Goal: Task Accomplishment & Management: Use online tool/utility

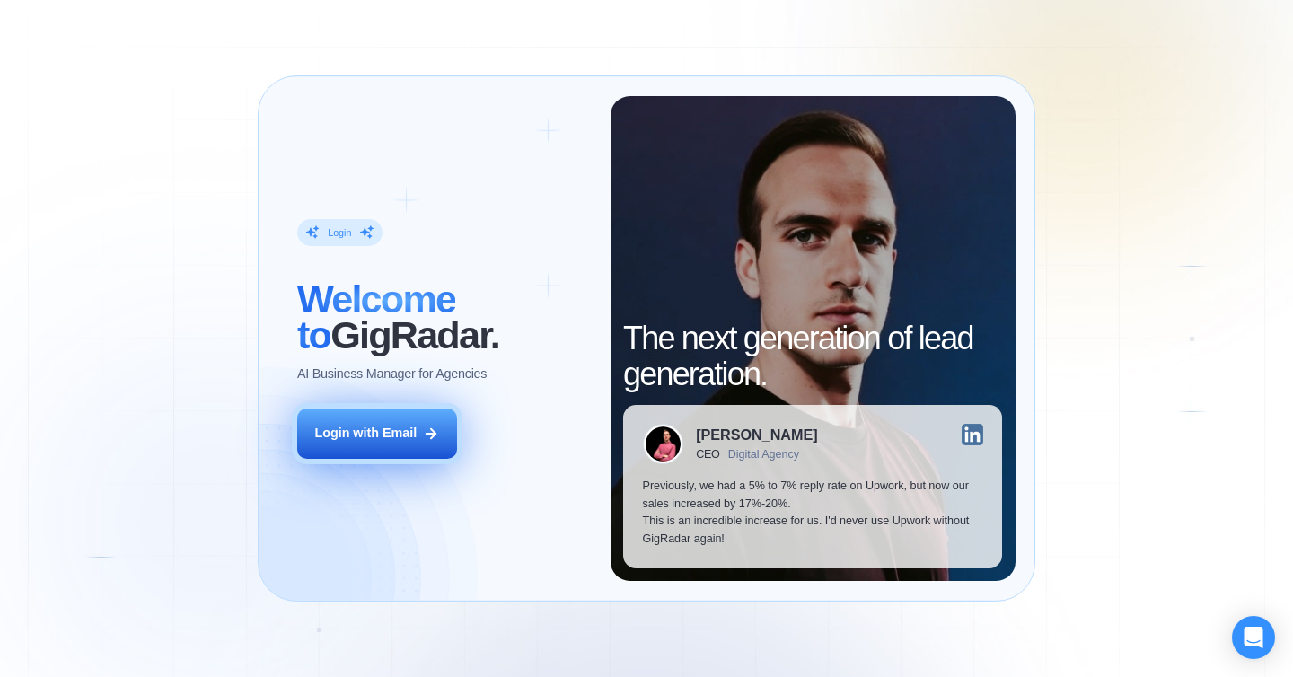
click at [381, 425] on div "Login with Email" at bounding box center [365, 434] width 102 height 18
click at [391, 436] on div "Login with Email" at bounding box center [365, 434] width 102 height 18
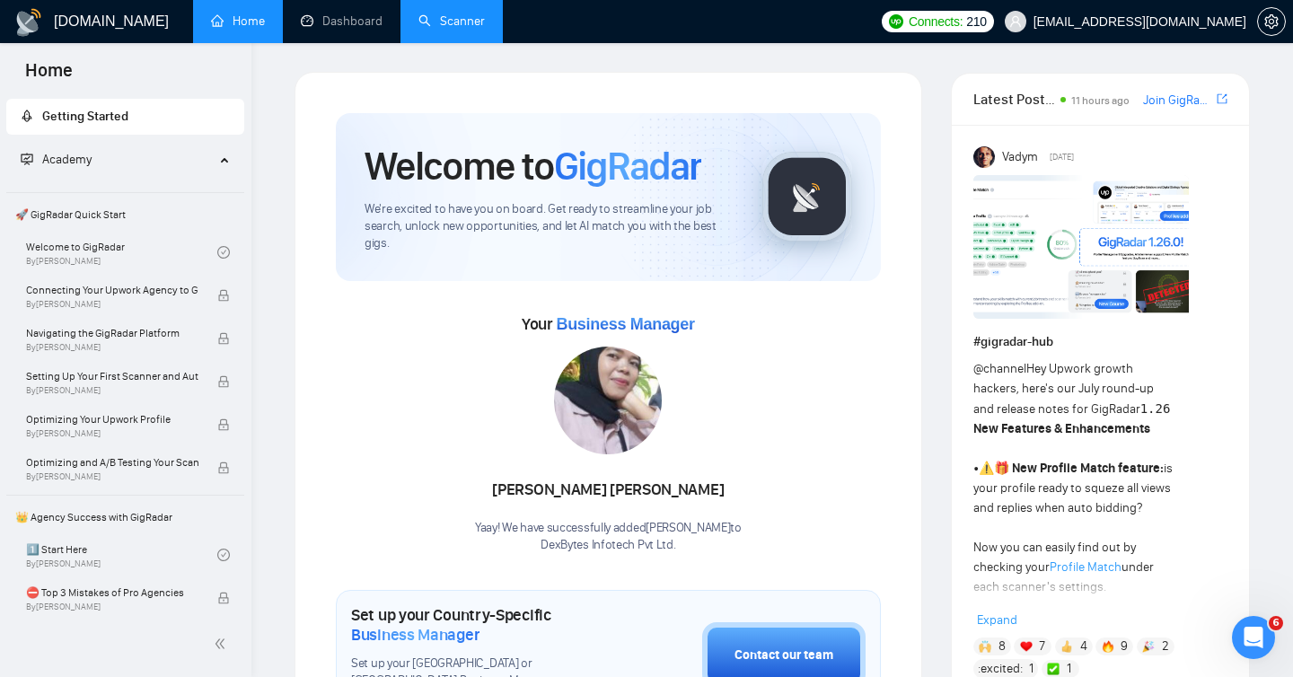
click at [446, 21] on link "Scanner" at bounding box center [451, 20] width 66 height 15
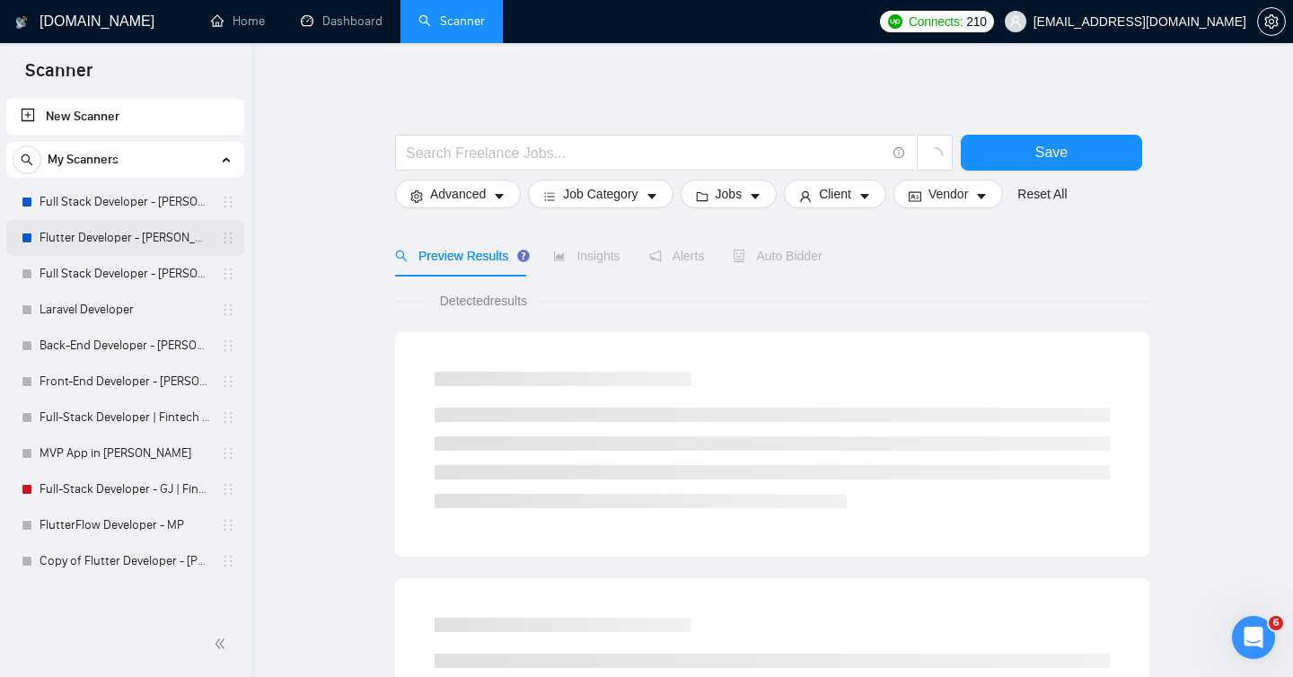
click at [132, 240] on link "Flutter Developer - [PERSON_NAME]" at bounding box center [124, 238] width 171 height 36
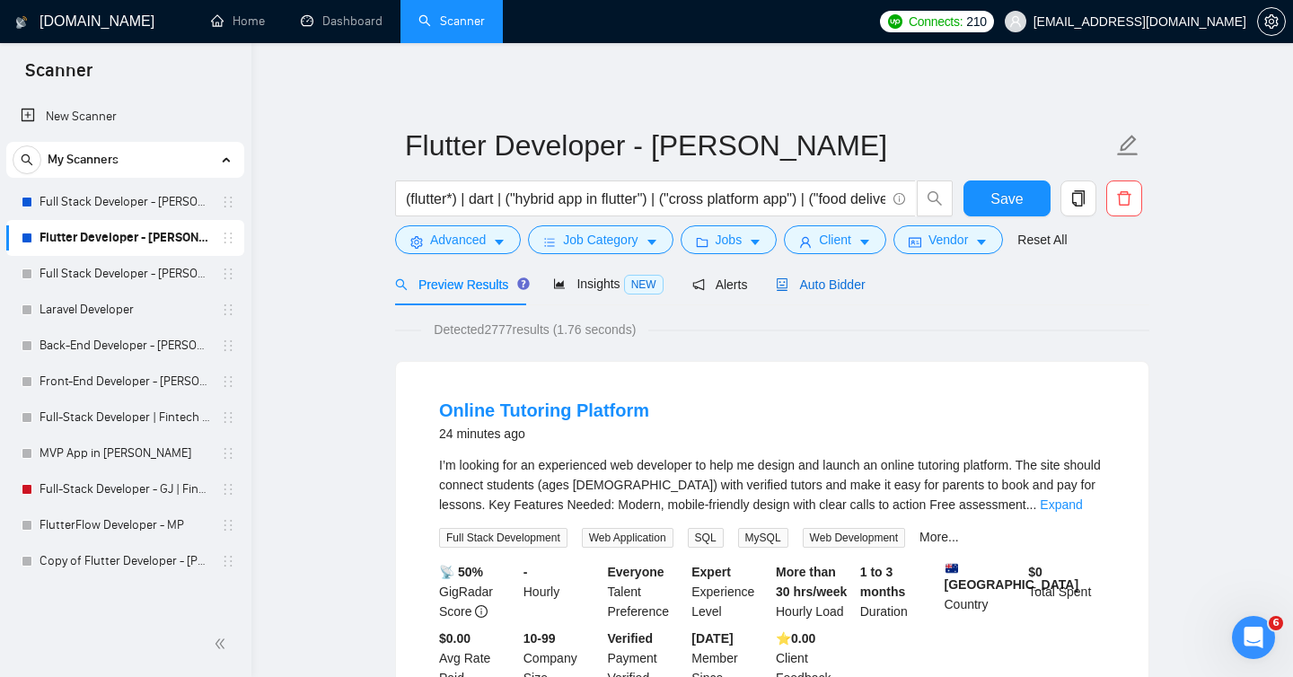
click at [833, 288] on span "Auto Bidder" at bounding box center [820, 284] width 89 height 14
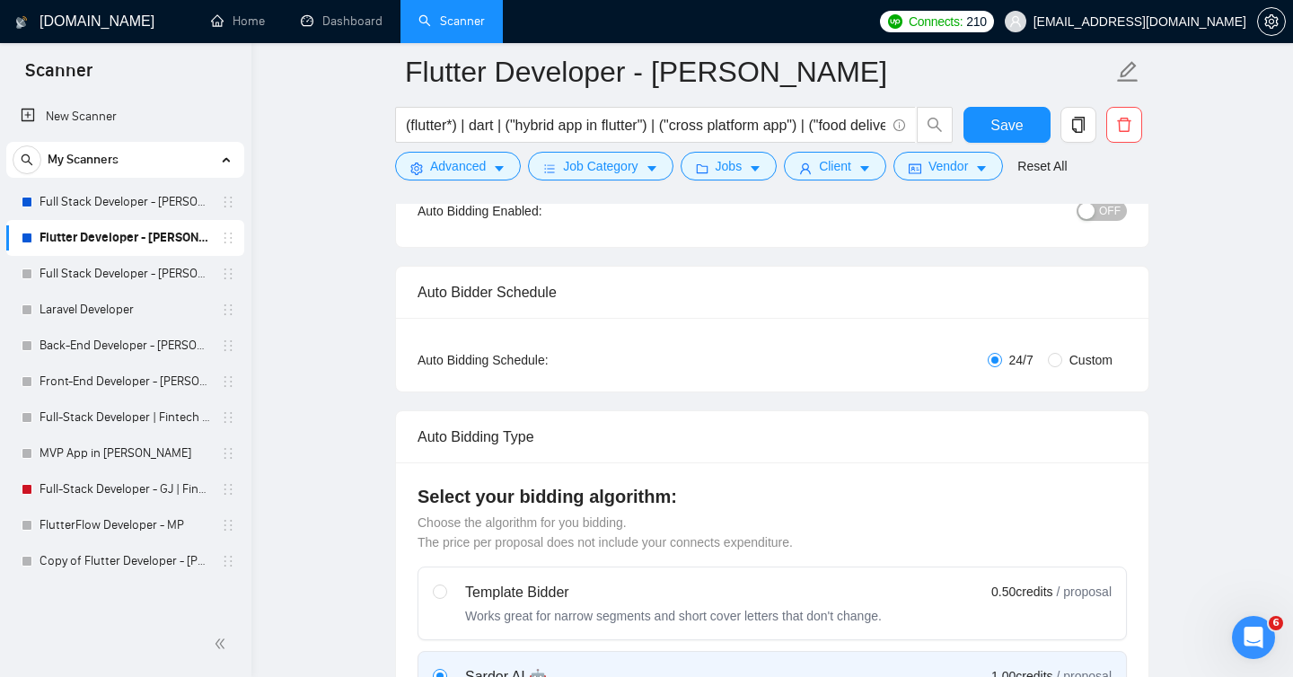
checkbox input "true"
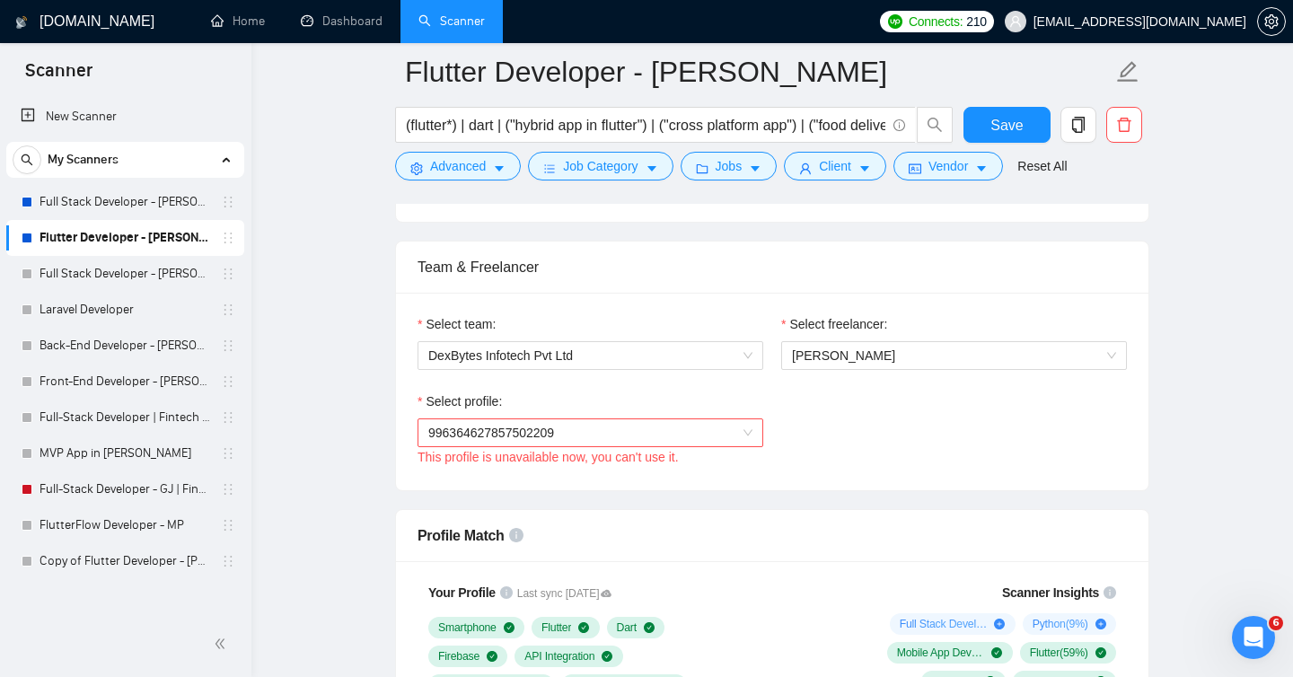
scroll to position [870, 0]
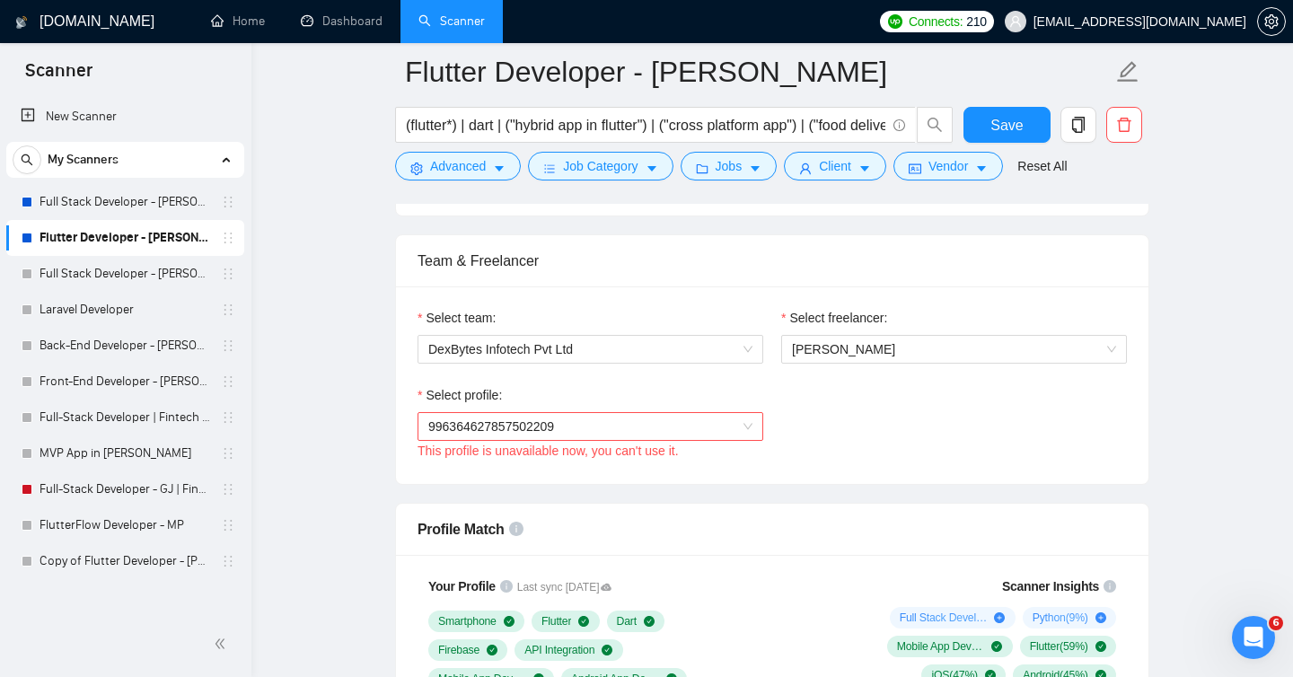
click at [748, 422] on span "996364627857502209" at bounding box center [590, 426] width 324 height 27
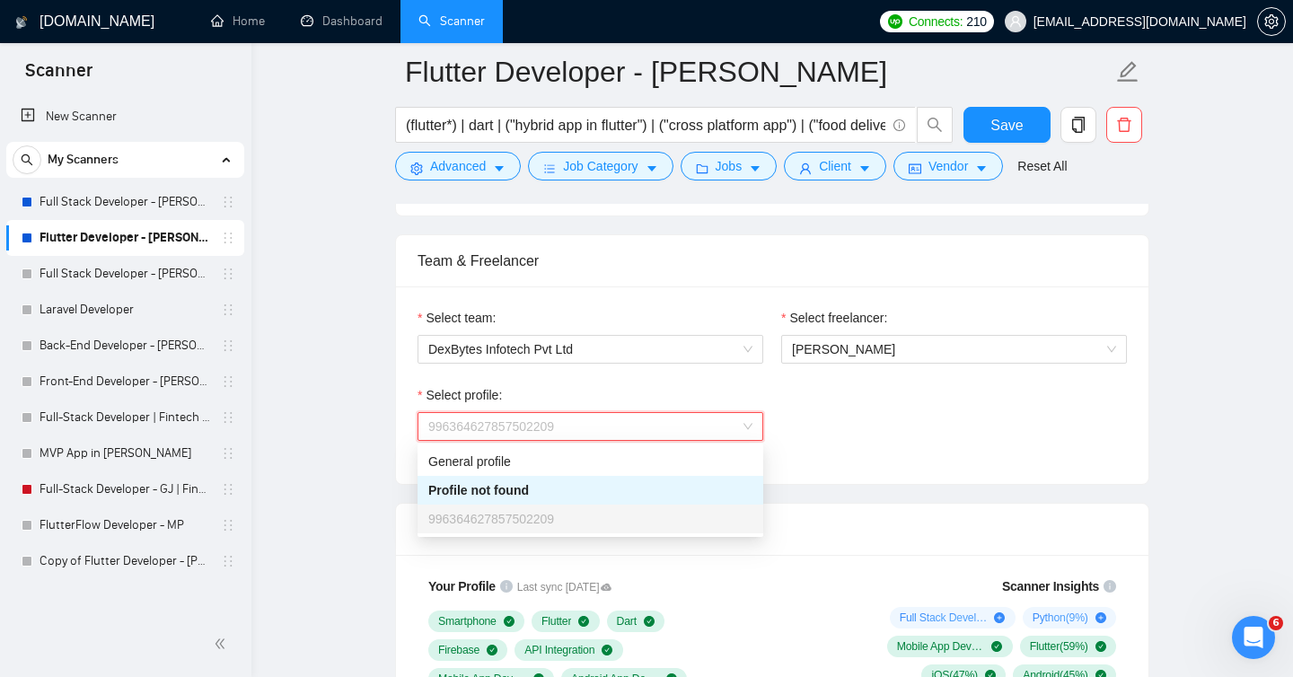
click at [624, 480] on div "Profile not found" at bounding box center [590, 490] width 324 height 20
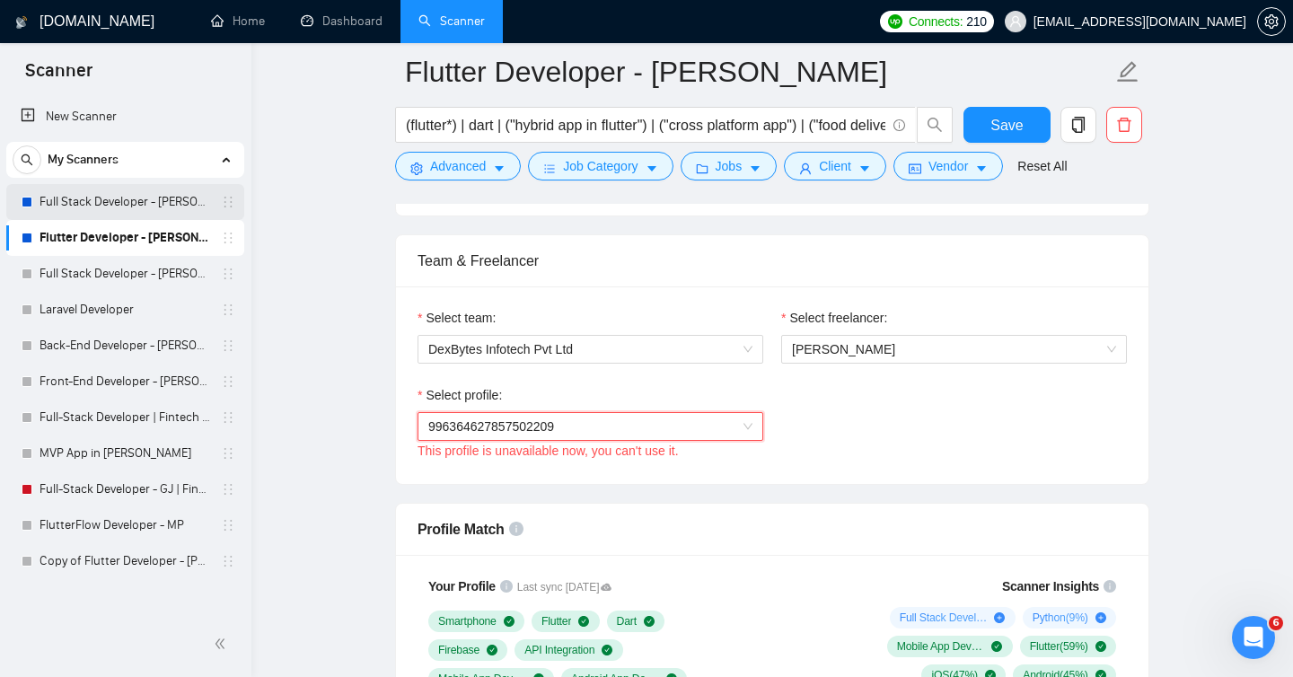
click at [136, 197] on link "Full Stack Developer - [PERSON_NAME]" at bounding box center [124, 202] width 171 height 36
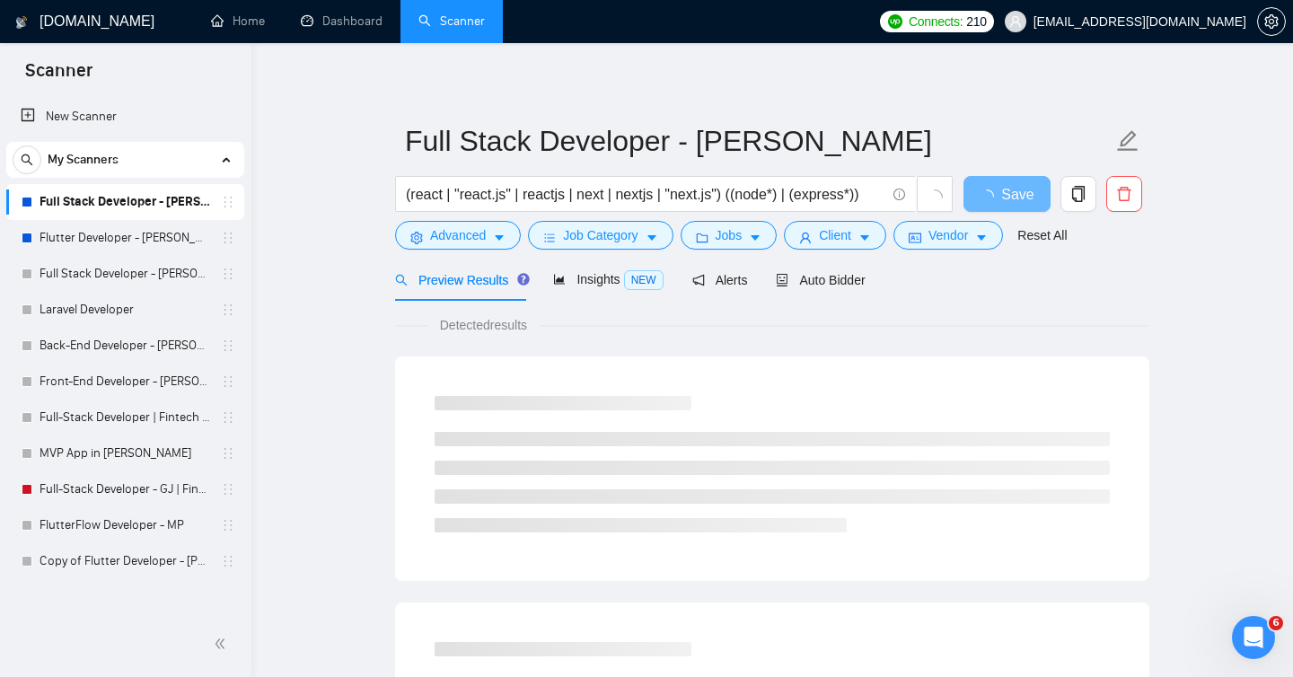
scroll to position [11, 0]
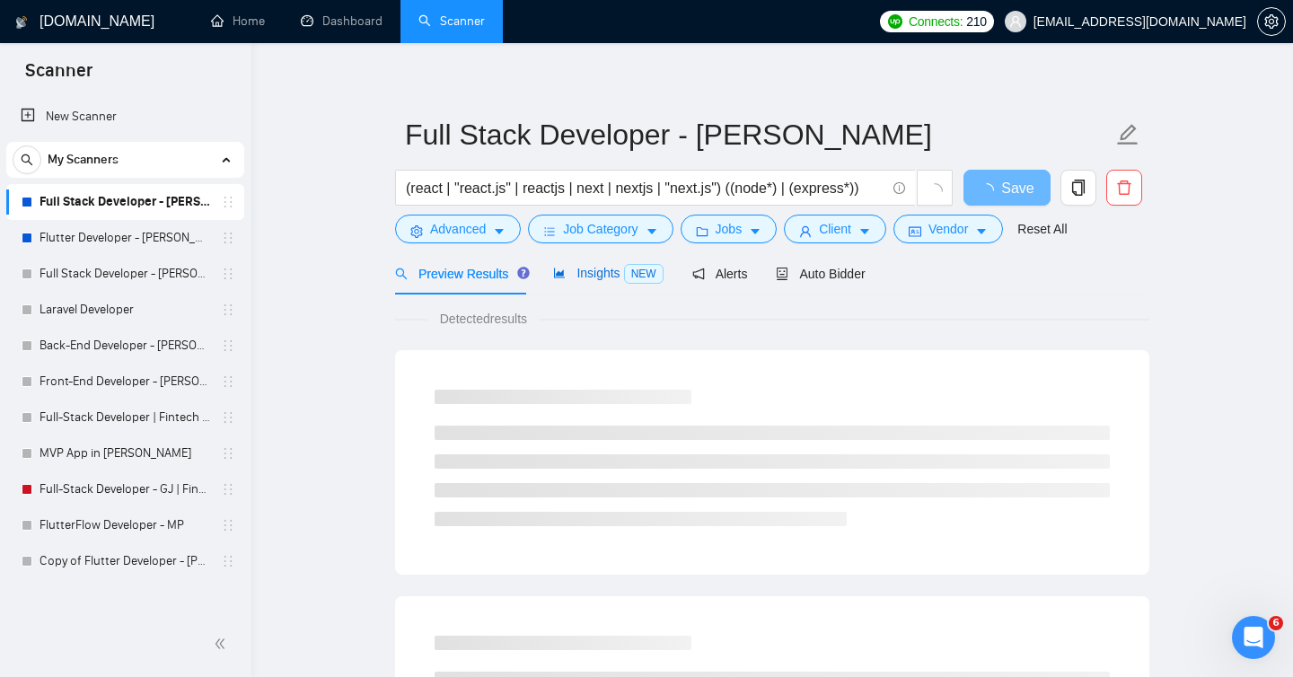
click at [596, 281] on div "Insights NEW" at bounding box center [608, 273] width 110 height 21
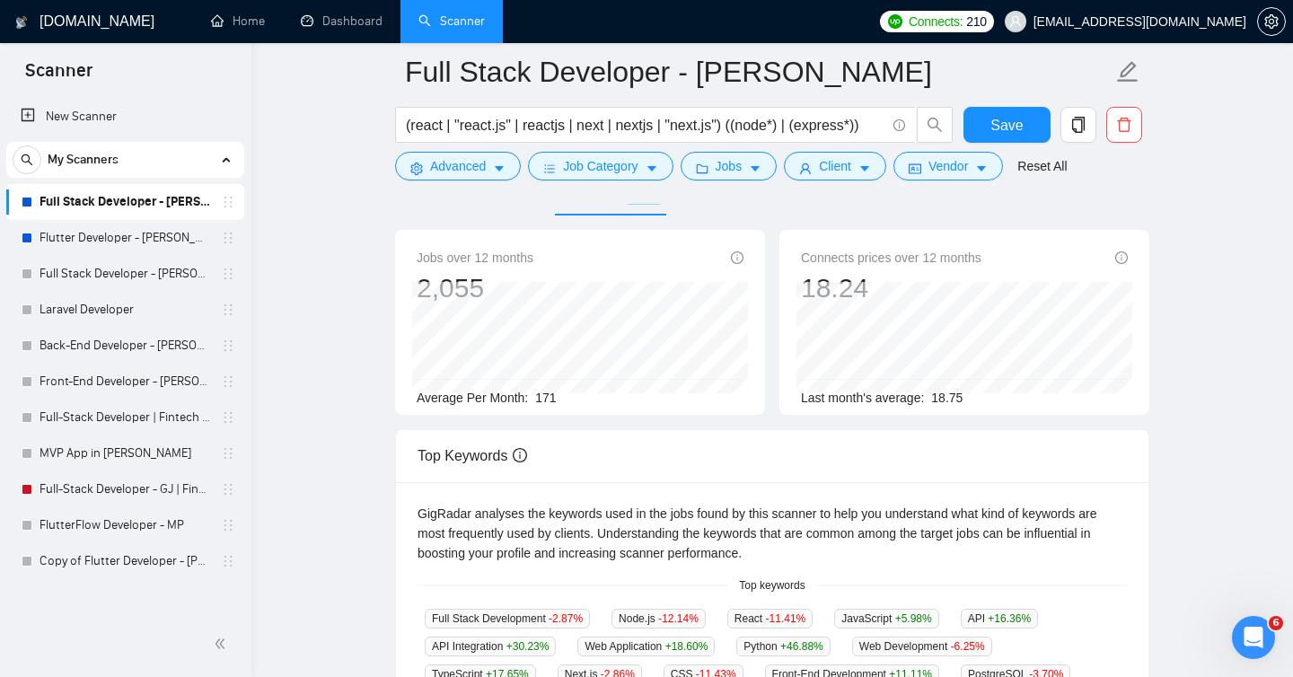
scroll to position [90, 0]
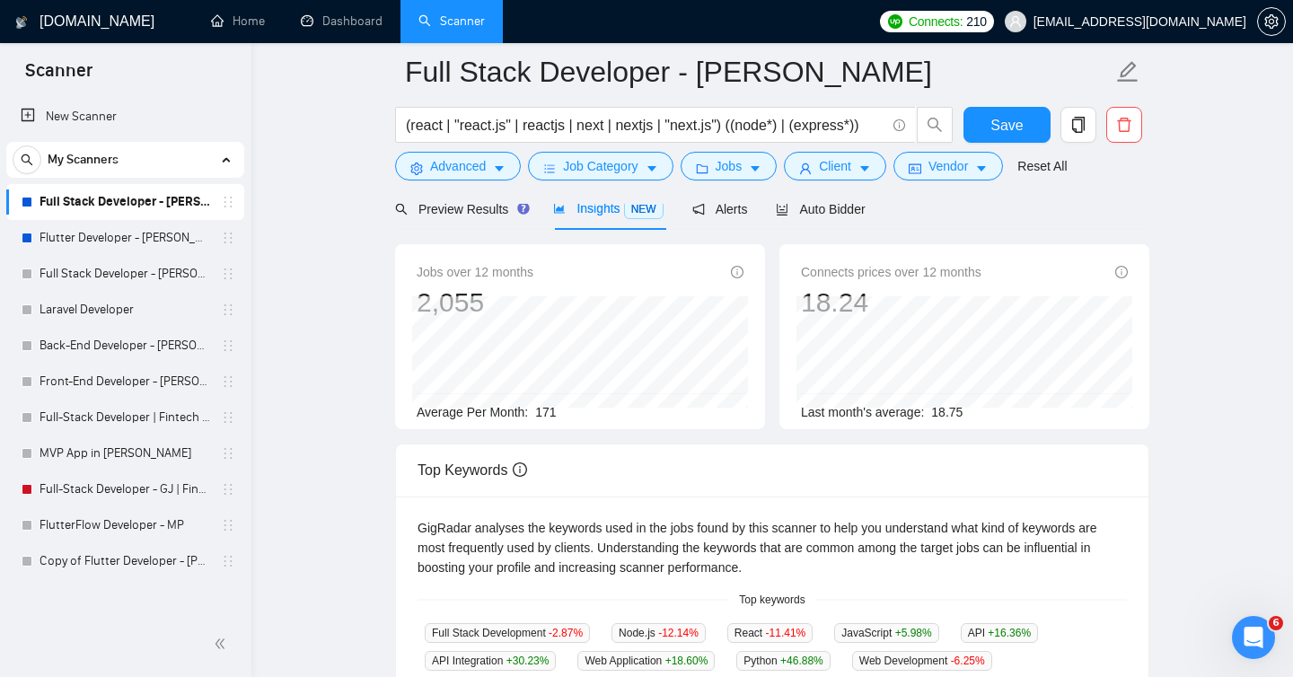
click at [541, 411] on span "171" at bounding box center [545, 412] width 21 height 14
click at [645, 130] on input "(react | "react.js" | reactjs | next | nextjs | "next.js") ((node*) | (express*…" at bounding box center [645, 125] width 479 height 22
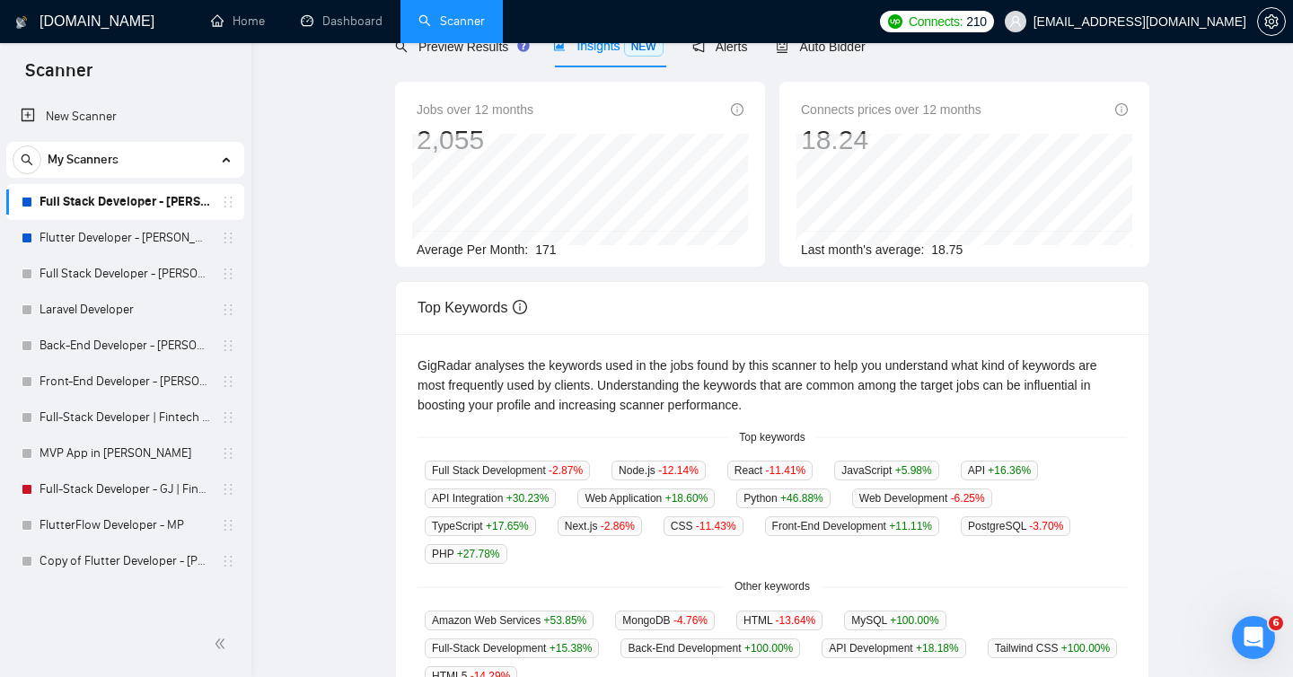
scroll to position [0, 0]
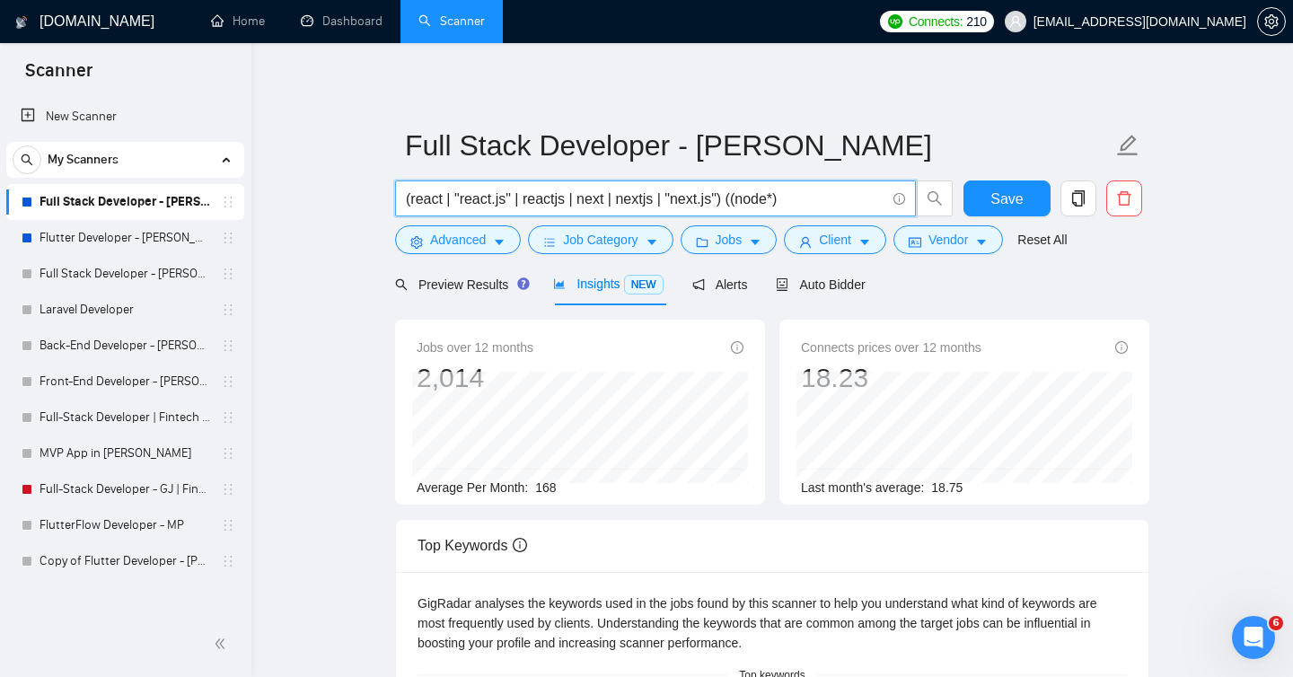
paste input "| (express*)"
type input "(react | "react.js" | reactjs | next | nextjs | "next.js") ((node*) | (express*…"
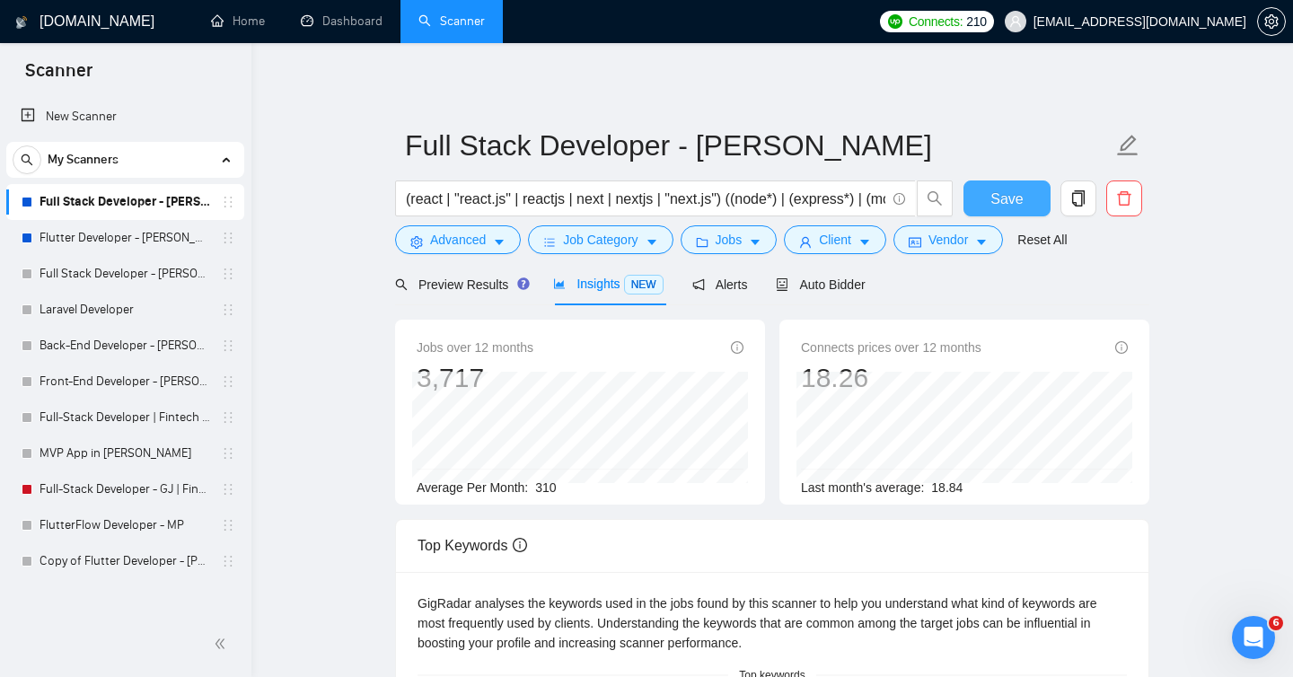
click at [998, 205] on span "Save" at bounding box center [1006, 199] width 32 height 22
click at [837, 288] on span "Auto Bidder" at bounding box center [820, 284] width 89 height 14
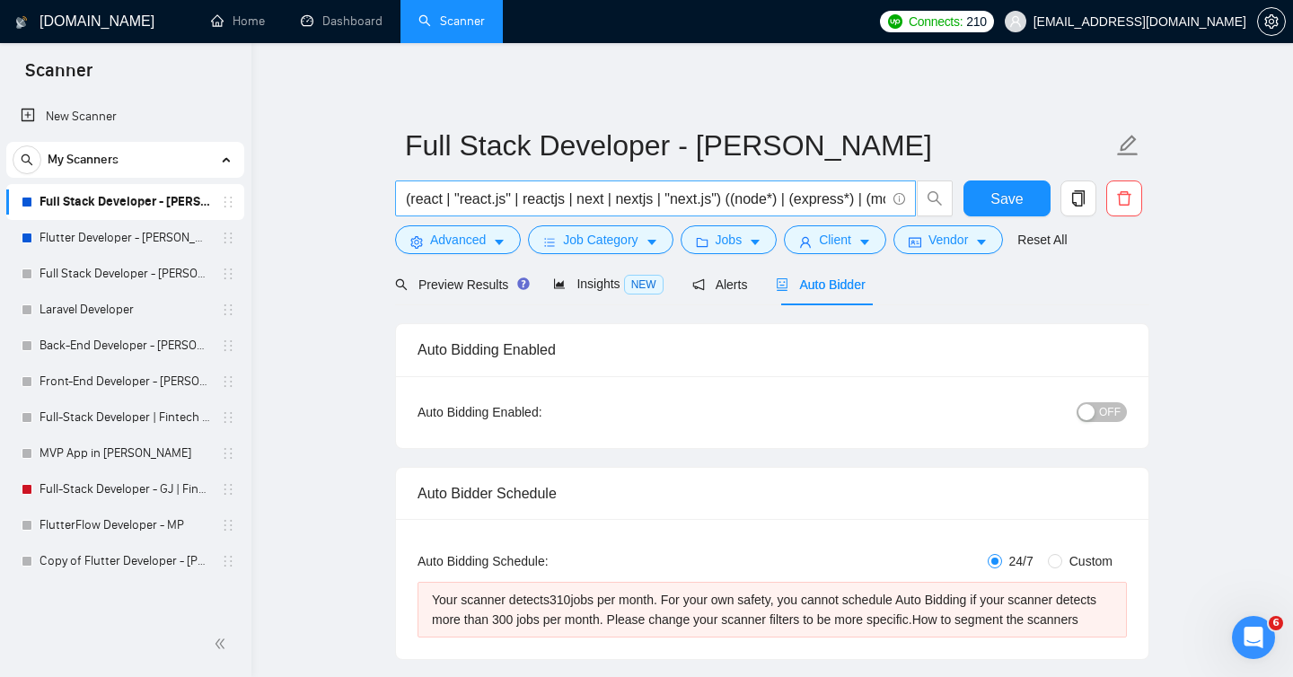
click at [771, 210] on span "(react | "react.js" | reactjs | next | nextjs | "next.js") ((node*) | (express*…" at bounding box center [655, 198] width 521 height 36
click at [784, 198] on input "(react | "react.js" | reactjs | next | nextjs | "next.js") ((node*) | (express*…" at bounding box center [645, 199] width 479 height 22
click at [809, 197] on input "(react | "react.js" | reactjs | next | nextjs | "next.js") ((node*) | (express*…" at bounding box center [645, 199] width 479 height 22
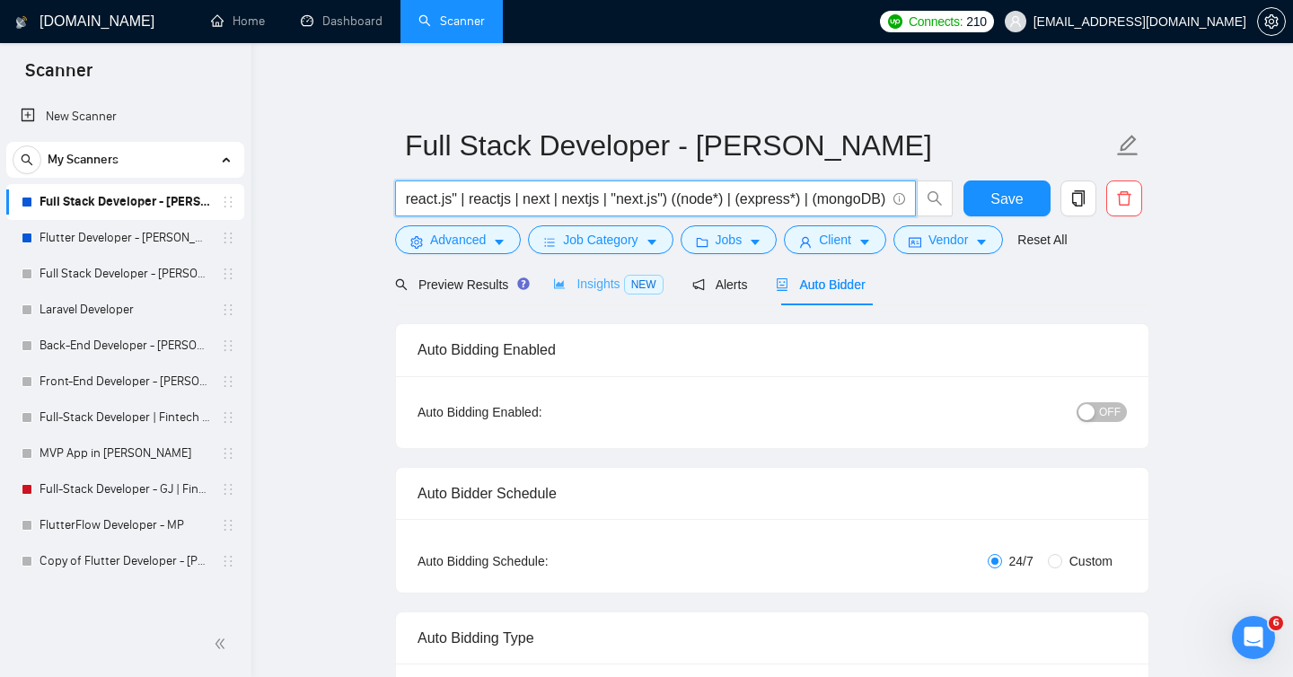
type input "(react | "react.js" | reactjs | next | nextjs | "next.js") ((node*) | (express*…"
click at [596, 288] on span "Insights NEW" at bounding box center [608, 283] width 110 height 14
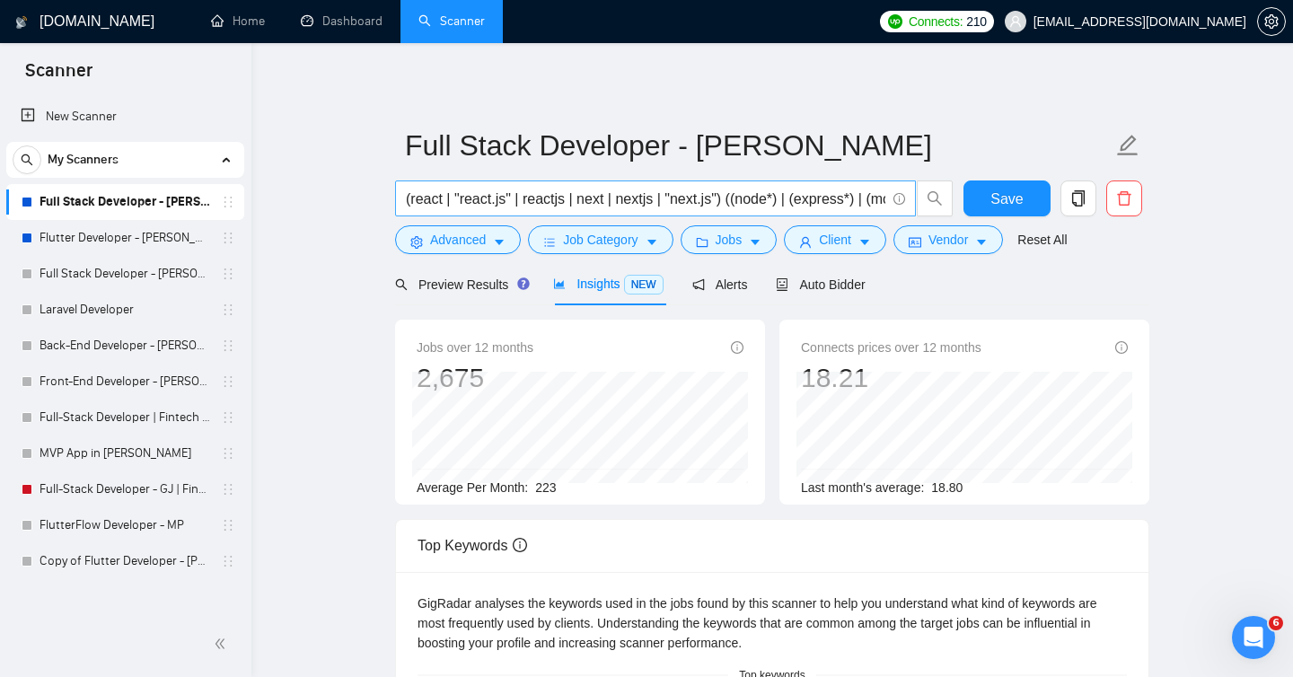
scroll to position [0, 73]
click at [1000, 197] on span "Save" at bounding box center [1006, 199] width 32 height 22
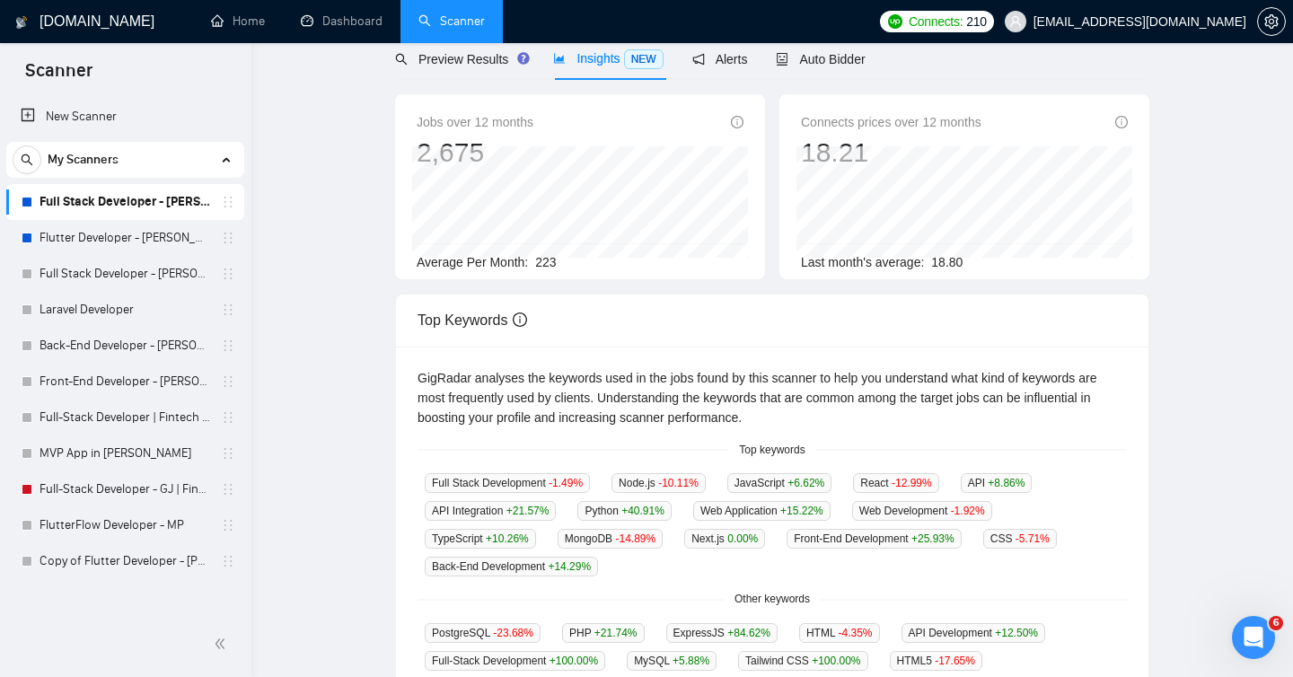
scroll to position [0, 0]
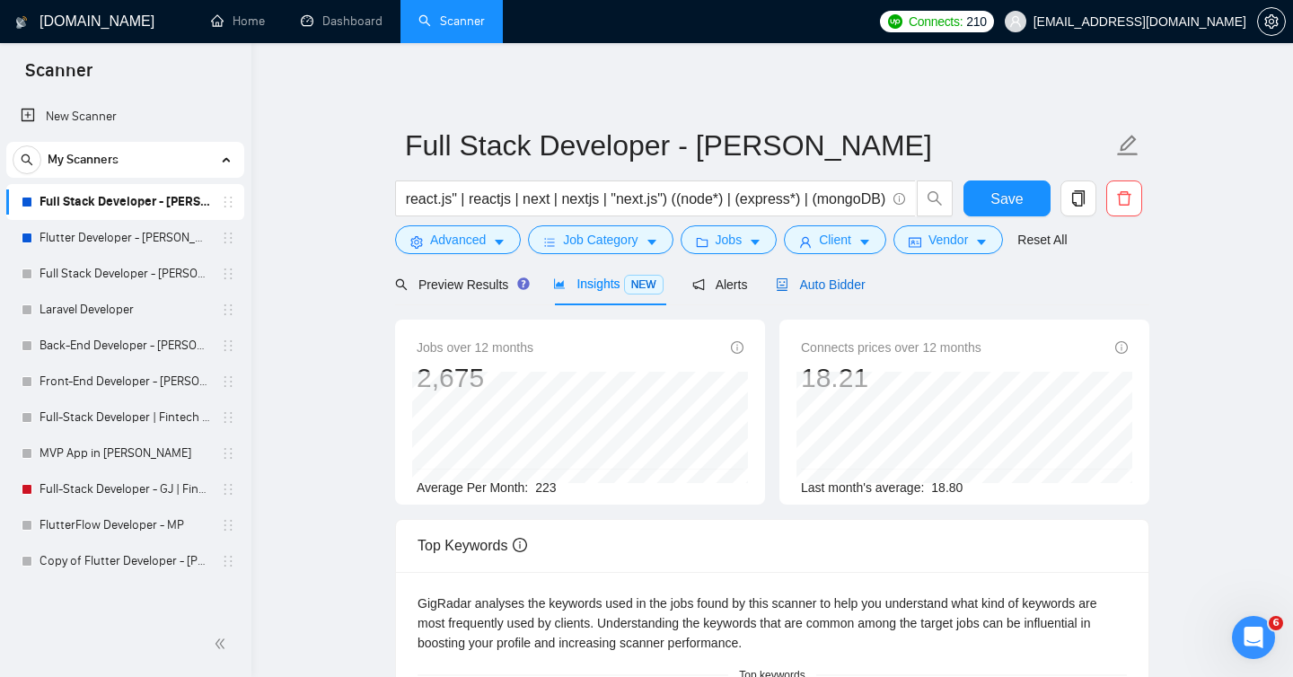
click at [830, 282] on span "Auto Bidder" at bounding box center [820, 284] width 89 height 14
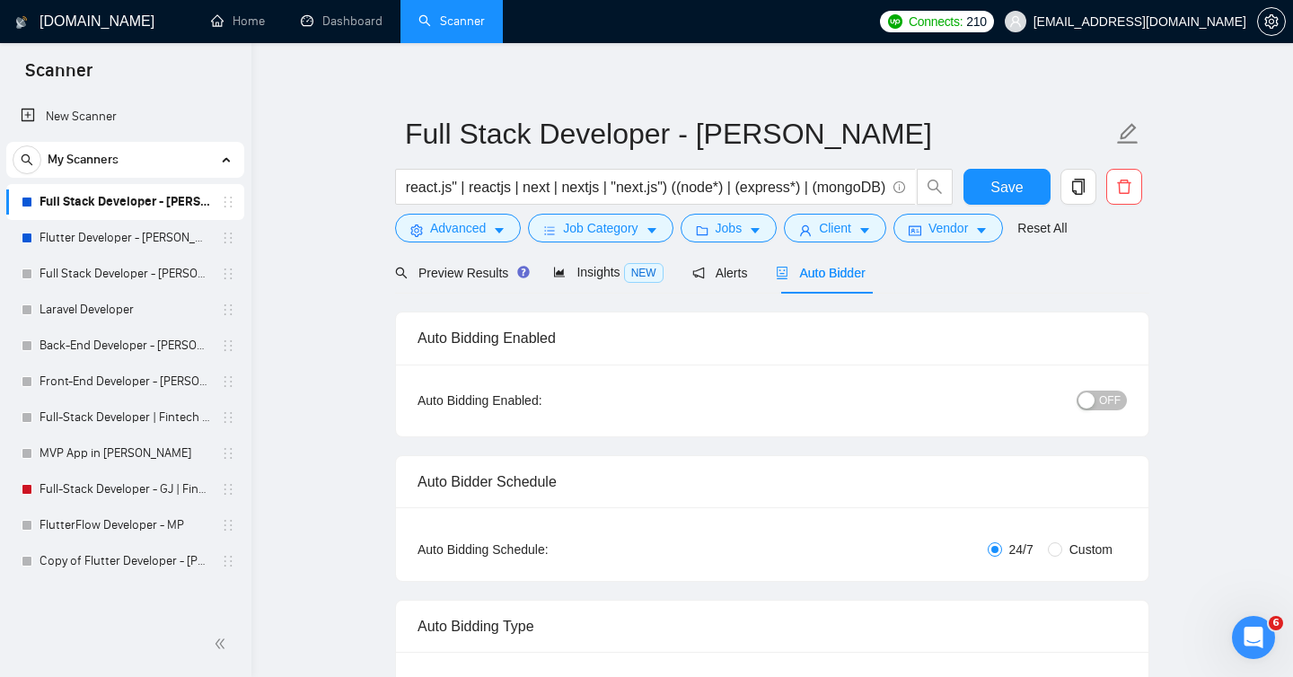
scroll to position [7, 0]
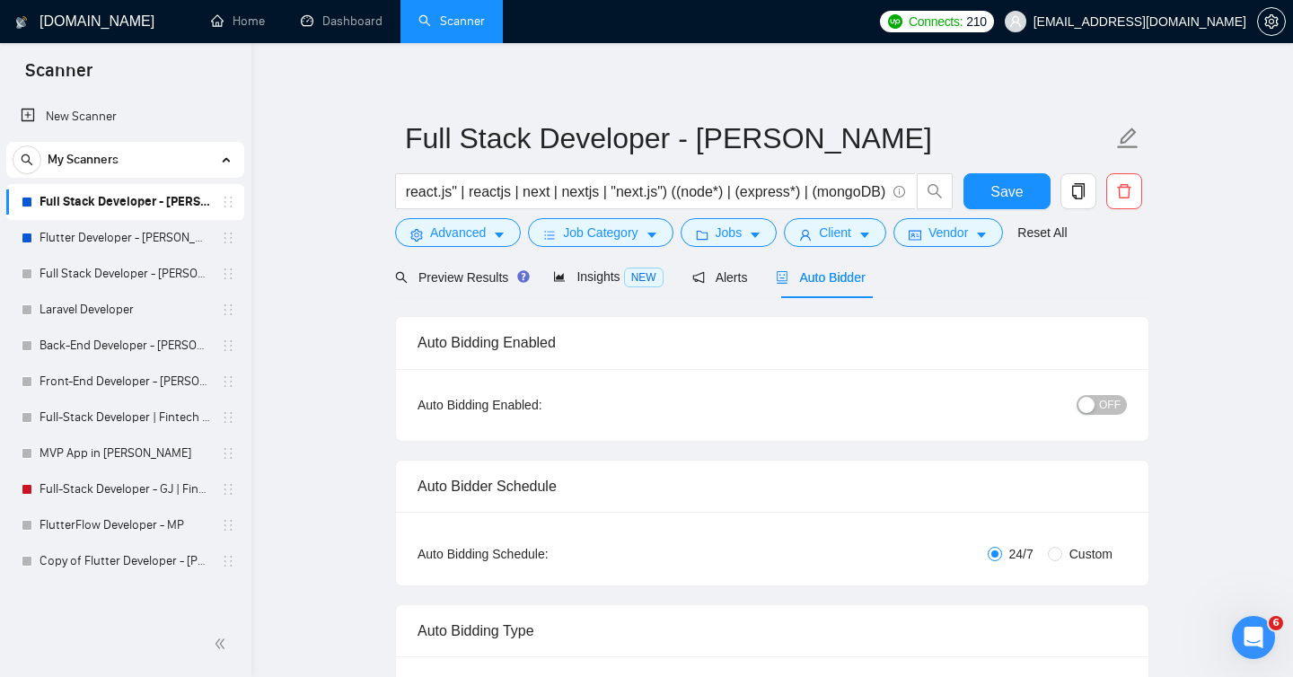
click at [1098, 405] on button "OFF" at bounding box center [1101, 405] width 50 height 20
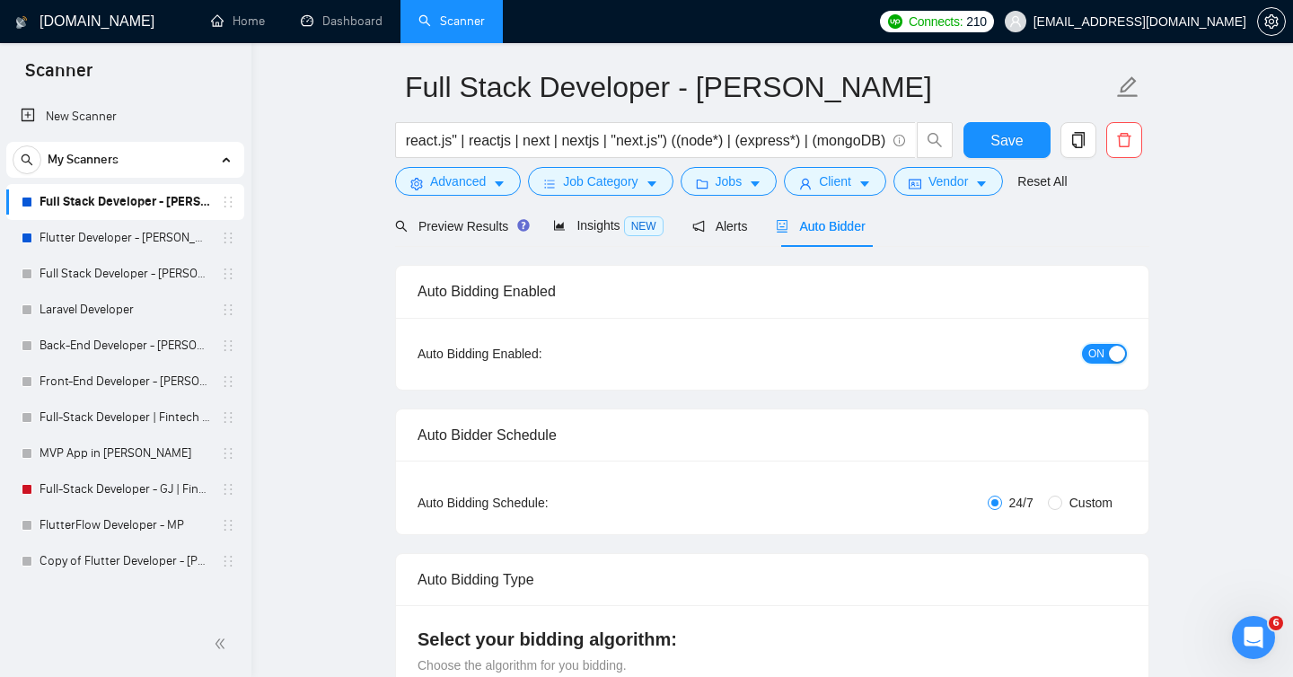
scroll to position [0, 0]
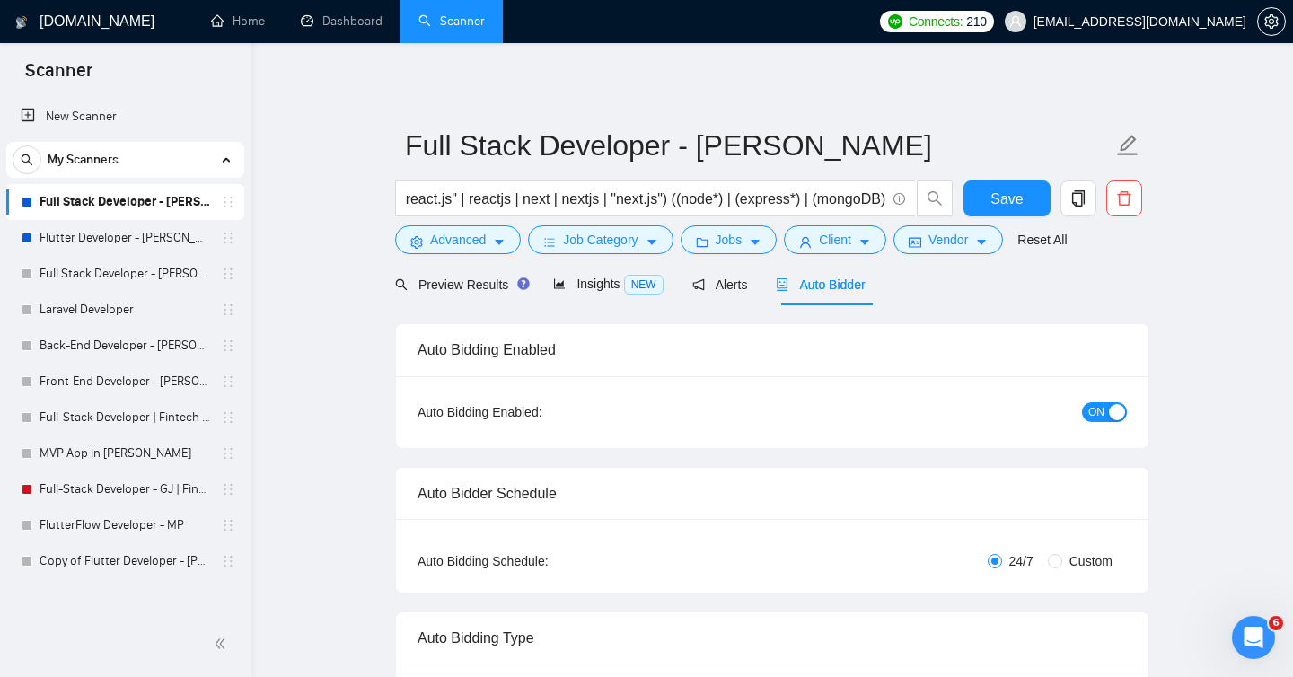
click at [596, 243] on span "Job Category" at bounding box center [600, 240] width 75 height 20
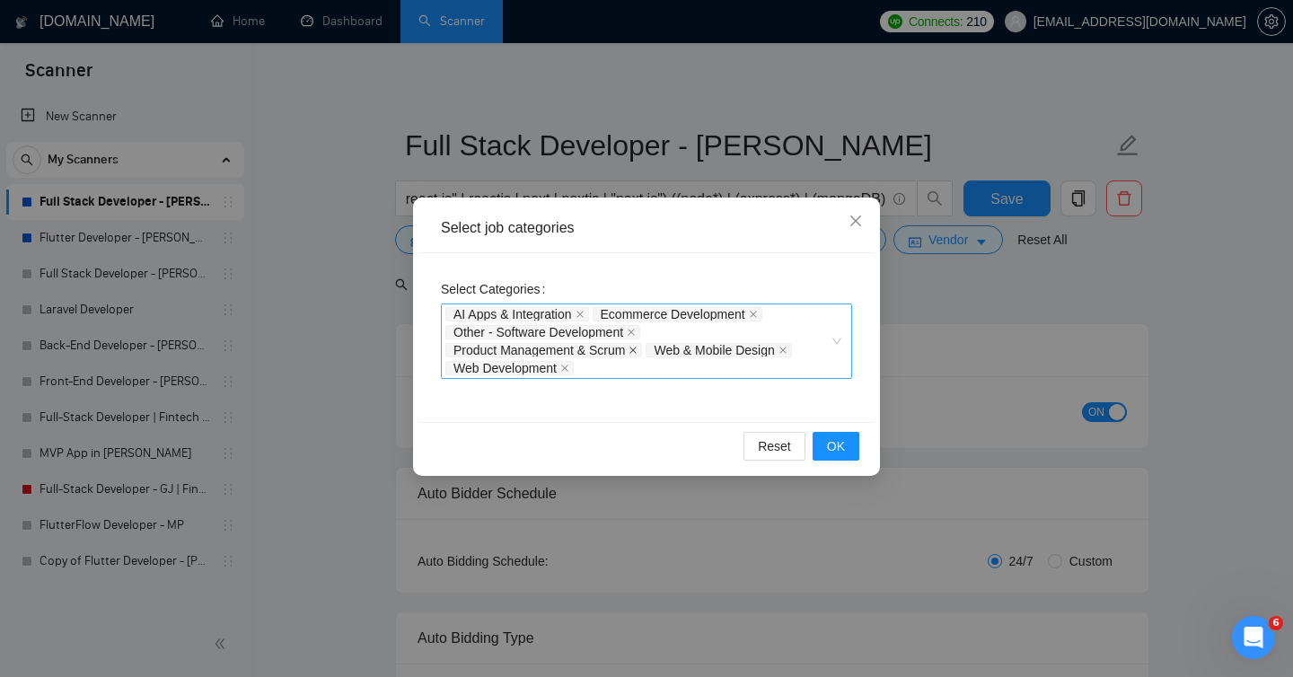
click at [637, 351] on icon "close" at bounding box center [632, 350] width 9 height 9
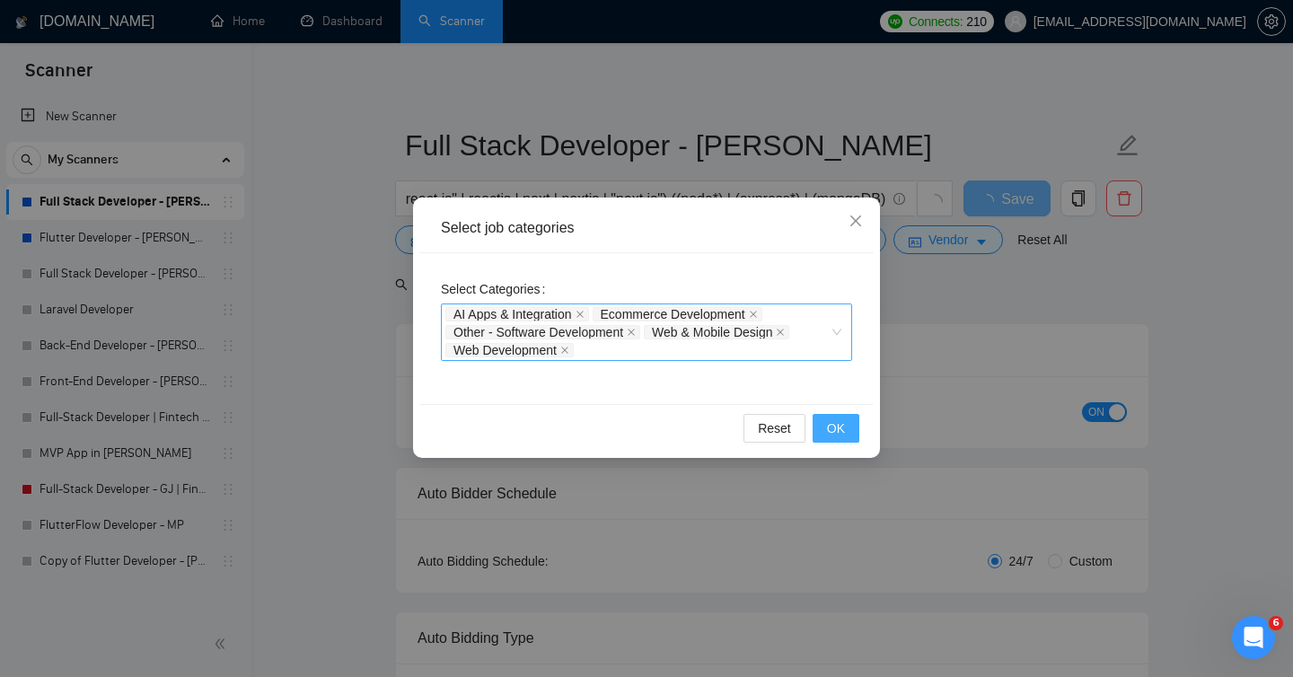
click at [824, 439] on button "OK" at bounding box center [835, 428] width 47 height 29
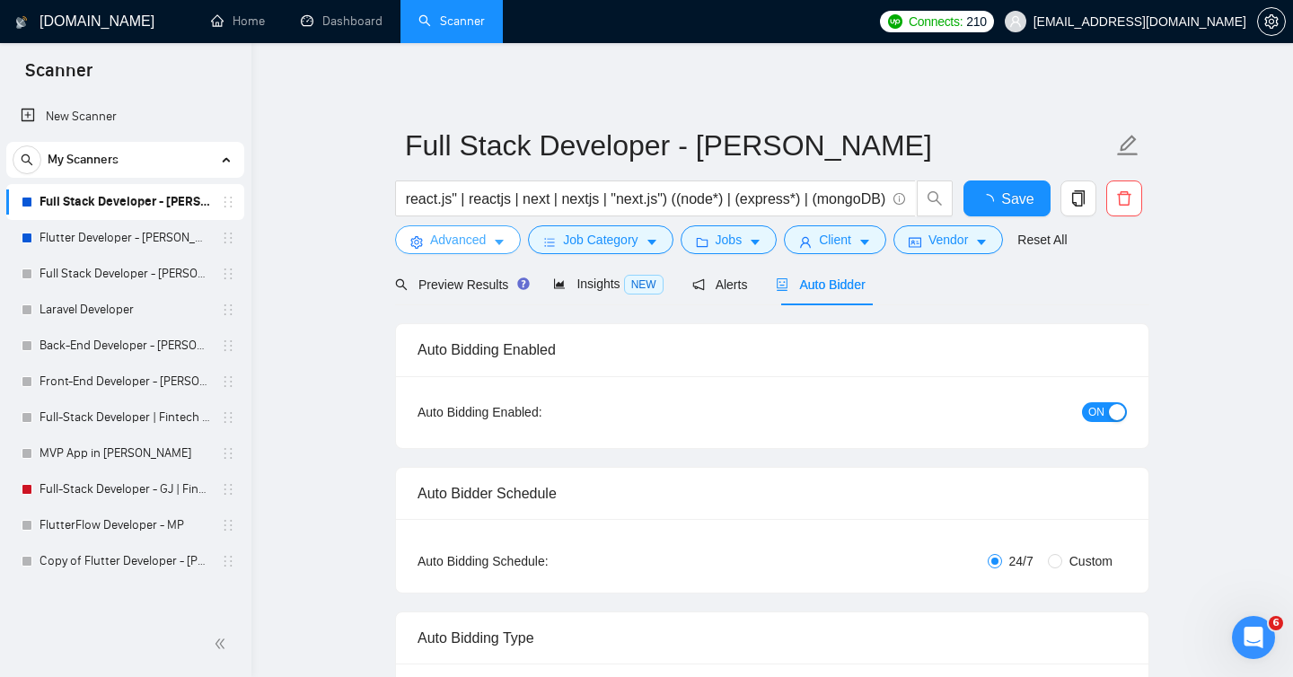
click at [494, 242] on icon "caret-down" at bounding box center [499, 242] width 13 height 13
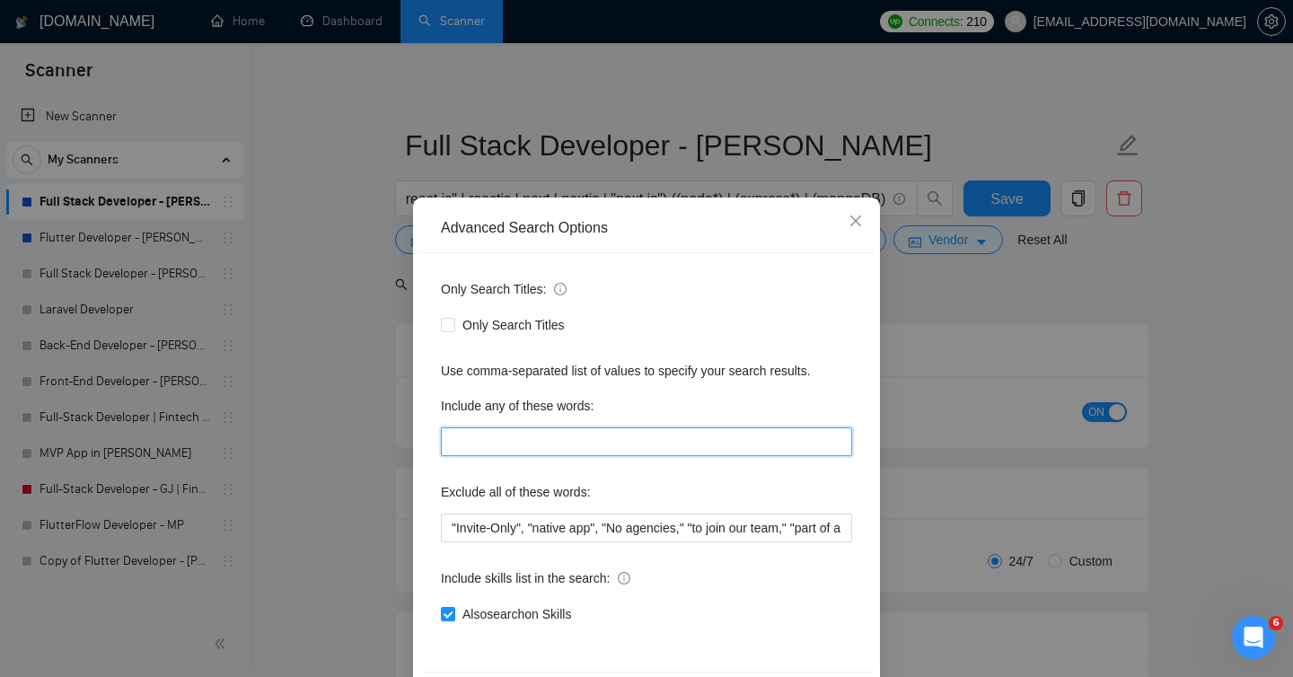
click at [661, 443] on input "text" at bounding box center [646, 441] width 411 height 29
click at [857, 220] on icon "close" at bounding box center [855, 220] width 11 height 11
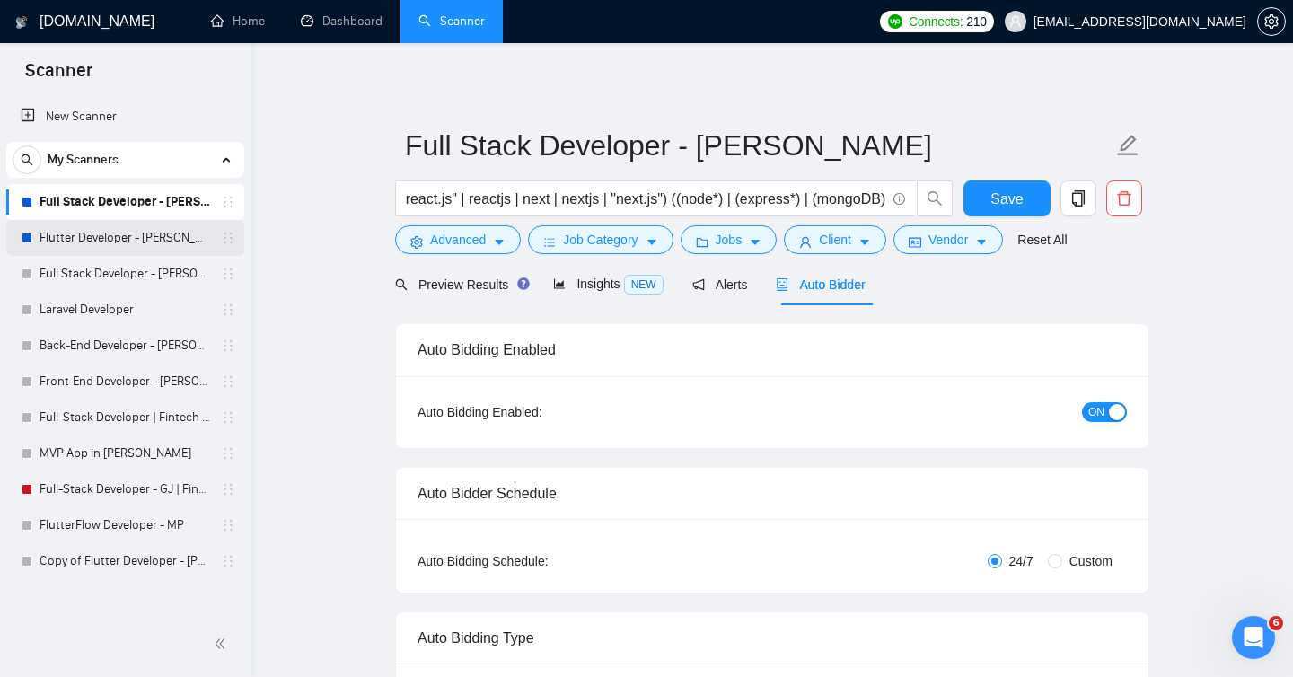
click at [82, 237] on link "Flutter Developer - [PERSON_NAME]" at bounding box center [124, 238] width 171 height 36
click at [999, 195] on span "Save" at bounding box center [1006, 199] width 32 height 22
click at [93, 235] on link "Flutter Developer - [PERSON_NAME]" at bounding box center [124, 238] width 171 height 36
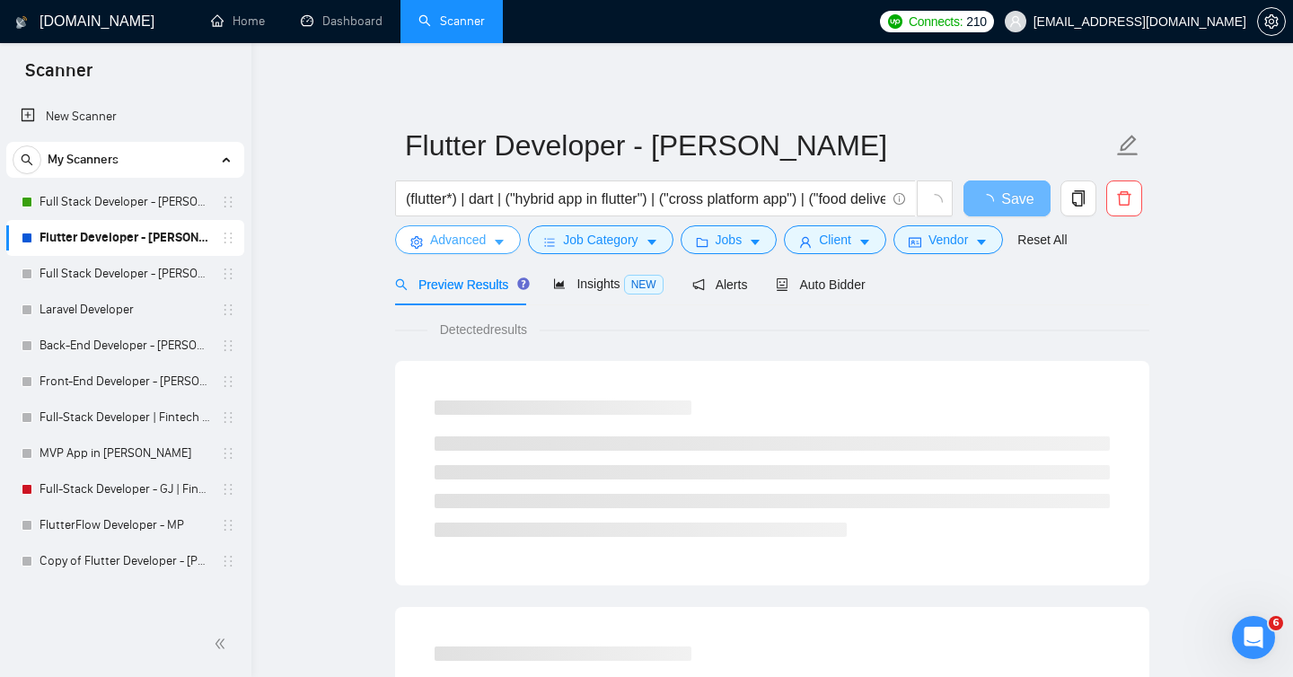
click at [443, 235] on span "Advanced" at bounding box center [458, 240] width 56 height 20
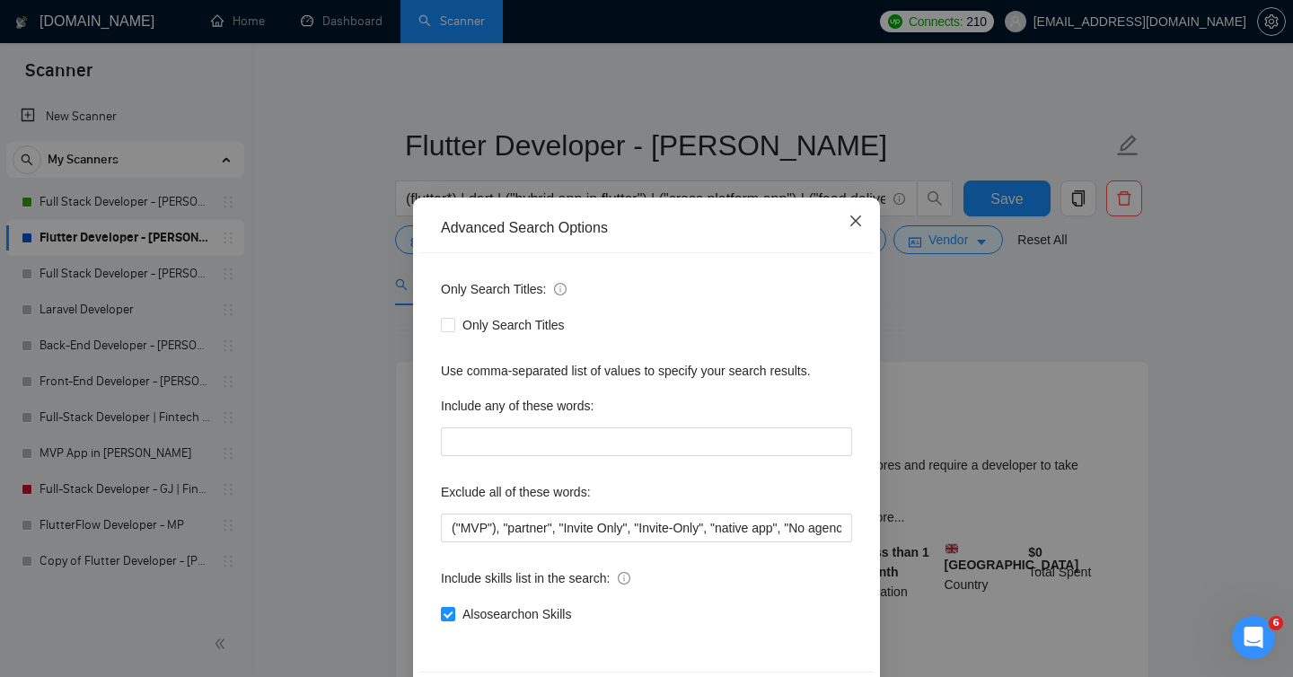
click at [857, 221] on icon "close" at bounding box center [855, 221] width 14 height 14
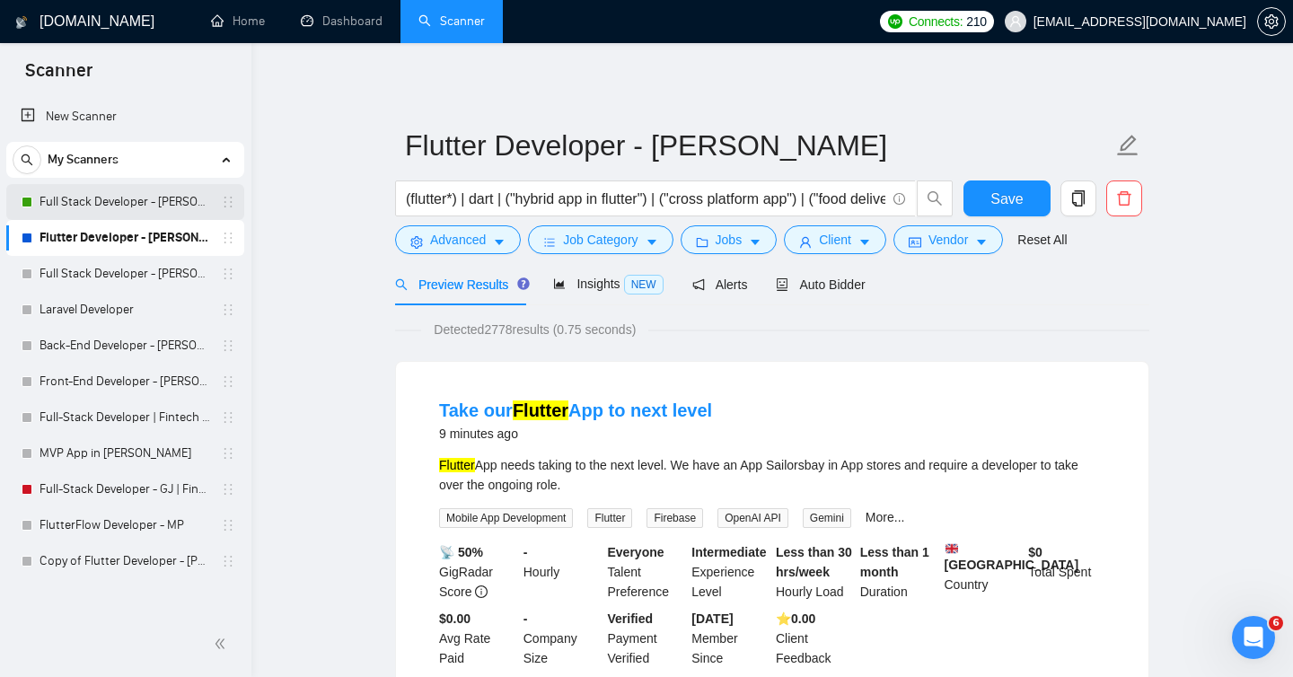
click at [162, 197] on link "Full Stack Developer - [PERSON_NAME]" at bounding box center [124, 202] width 171 height 36
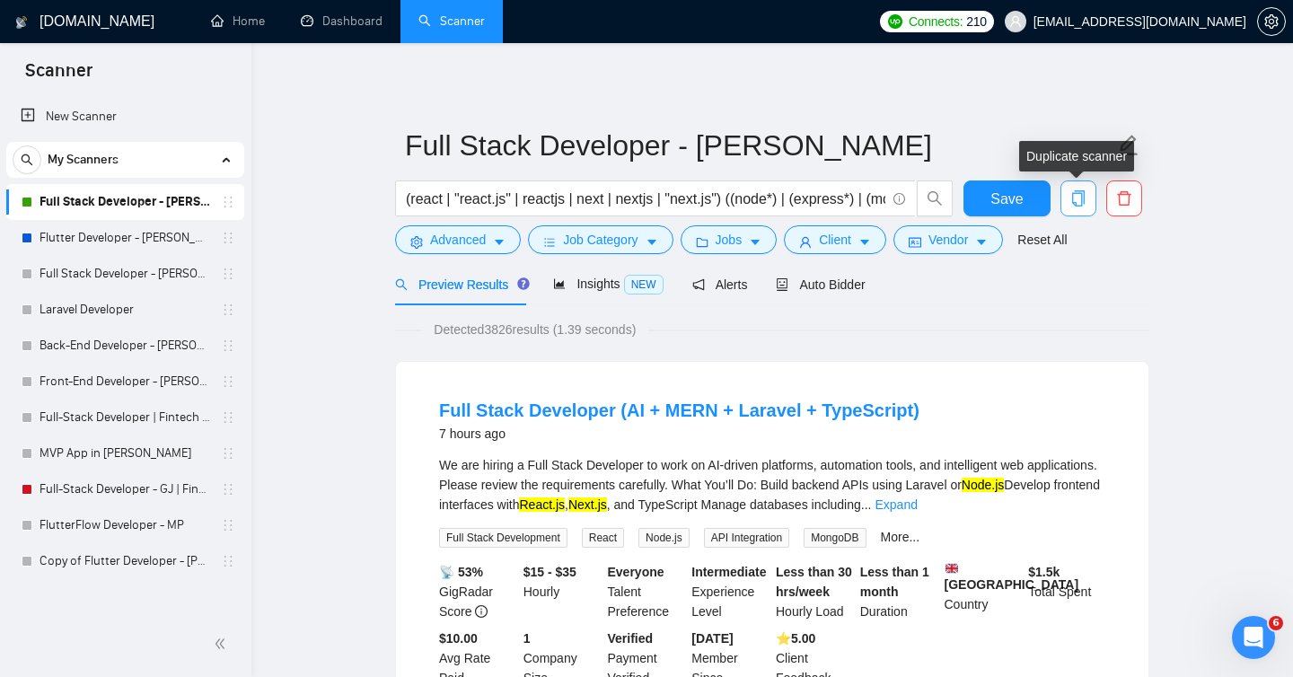
click at [1076, 200] on icon "copy" at bounding box center [1078, 198] width 16 height 16
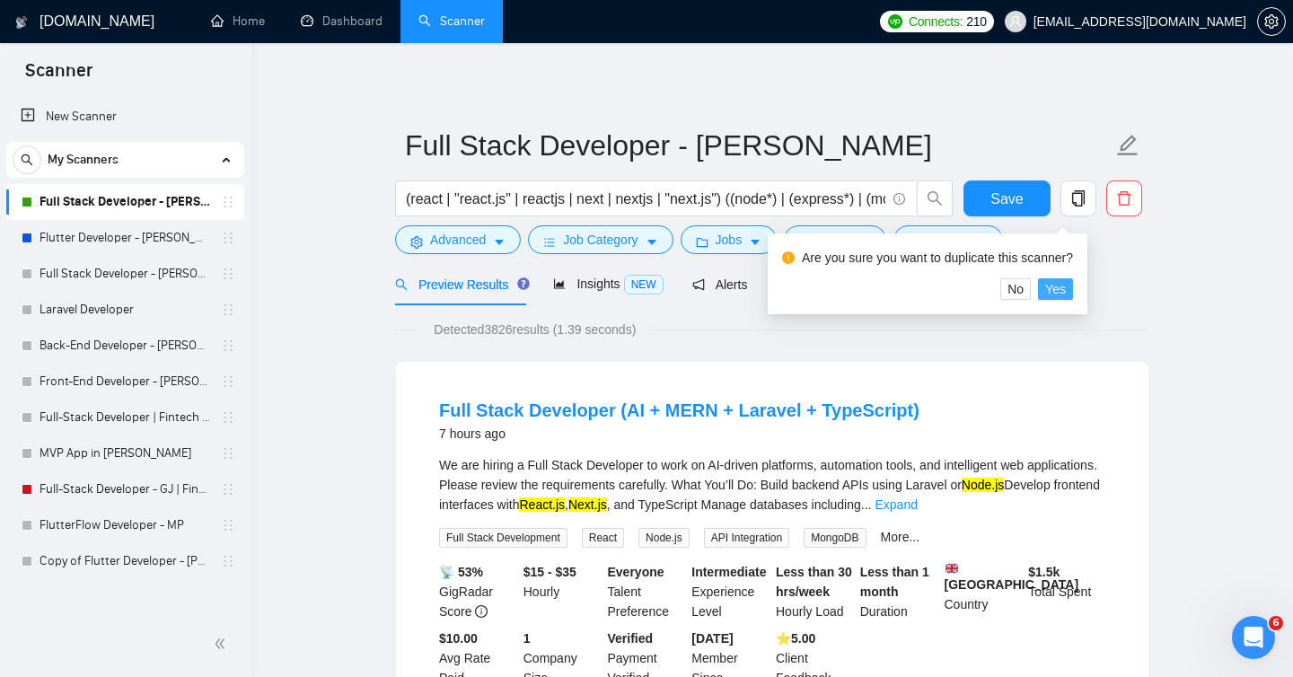
click at [1065, 287] on span "Yes" at bounding box center [1055, 289] width 21 height 20
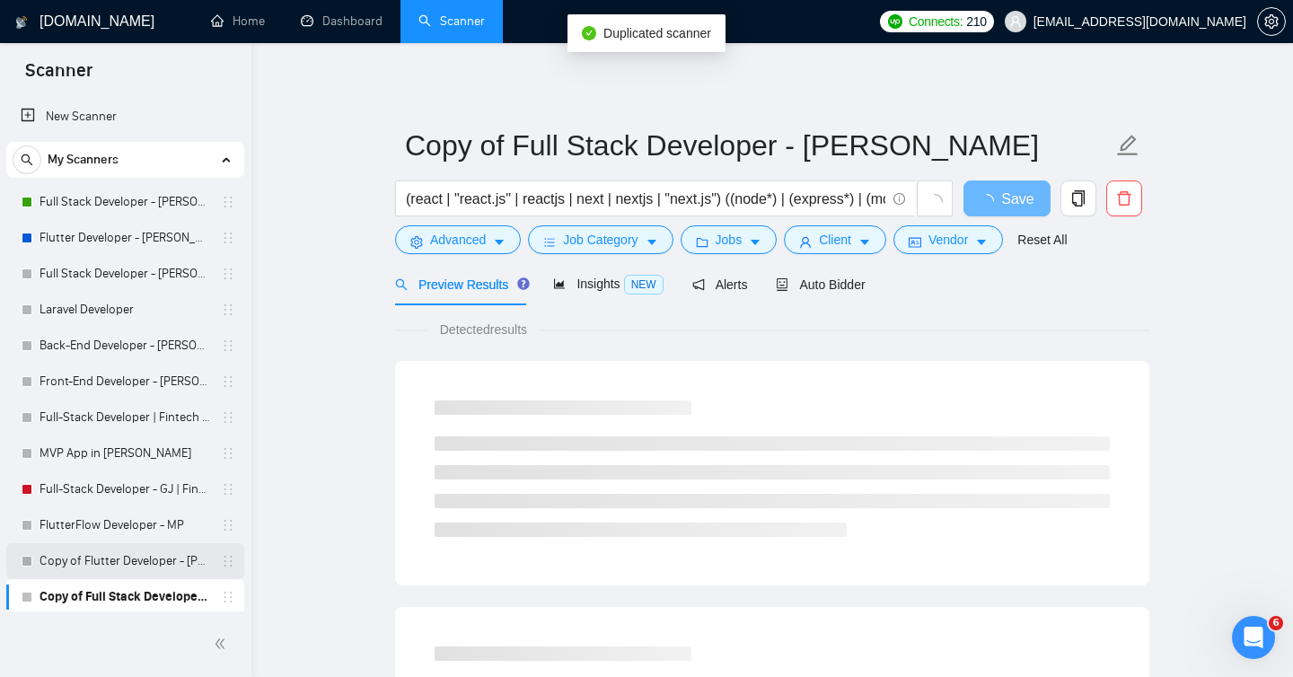
click at [118, 557] on link "Copy of Flutter Developer - [PERSON_NAME]" at bounding box center [124, 561] width 171 height 36
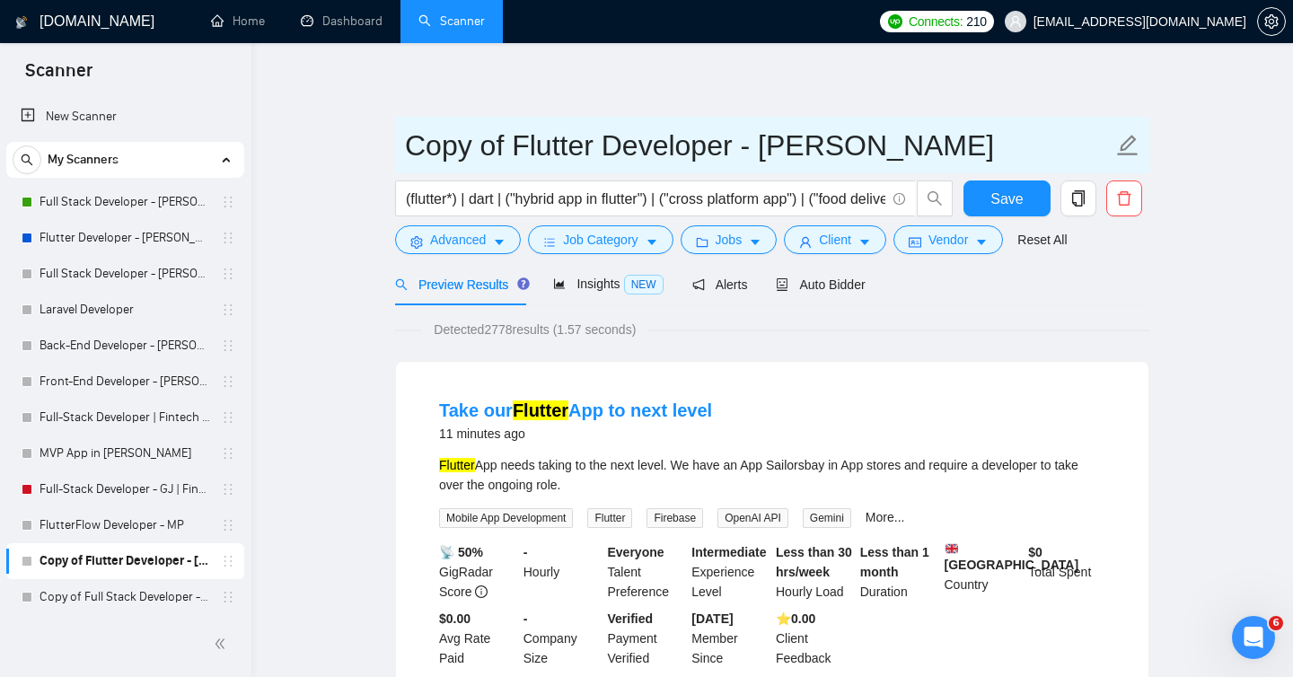
click at [756, 162] on input "Copy of Flutter Developer - [PERSON_NAME]" at bounding box center [758, 145] width 707 height 45
type input "Copy of Flutter Developer - [PERSON_NAME]"
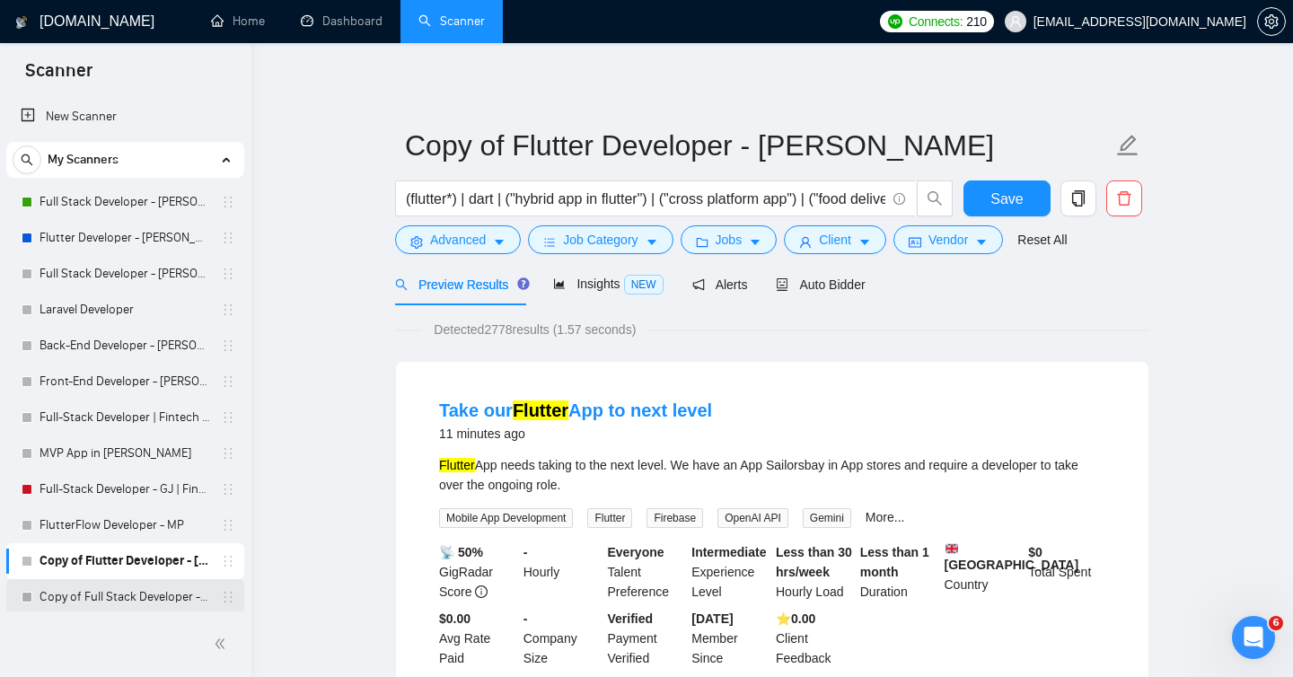
click at [108, 596] on link "Copy of Full Stack Developer - [PERSON_NAME]" at bounding box center [124, 597] width 171 height 36
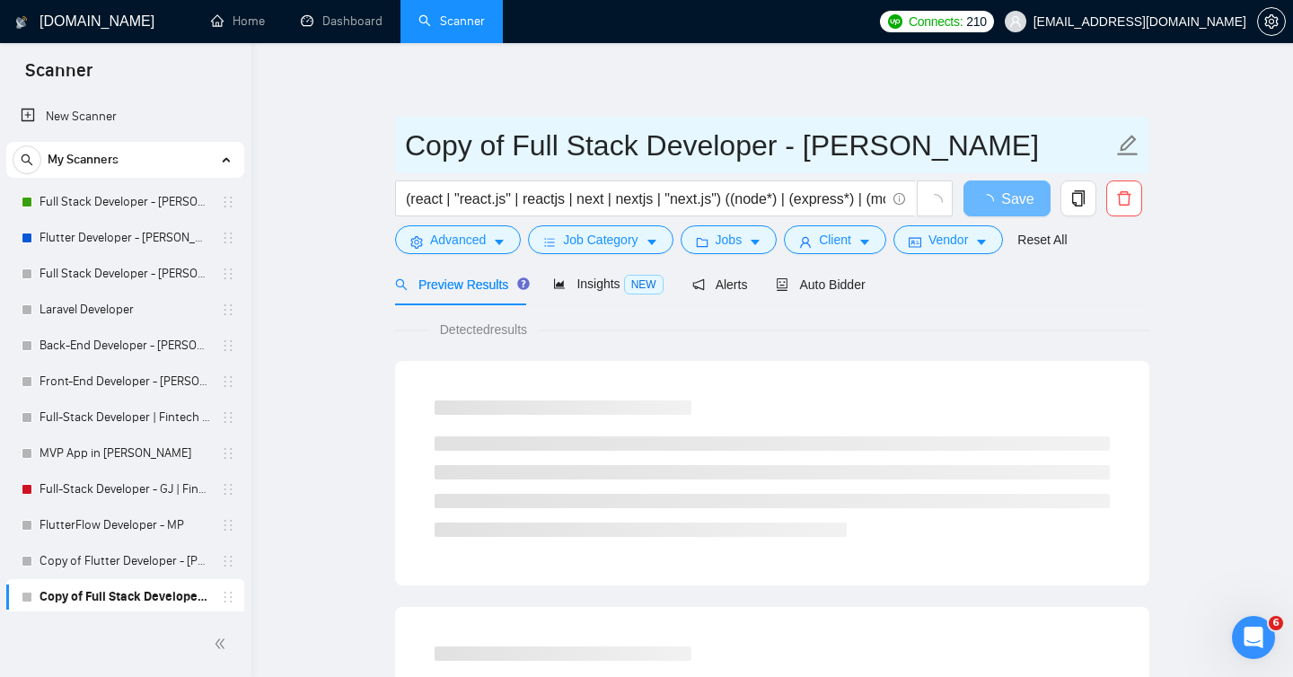
click at [826, 140] on input "Copy of Full Stack Developer - [PERSON_NAME]" at bounding box center [758, 145] width 707 height 45
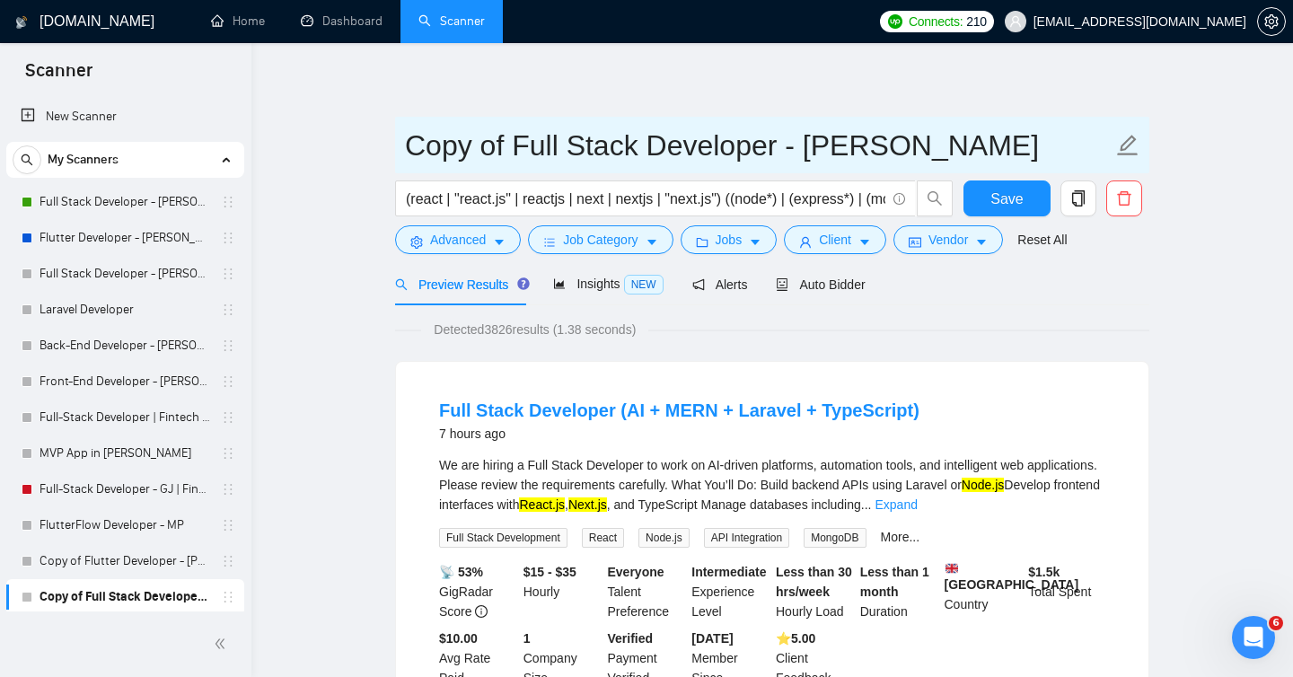
click at [513, 146] on input "Copy of Full Stack Developer - [PERSON_NAME]" at bounding box center [758, 145] width 707 height 45
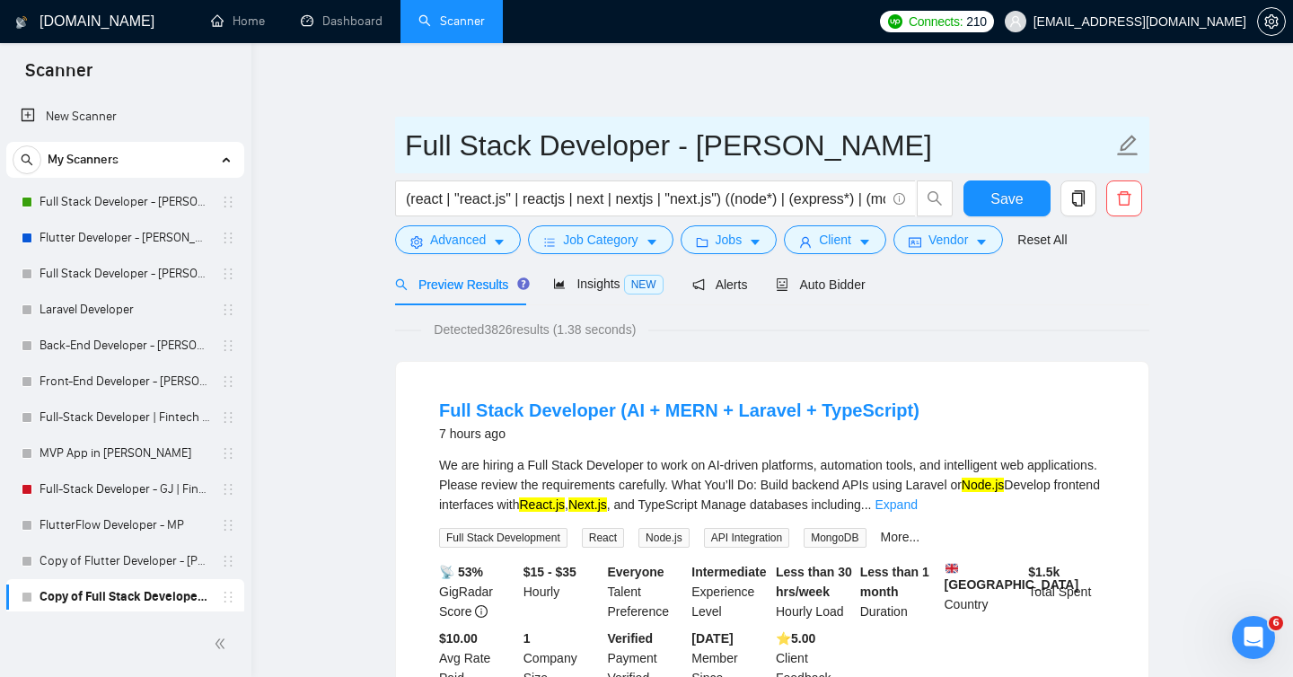
type input "Full Stack Developer - [PERSON_NAME]"
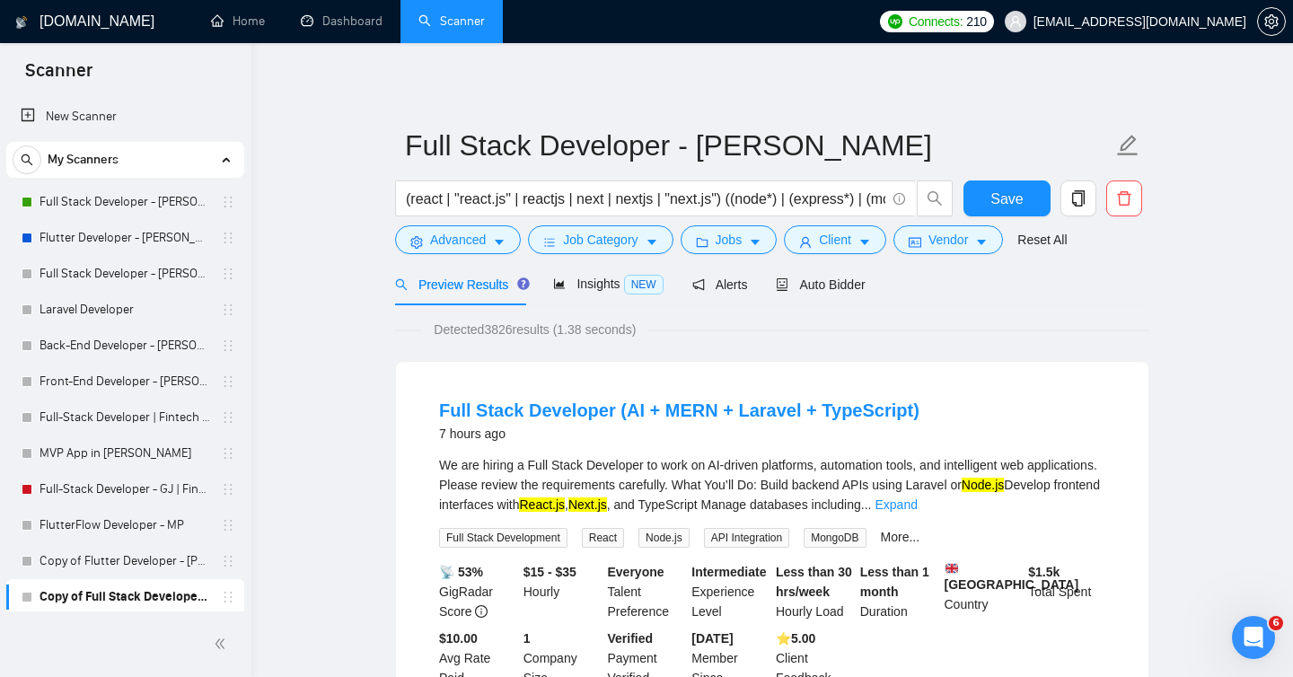
click at [1135, 335] on div "Detected 3826 results (1.38 seconds)" at bounding box center [772, 330] width 754 height 20
click at [672, 204] on input "(react | "react.js" | reactjs | next | nextjs | "next.js") ((node*) | (express*…" at bounding box center [645, 199] width 479 height 22
click at [588, 290] on span "Insights NEW" at bounding box center [608, 283] width 110 height 14
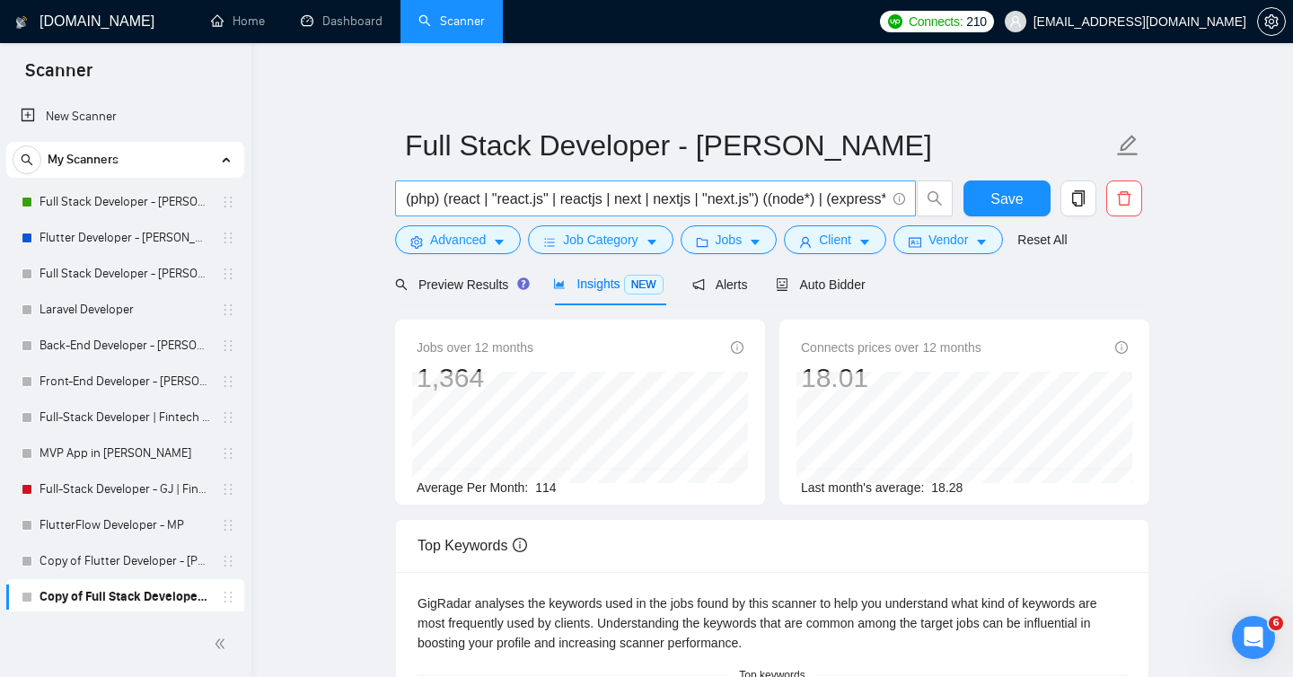
click at [451, 197] on input "(php) (react | "react.js" | reactjs | next | nextjs | "next.js") ((node*) | (ex…" at bounding box center [645, 199] width 479 height 22
type input "(PHP | "Laravel*" | "MySQL" | "Postgres*" | Fintech | SaaS)"
click at [837, 280] on span "Auto Bidder" at bounding box center [820, 284] width 89 height 14
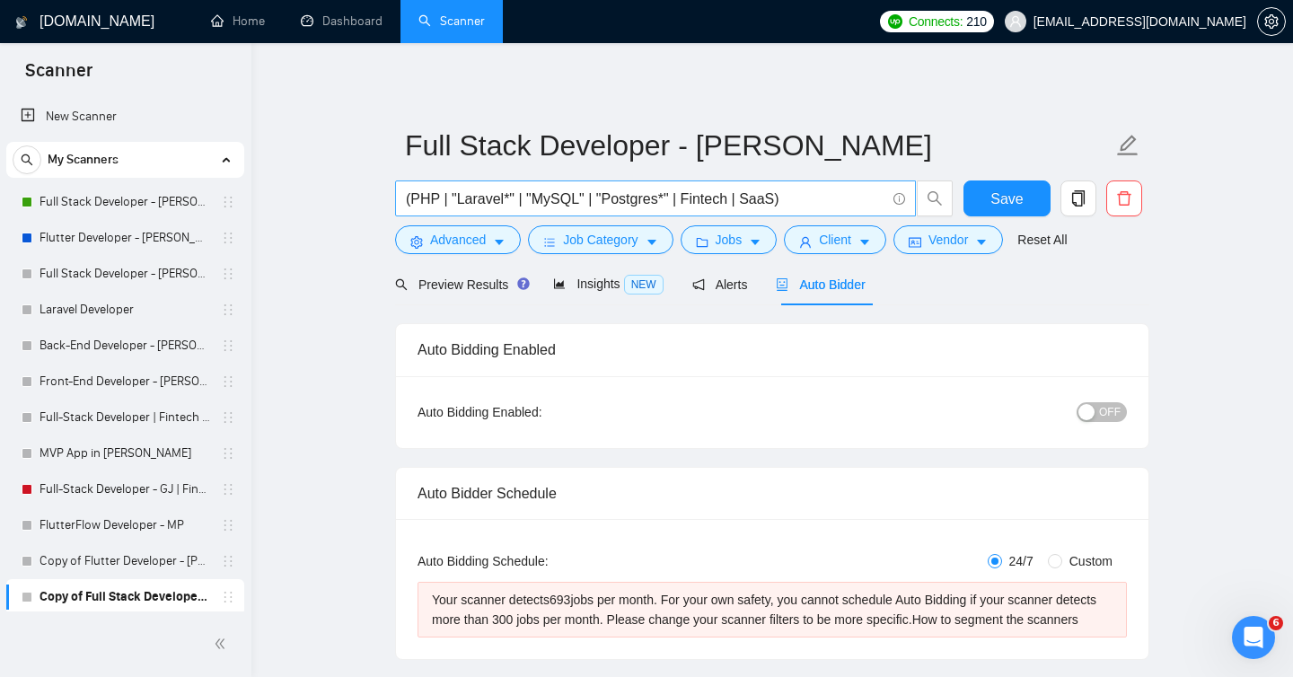
click at [772, 205] on input "(PHP | "Laravel*" | "MySQL" | "Postgres*" | Fintech | SaaS)" at bounding box center [645, 199] width 479 height 22
click at [807, 197] on input "(PHP | "Laravel*" | "MySQL" | "Postgres*" | Fintech | SaaS)" at bounding box center [645, 199] width 479 height 22
click at [592, 278] on span "Insights NEW" at bounding box center [608, 283] width 110 height 14
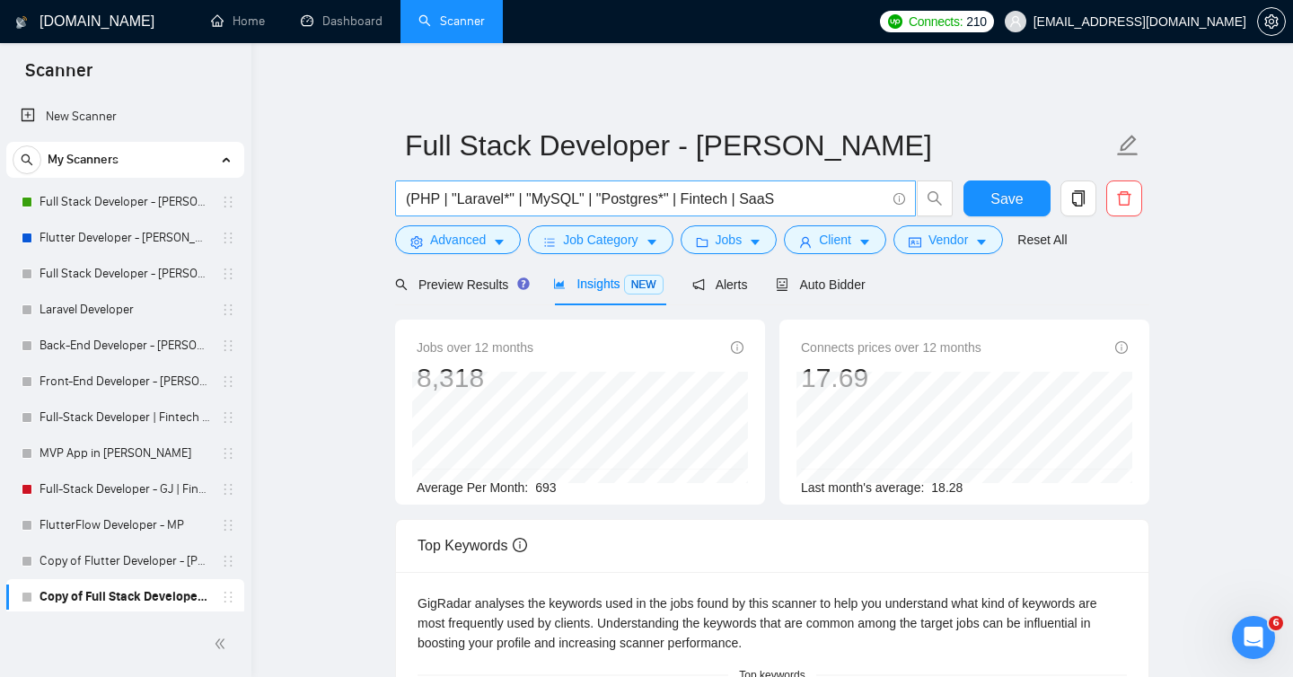
click at [811, 197] on input "(PHP | "Laravel*" | "MySQL" | "Postgres*" | Fintech | SaaS" at bounding box center [645, 199] width 479 height 22
click at [678, 197] on input "(PHP | "Laravel*" | "MySQL" | "Postgres*" | Fintech | SaaS | "QuickBook*" | "Xe…" at bounding box center [645, 199] width 479 height 22
click at [530, 200] on input "(PHP | "Laravel*" | "MySQL" | "Postgres*" | Fintech | SaaS | "QuickBook*" | "Xe…" at bounding box center [645, 199] width 479 height 22
type input "( "Laravel*" | Fintech | SaaS | "QuickBook*" | "Xero*" | "FreshDesk*")"
click at [461, 244] on span "Advanced" at bounding box center [458, 240] width 56 height 20
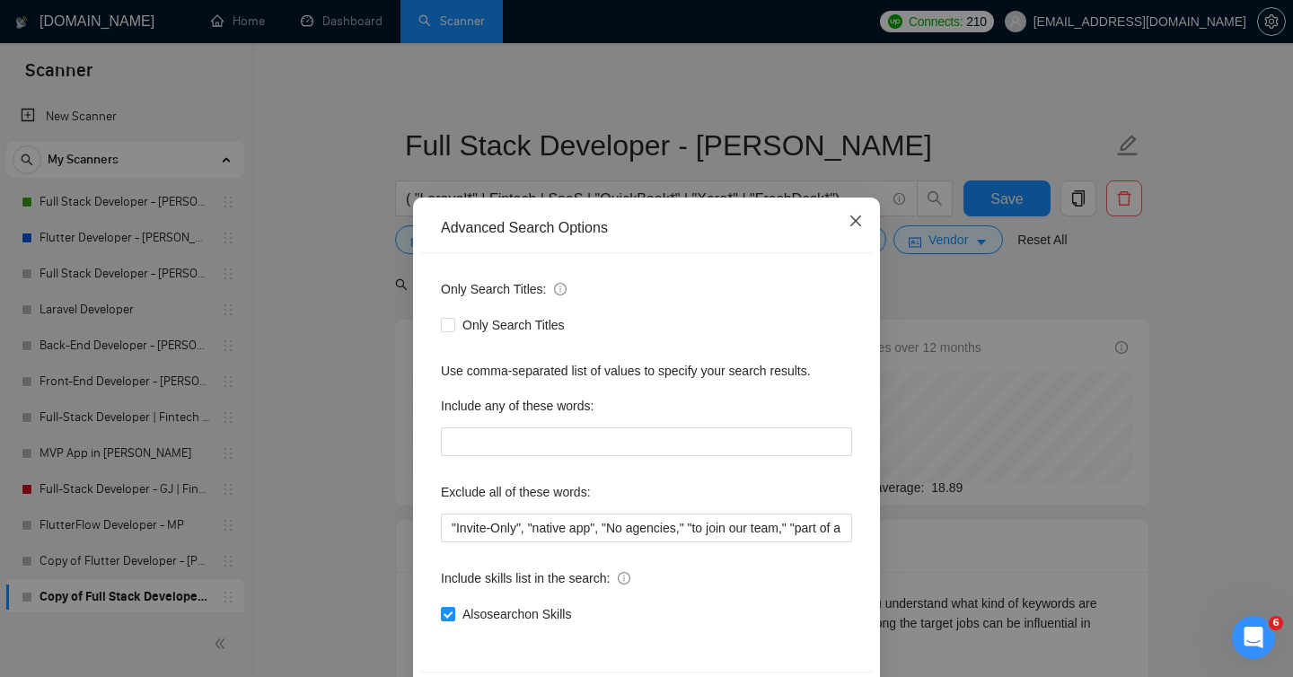
click at [855, 223] on icon "close" at bounding box center [855, 220] width 11 height 11
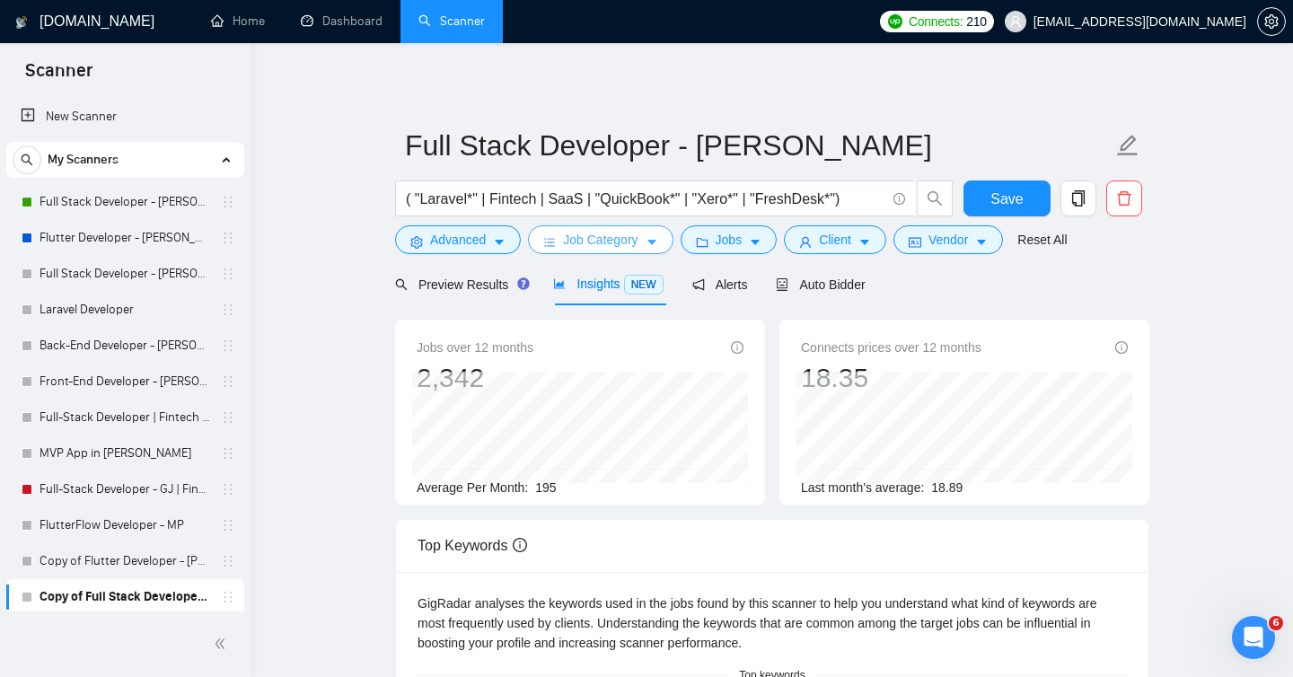
click at [602, 242] on span "Job Category" at bounding box center [600, 240] width 75 height 20
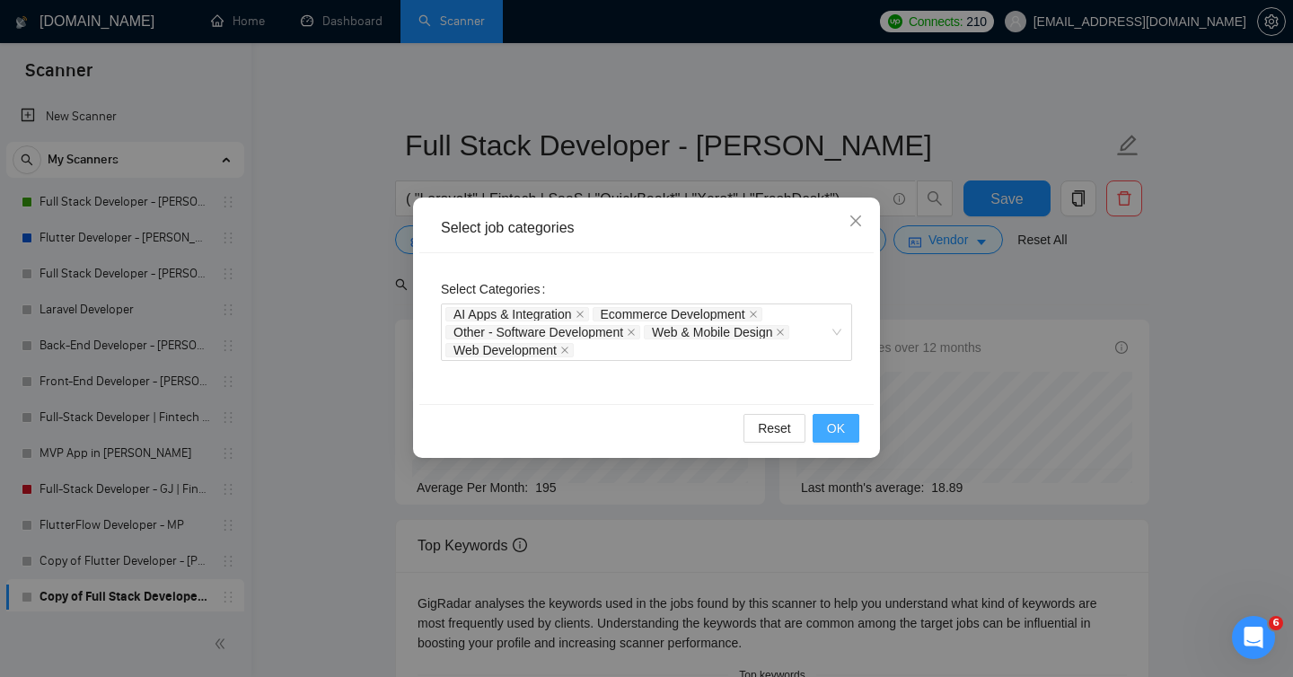
click at [833, 423] on span "OK" at bounding box center [836, 428] width 18 height 20
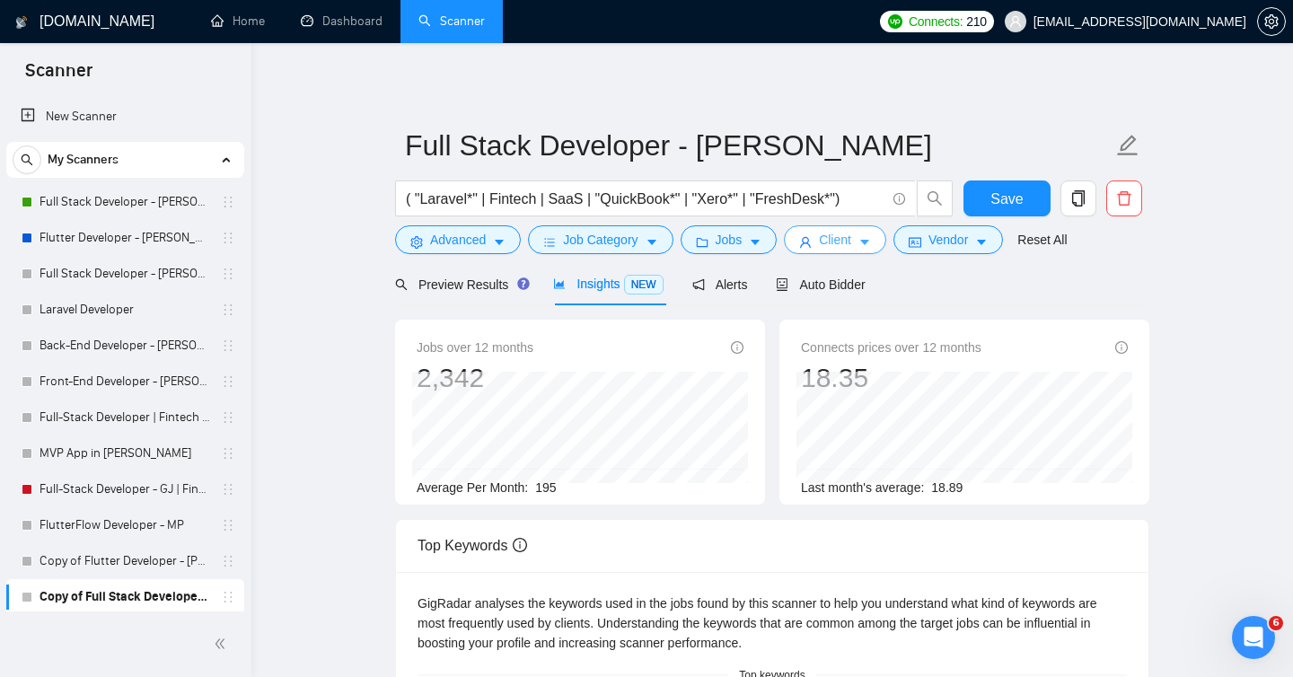
click at [828, 249] on span "Client" at bounding box center [835, 240] width 32 height 20
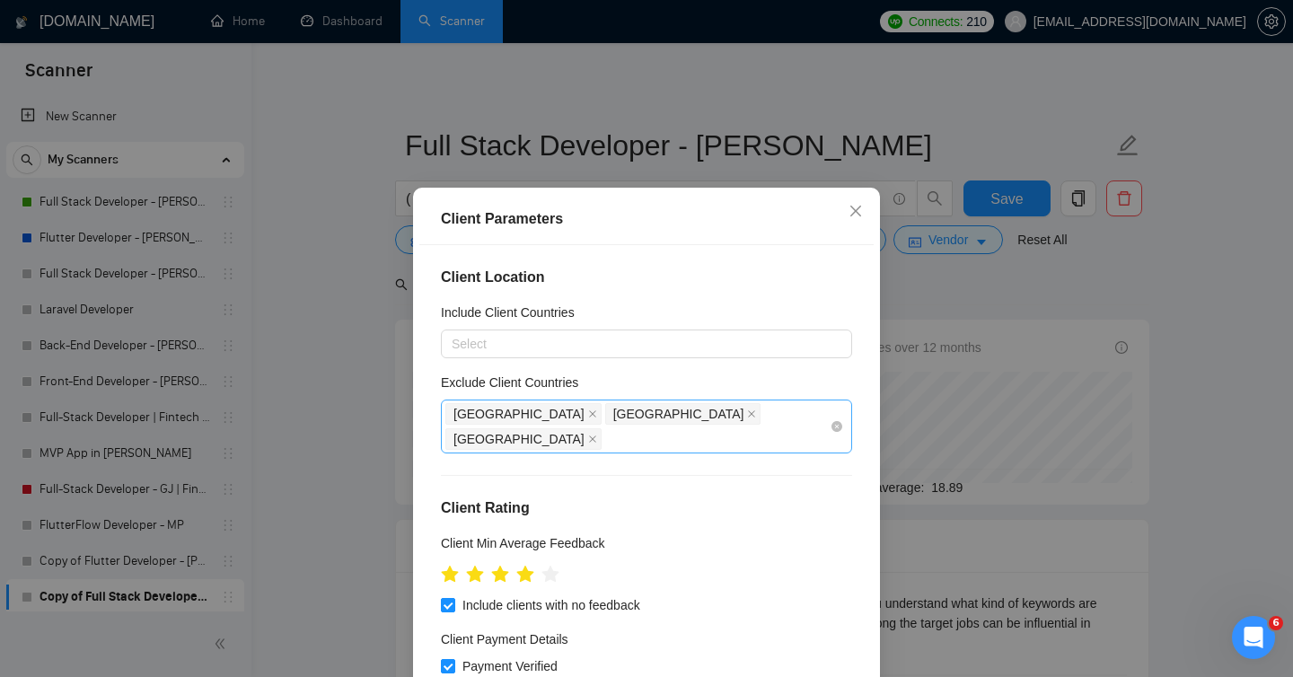
click at [756, 413] on div "[GEOGRAPHIC_DATA] [GEOGRAPHIC_DATA] [GEOGRAPHIC_DATA]" at bounding box center [637, 426] width 384 height 50
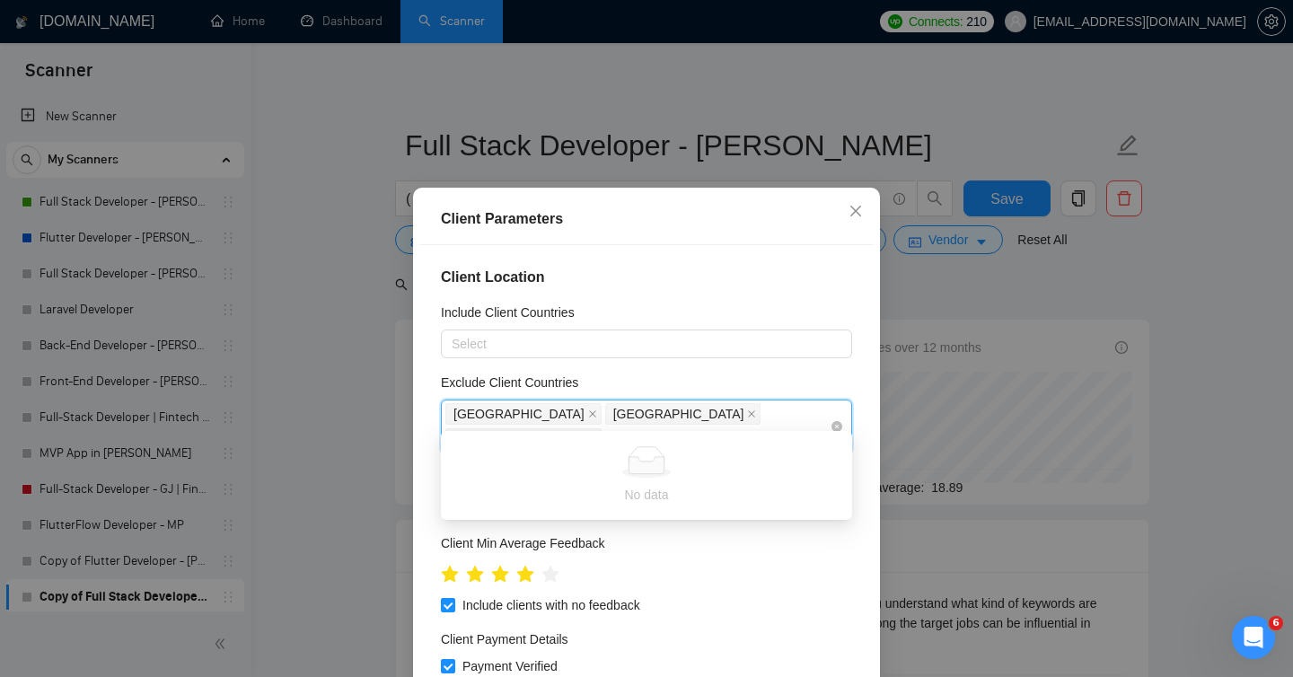
type input "ba"
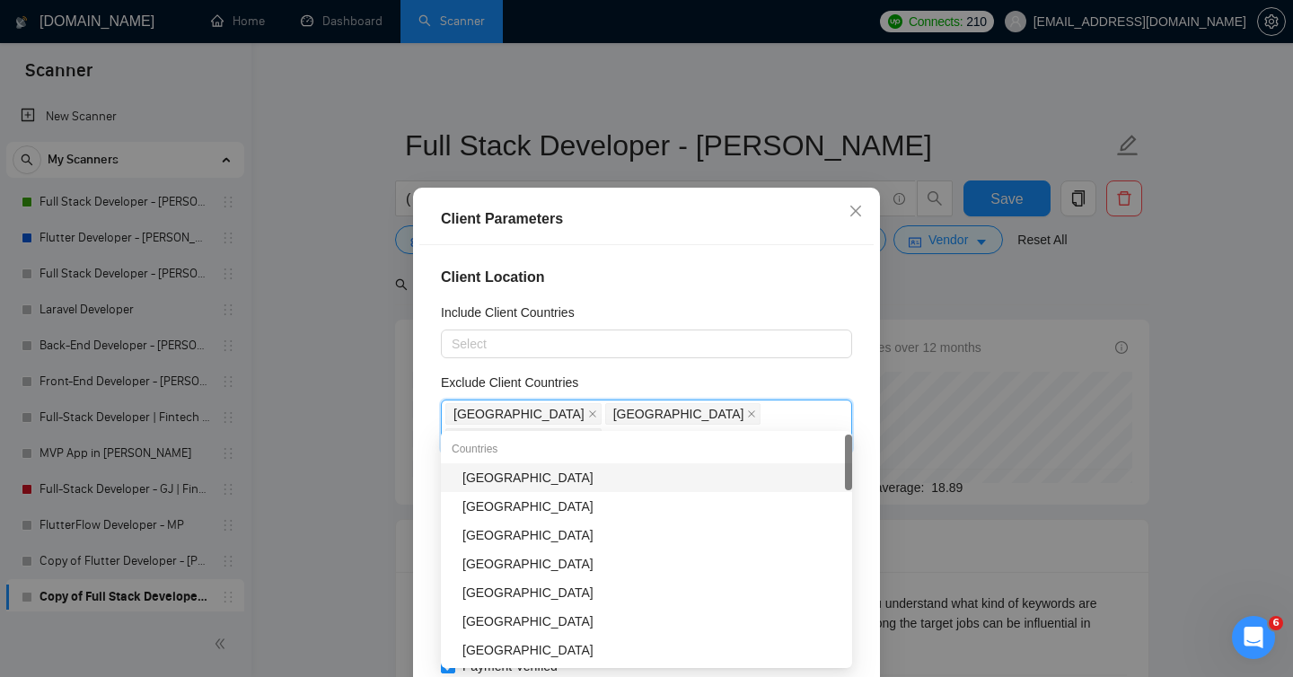
click at [569, 473] on div "[GEOGRAPHIC_DATA]" at bounding box center [651, 478] width 379 height 20
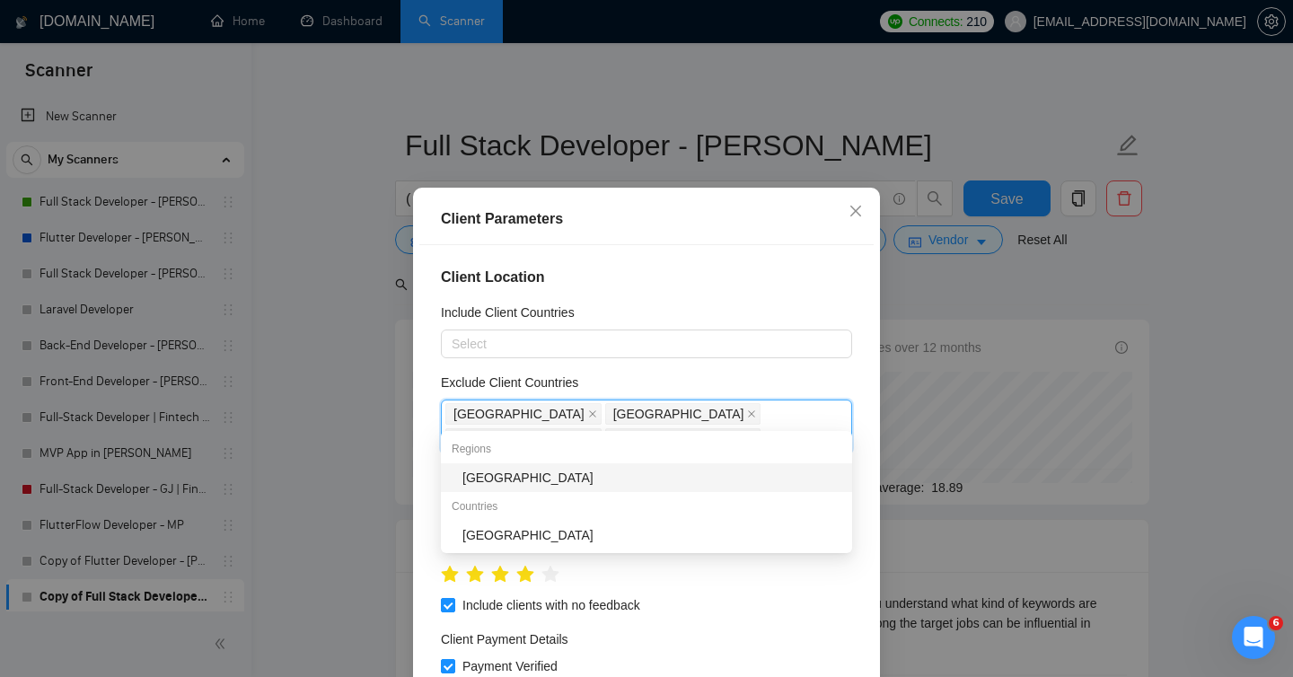
type input "afr"
click at [487, 480] on div "[GEOGRAPHIC_DATA]" at bounding box center [651, 478] width 379 height 20
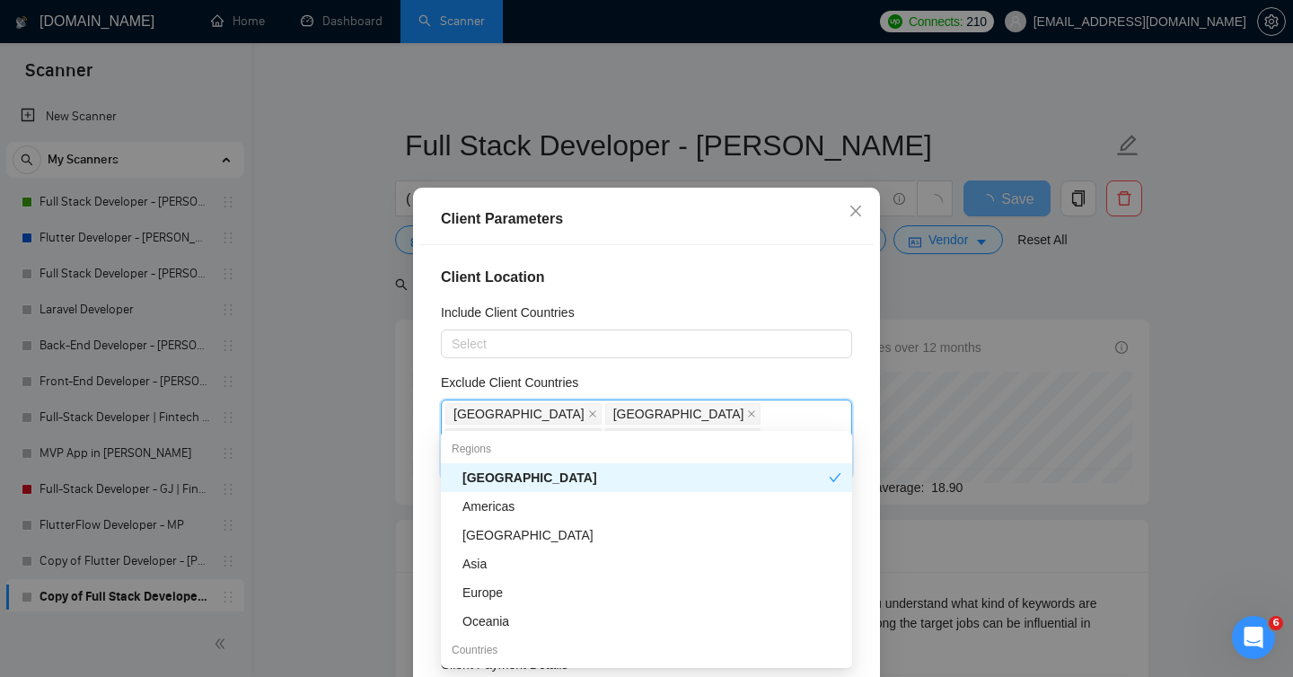
click at [775, 278] on h4 "Client Location" at bounding box center [646, 278] width 411 height 22
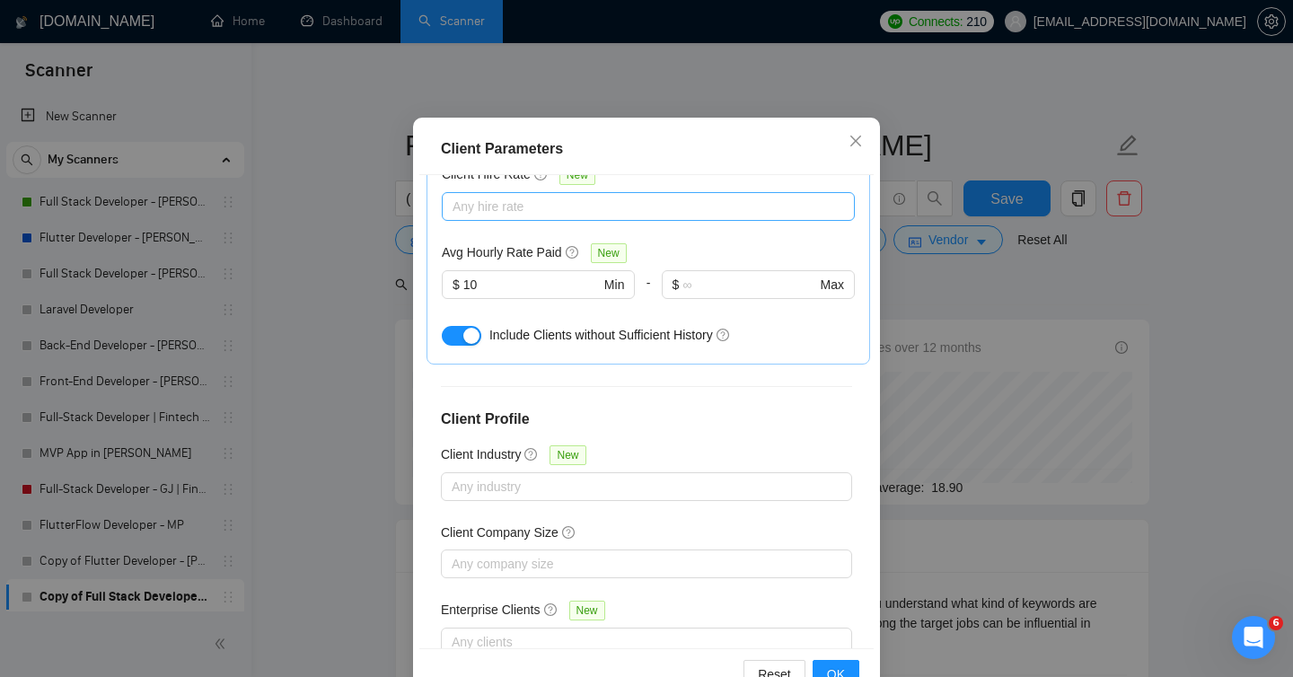
scroll to position [120, 0]
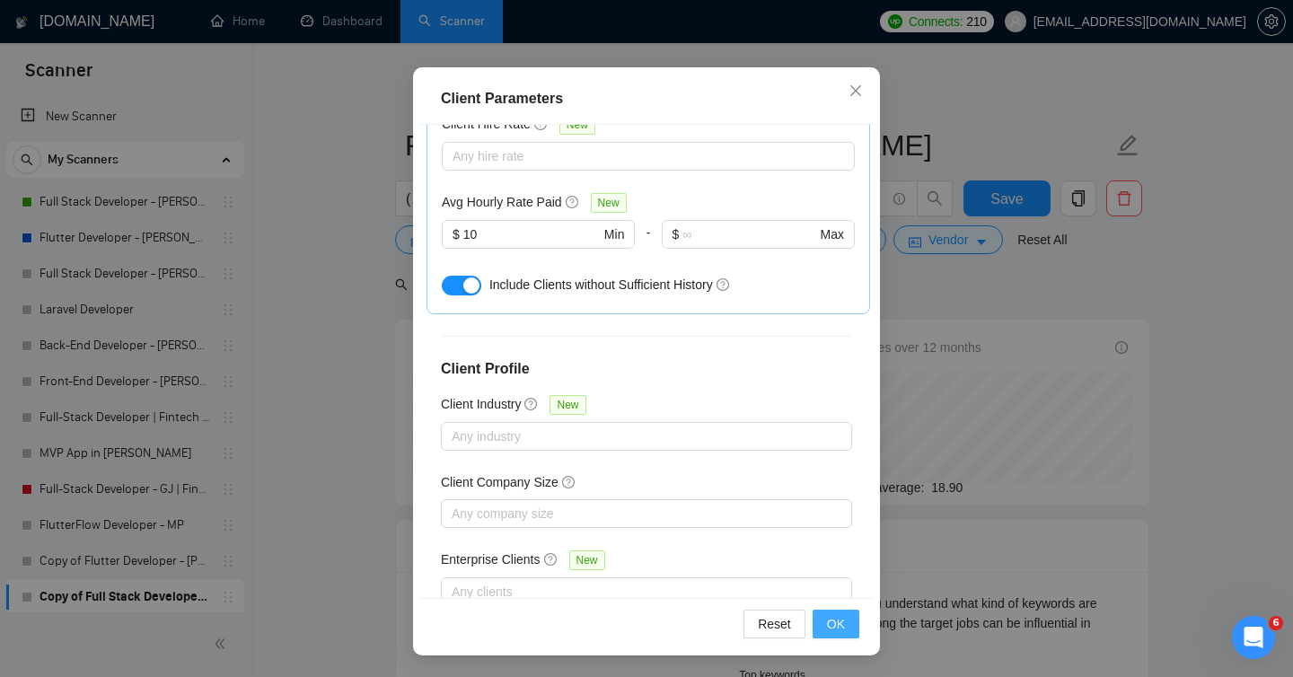
click at [839, 629] on span "OK" at bounding box center [836, 624] width 18 height 20
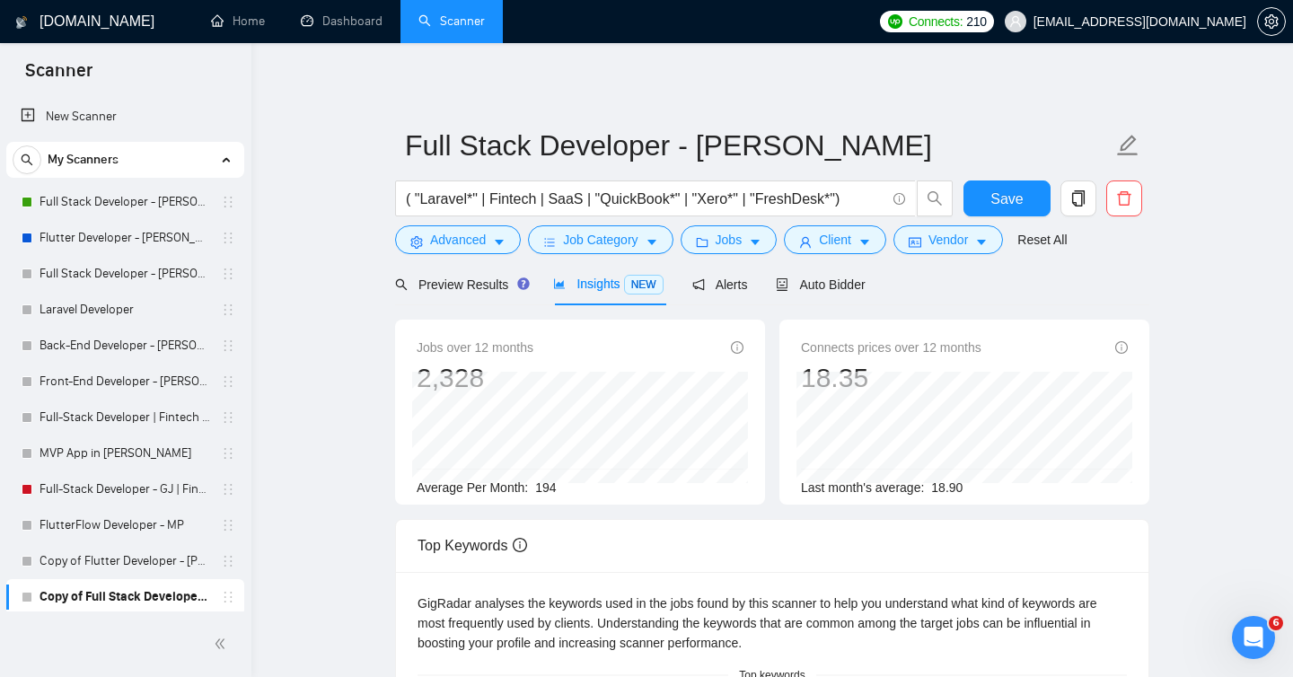
scroll to position [41, 0]
click at [851, 623] on div "GigRadar analyses the keywords used in the jobs found by this scanner to help y…" at bounding box center [771, 622] width 709 height 59
click at [852, 282] on span "Auto Bidder" at bounding box center [820, 284] width 89 height 14
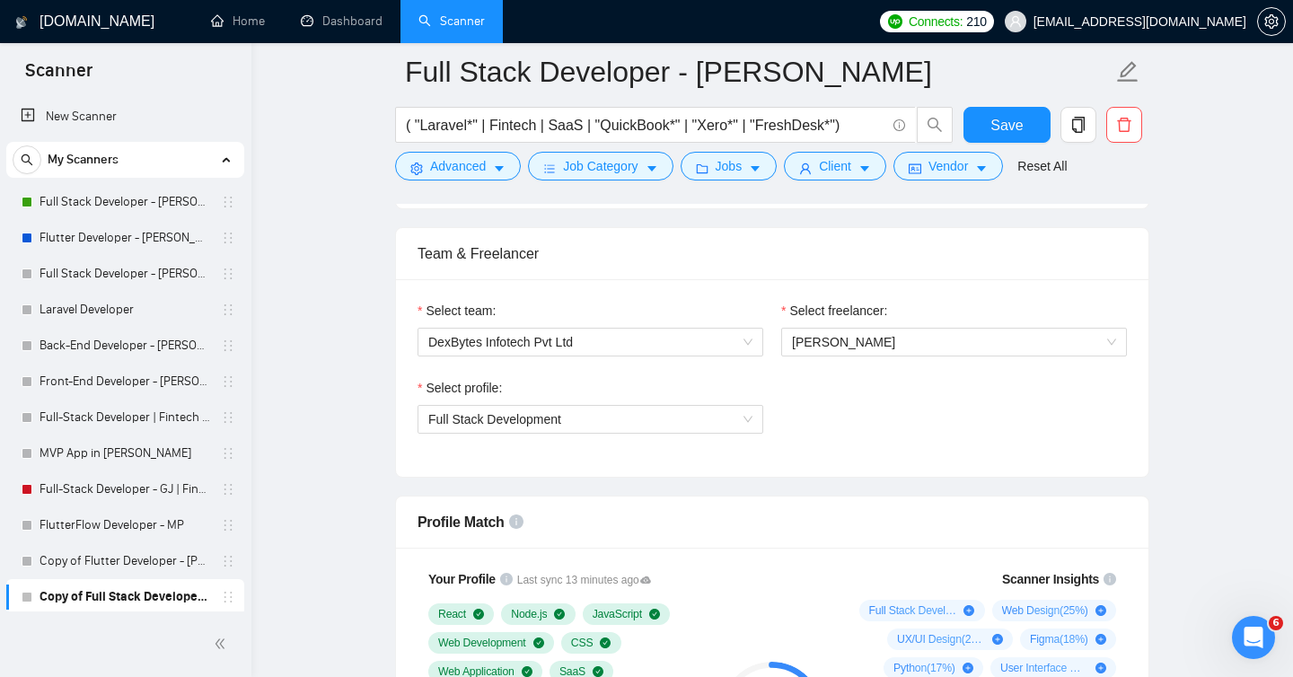
scroll to position [885, 0]
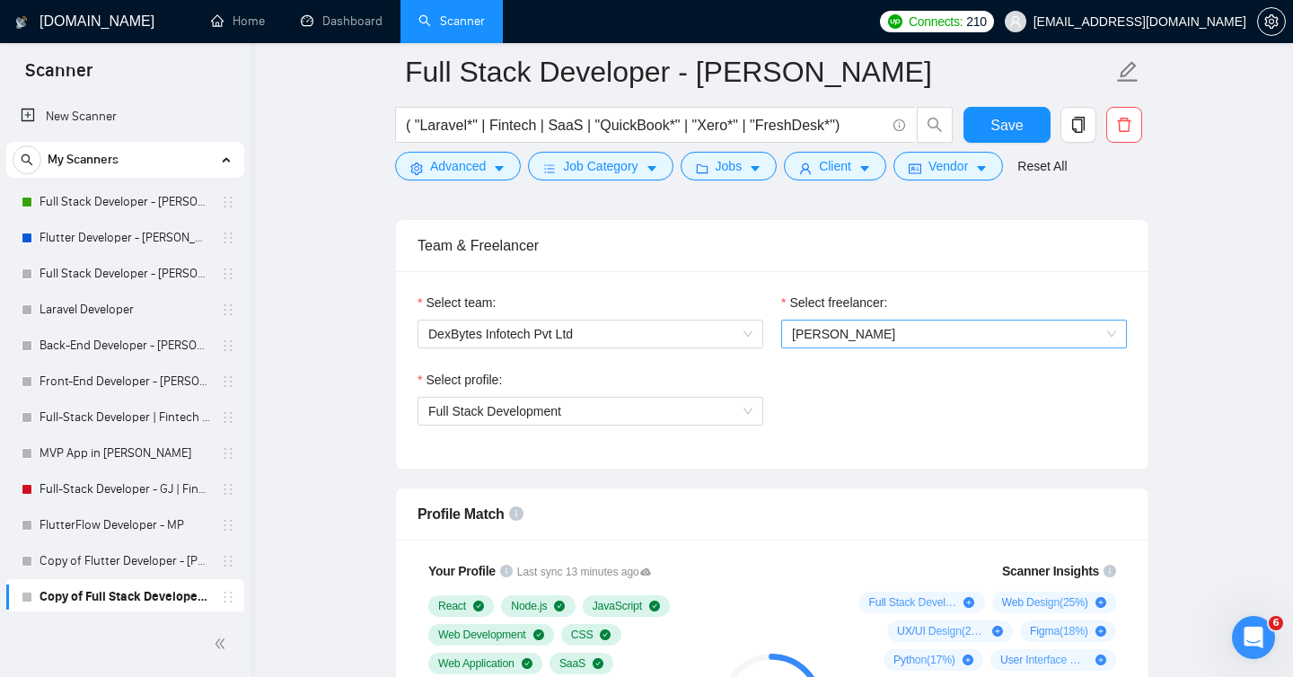
click at [902, 334] on span "[PERSON_NAME]" at bounding box center [954, 333] width 324 height 27
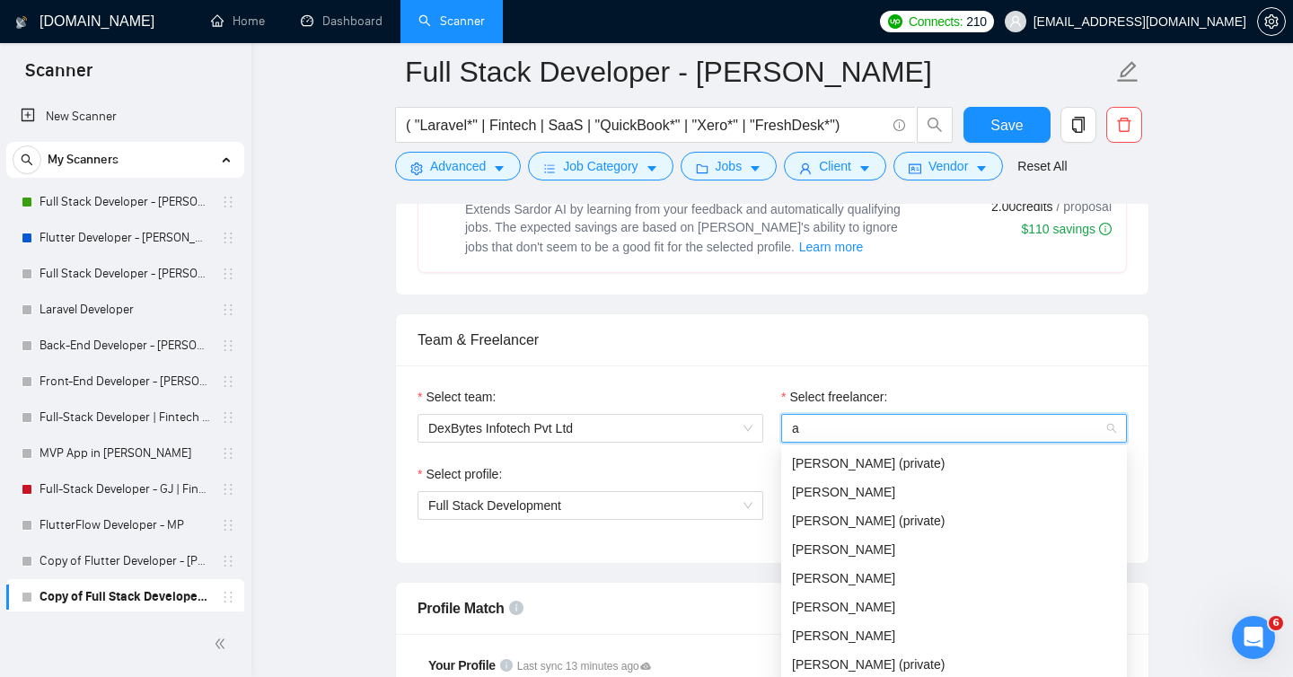
scroll to position [29, 0]
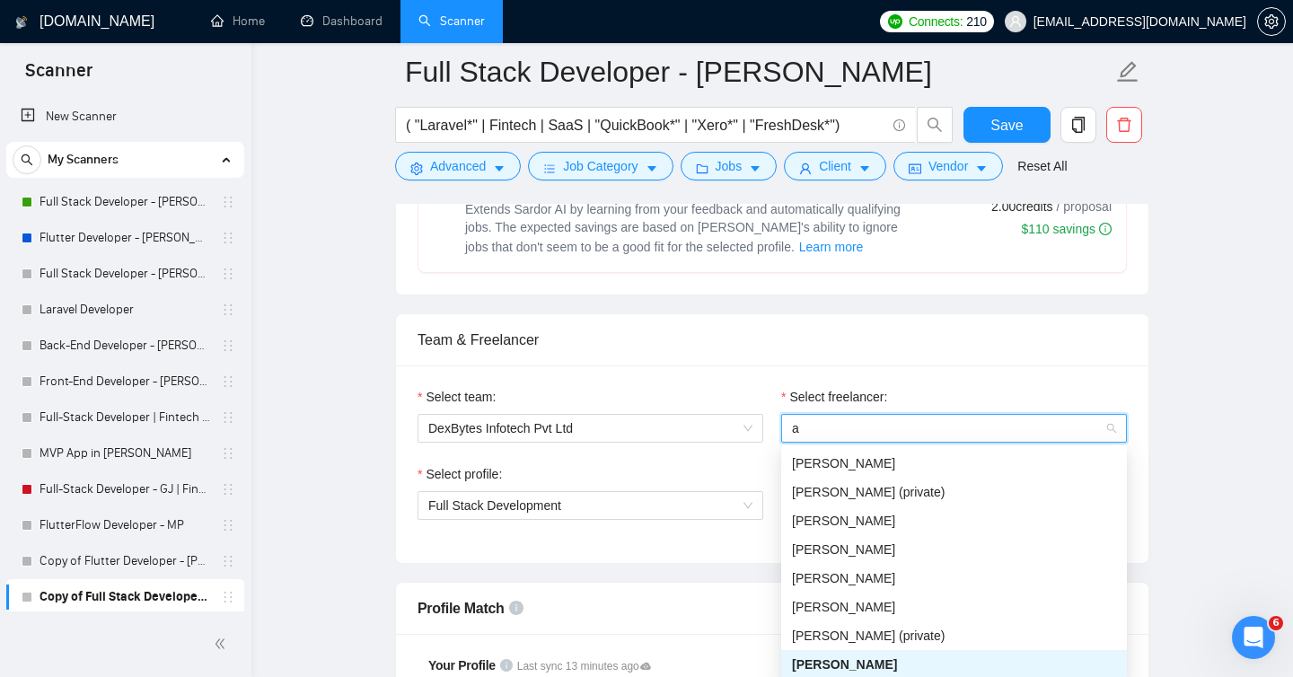
type input "ak"
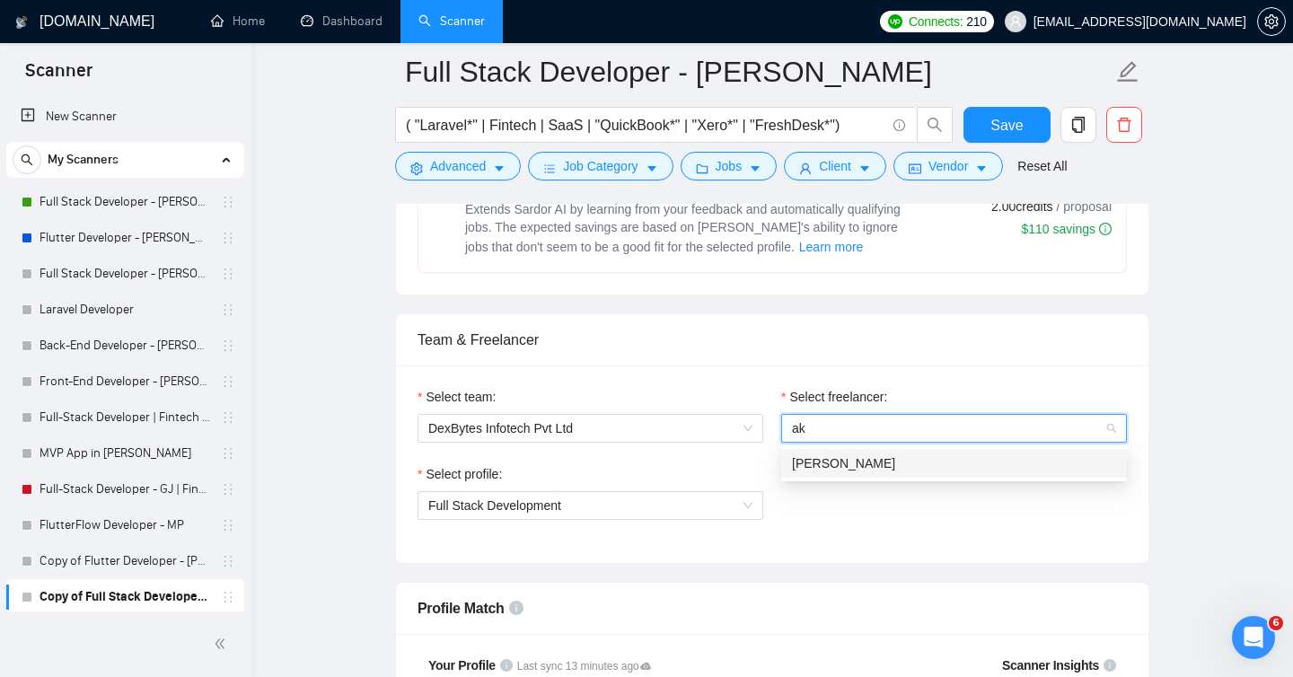
click at [845, 463] on span "[PERSON_NAME]" at bounding box center [843, 463] width 103 height 14
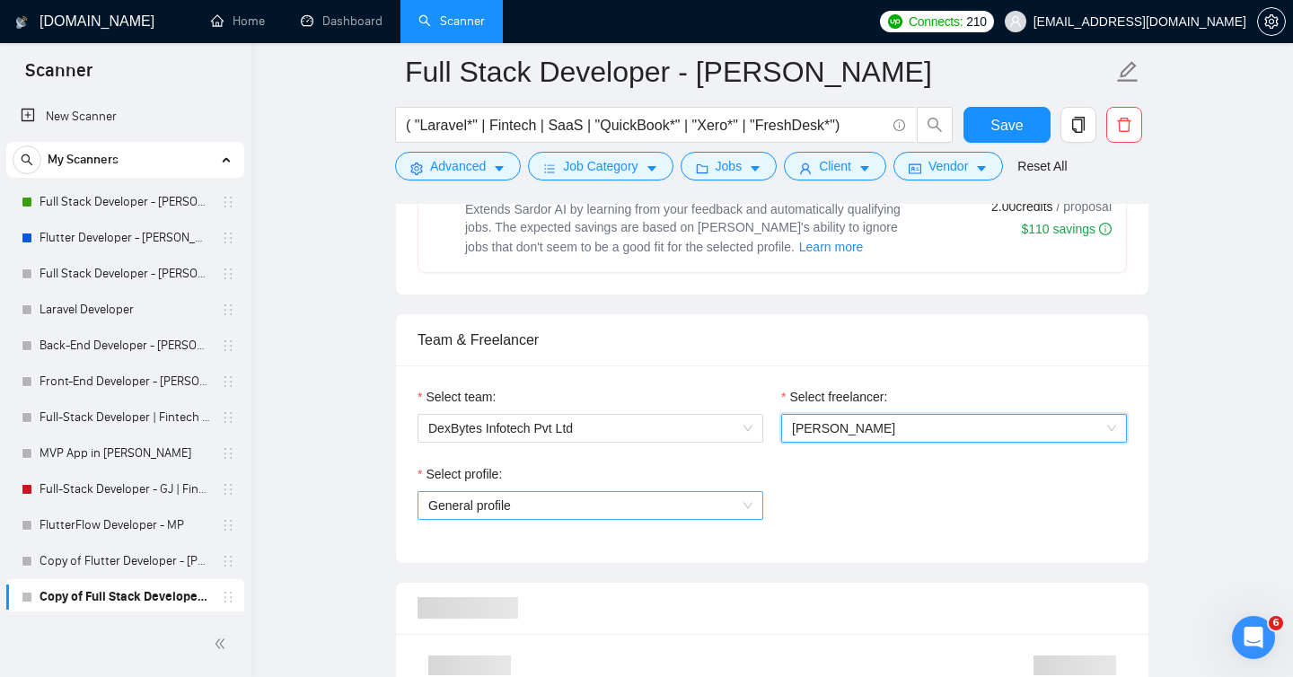
click at [609, 505] on span "General profile" at bounding box center [590, 505] width 324 height 27
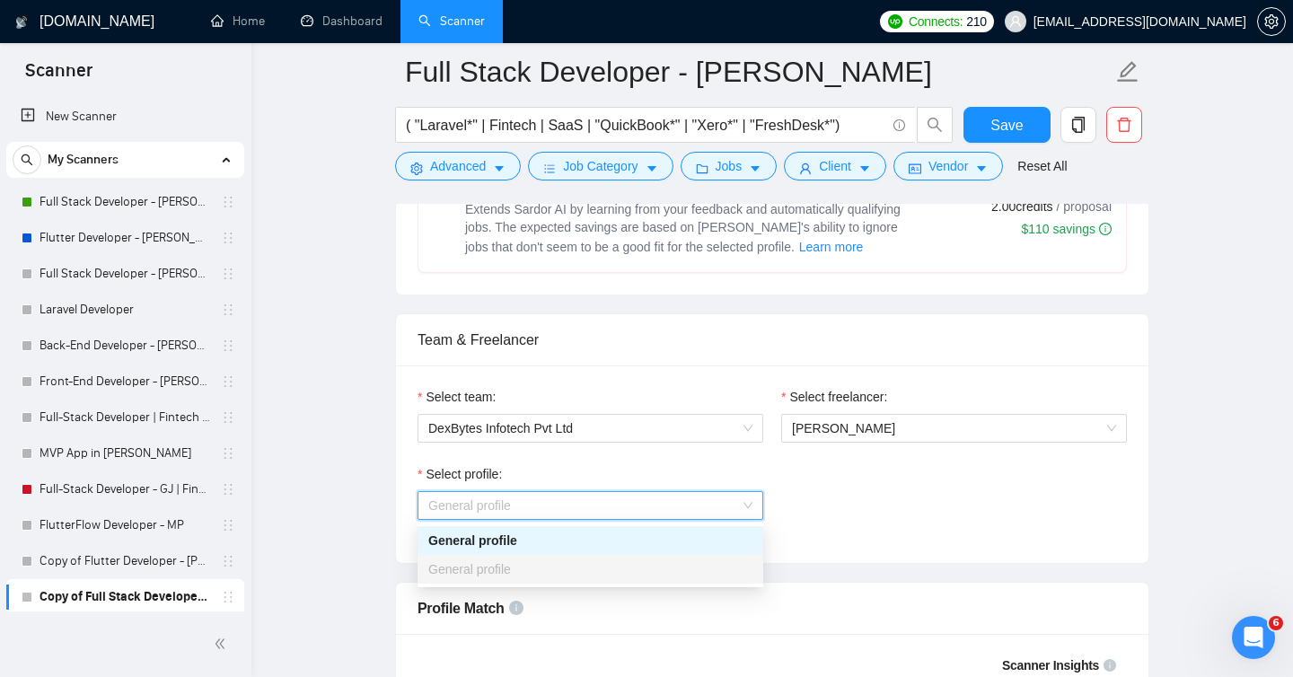
click at [862, 487] on div "Select profile: General profile" at bounding box center [771, 502] width 727 height 77
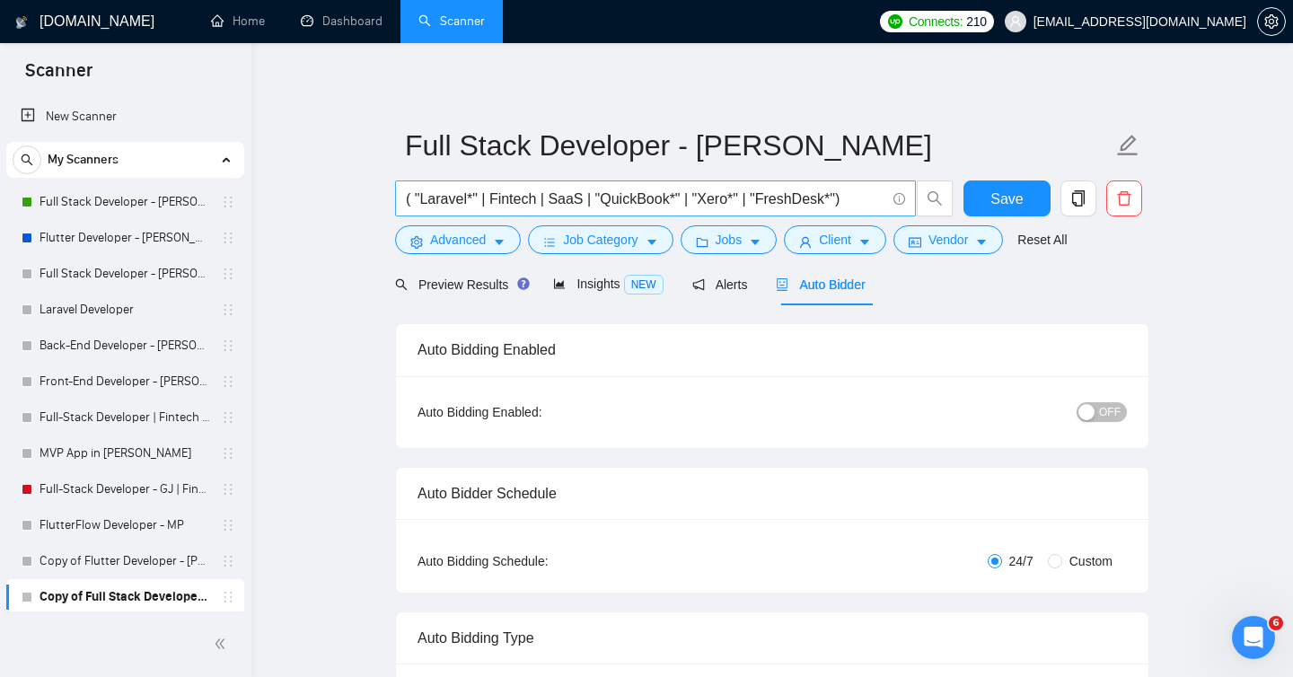
click at [408, 202] on input "( "Laravel*" | Fintech | SaaS | "QuickBook*" | "Xero*" | "FreshDesk*")" at bounding box center [645, 199] width 479 height 22
click at [591, 288] on span "Insights NEW" at bounding box center [608, 283] width 110 height 14
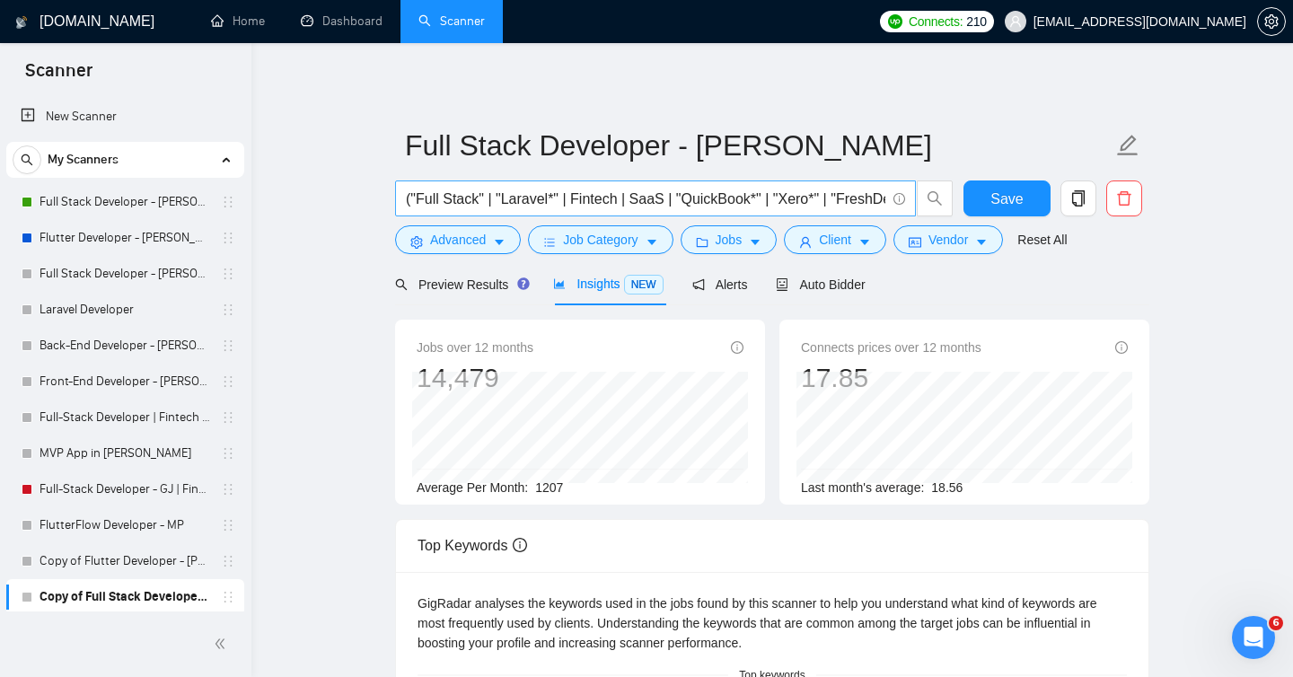
click at [496, 197] on input "("Full Stack" | "Laravel*" | Fintech | SaaS | "QuickBook*" | "Xero*" | "FreshDe…" at bounding box center [645, 199] width 479 height 22
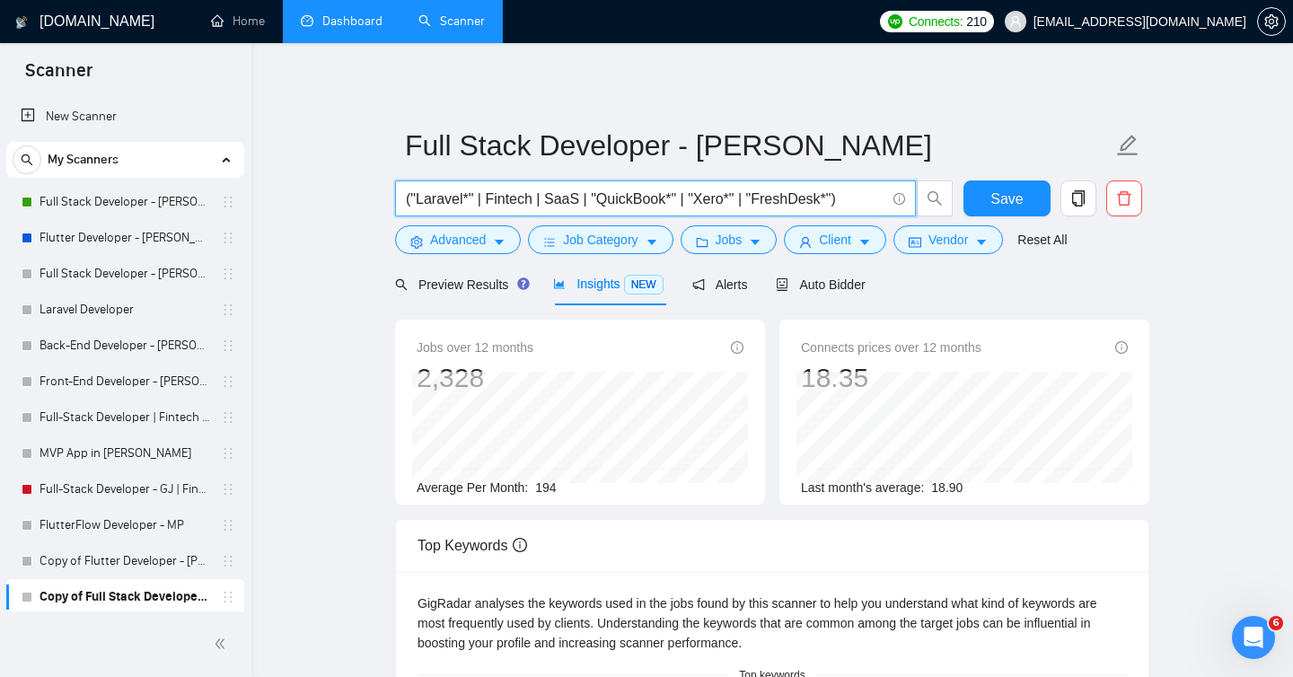
type input "("Laravel*" | Fintech | SaaS | "QuickBook*" | "Xero*" | "FreshDesk*")"
click at [351, 445] on main "Full Stack Developer - [PERSON_NAME] ("Laravel*" | Fintech | SaaS | "QuickBook*…" at bounding box center [772, 674] width 984 height 1204
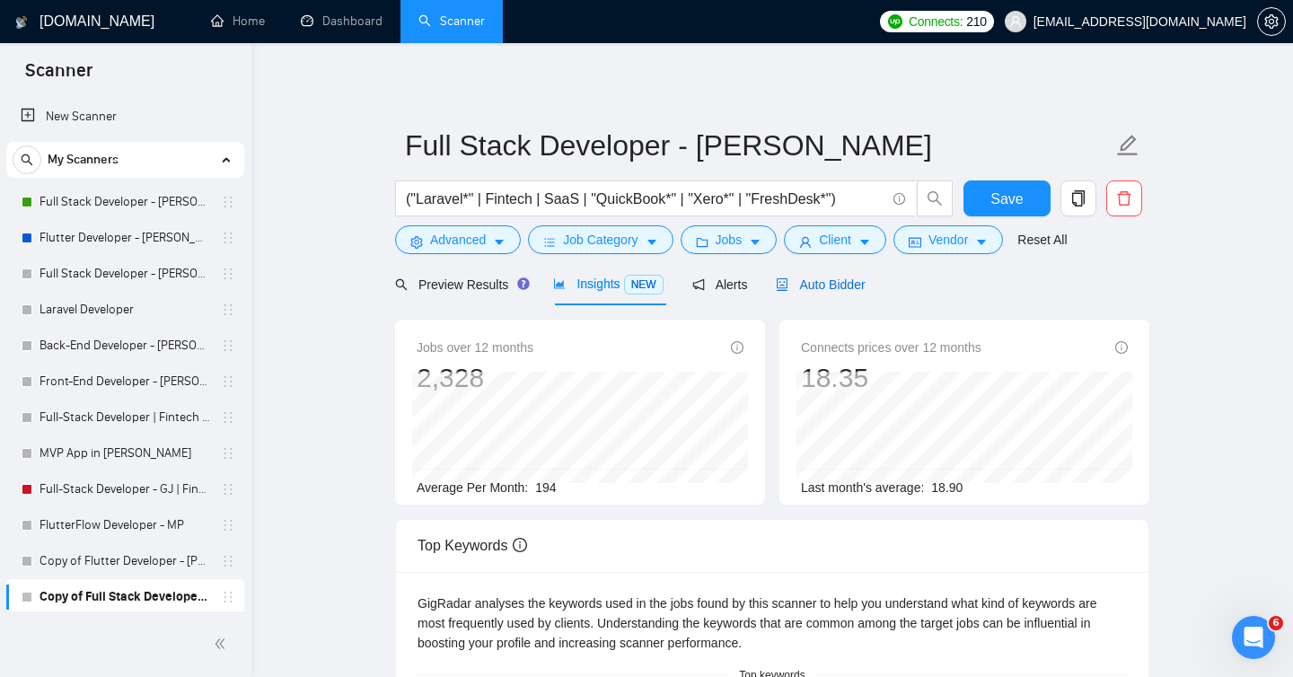
click at [841, 284] on span "Auto Bidder" at bounding box center [820, 284] width 89 height 14
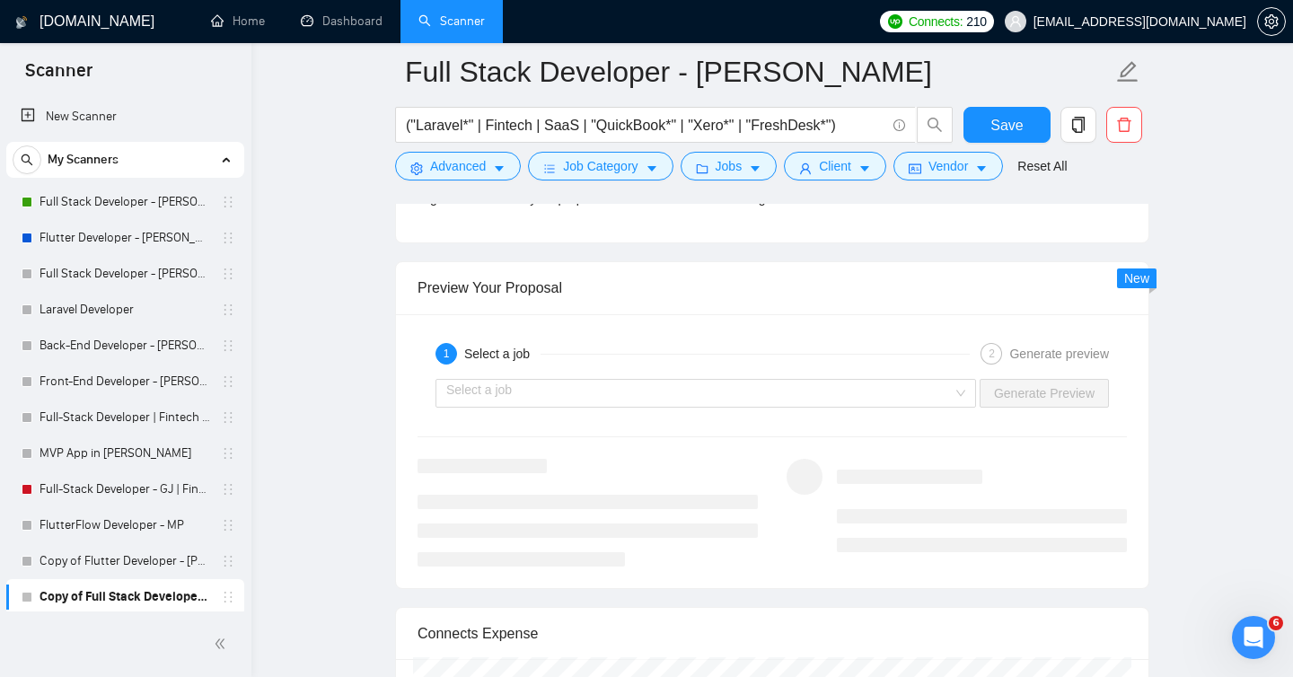
scroll to position [3502, 0]
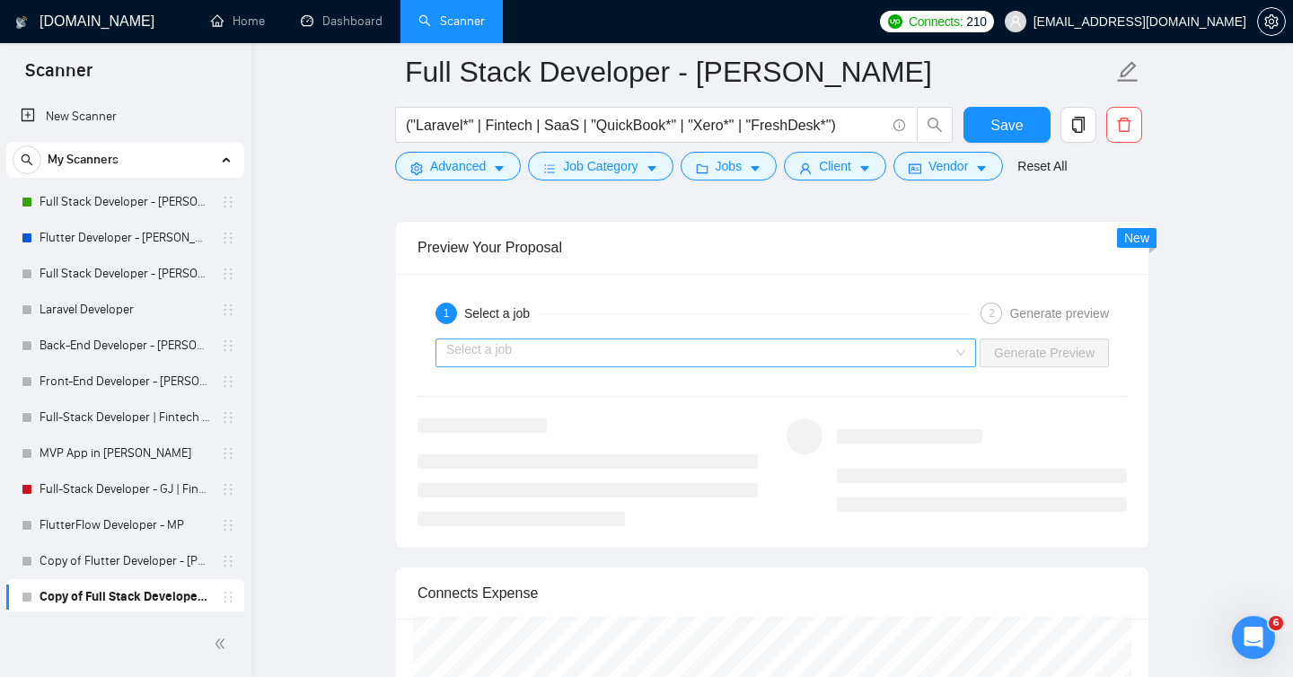
click at [842, 354] on input "search" at bounding box center [699, 352] width 506 height 27
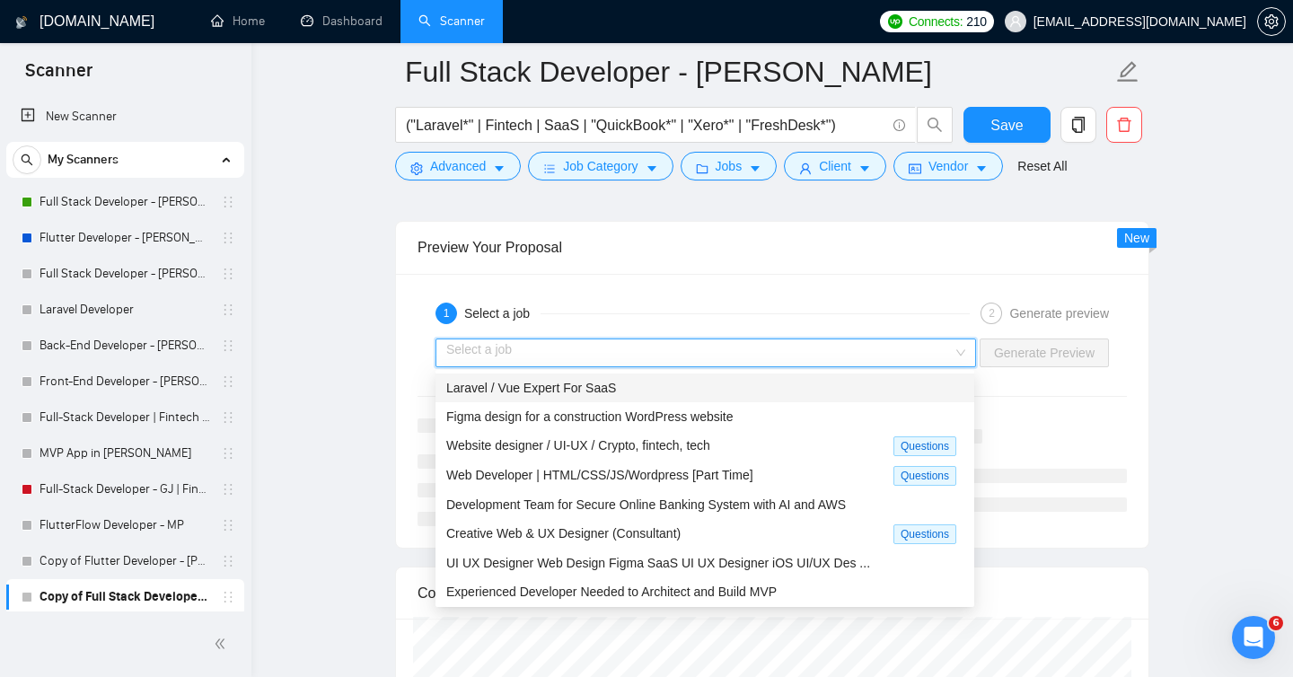
click at [569, 391] on span "Laravel / Vue Expert For SaaS" at bounding box center [531, 388] width 170 height 14
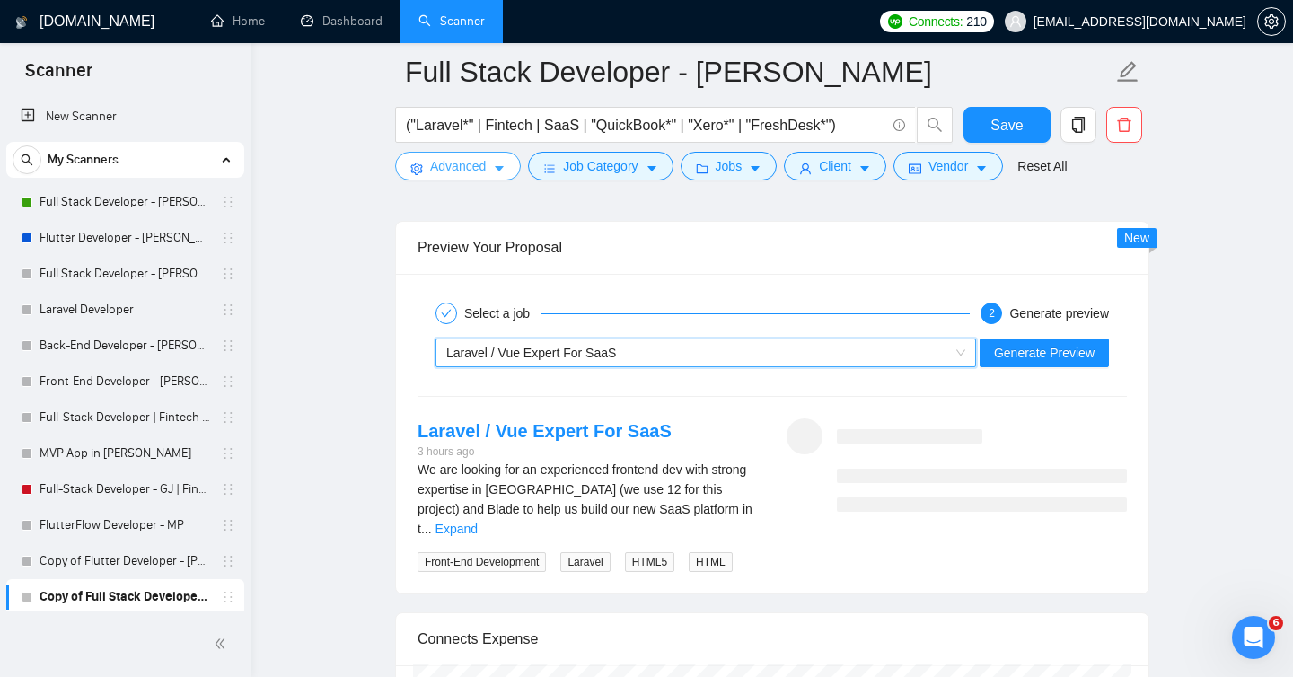
click at [456, 160] on span "Advanced" at bounding box center [458, 166] width 56 height 20
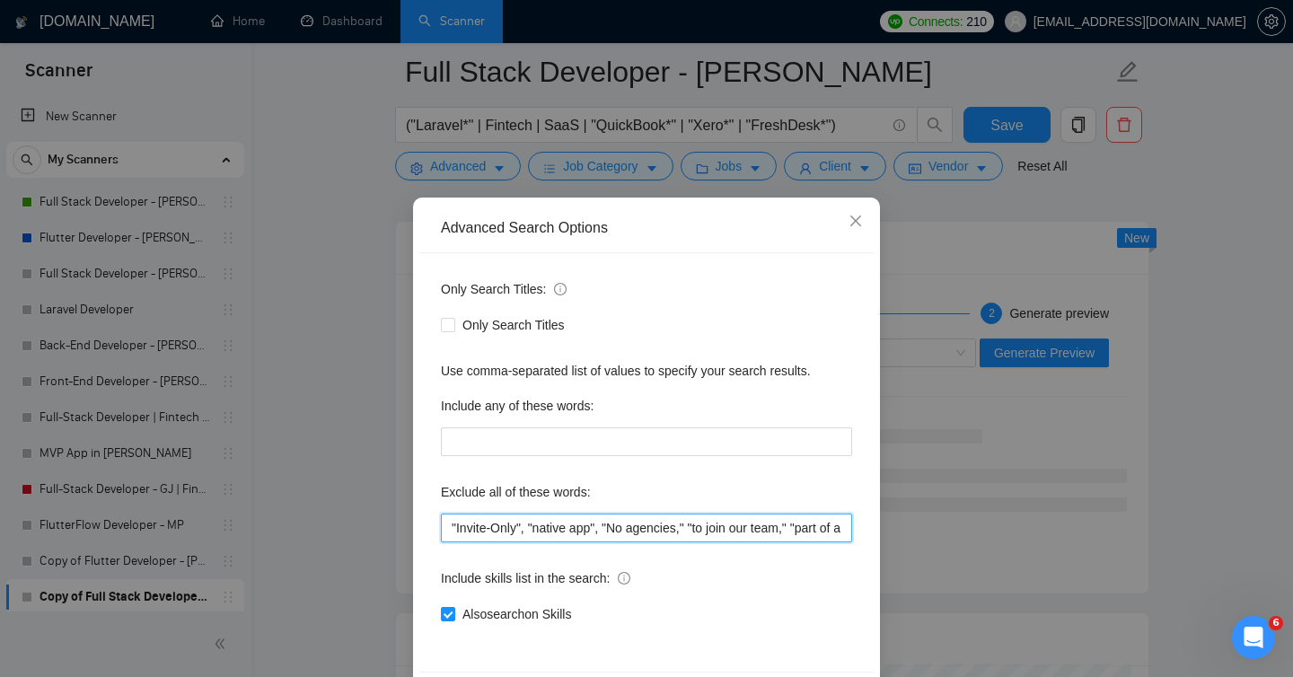
click at [713, 519] on input ""Invite-Only", "native app", "No agencies," "to join our team," "part of a team…" at bounding box center [646, 527] width 411 height 29
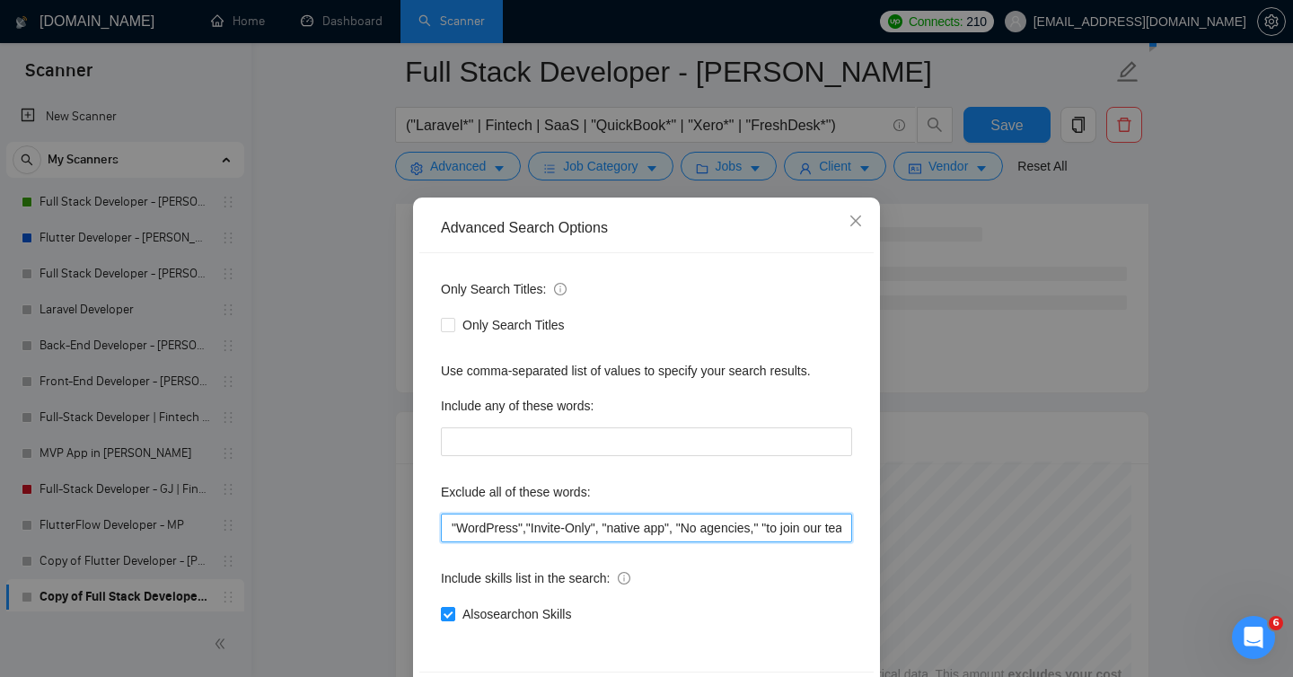
type input ""WordPress", "Invite-Only", "native app", "No agencies," "to join our team," "p…"
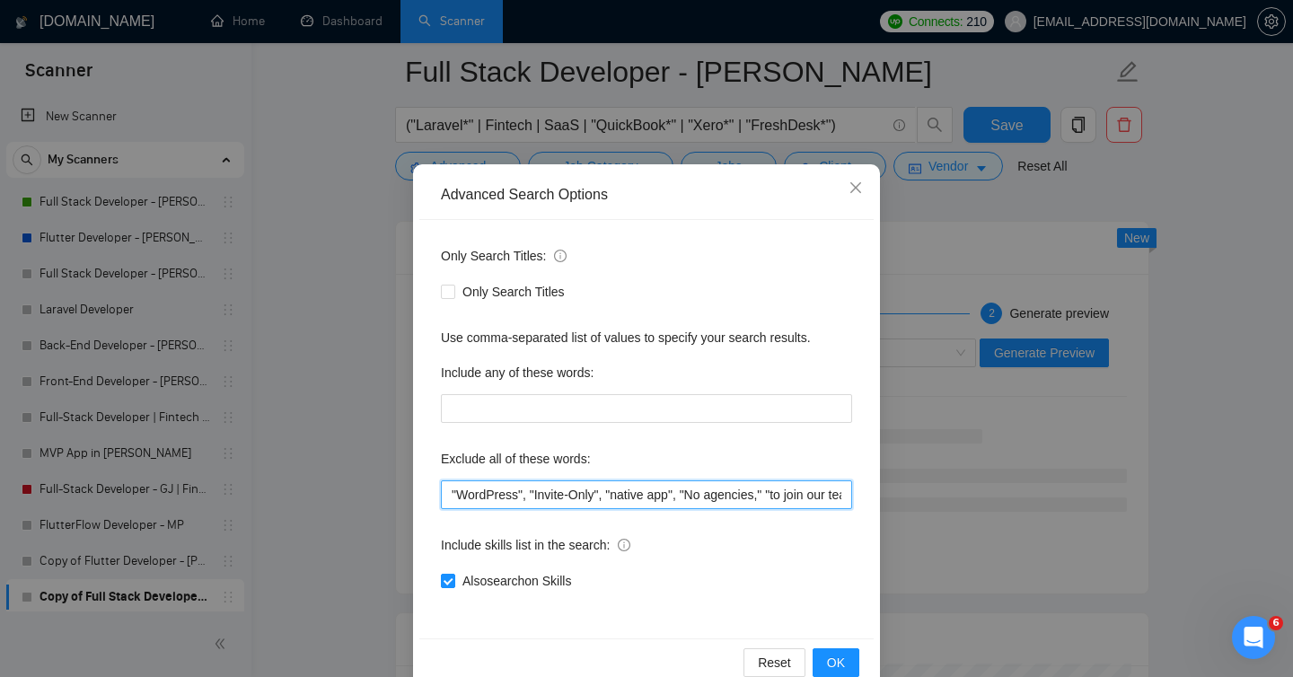
scroll to position [70, 0]
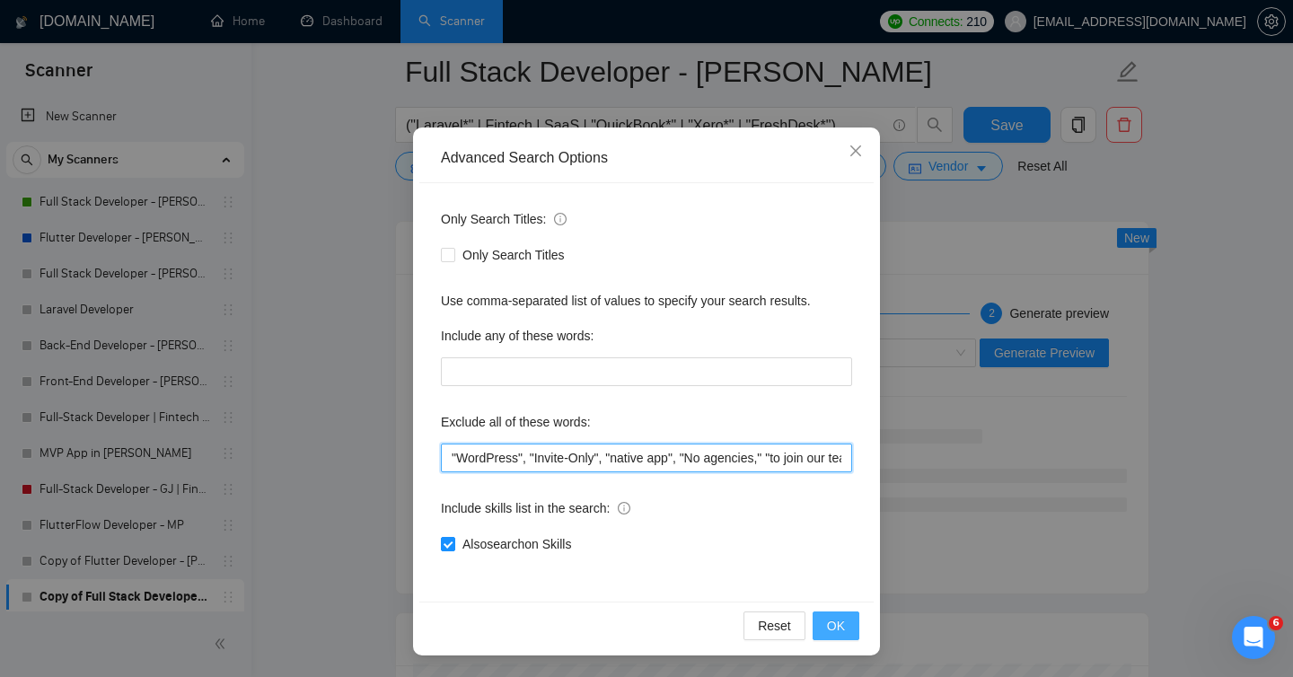
type input ""WordPress", "Invite-Only", "native app", "No agencies," "to join our team," "p…"
click at [832, 623] on span "OK" at bounding box center [836, 626] width 18 height 20
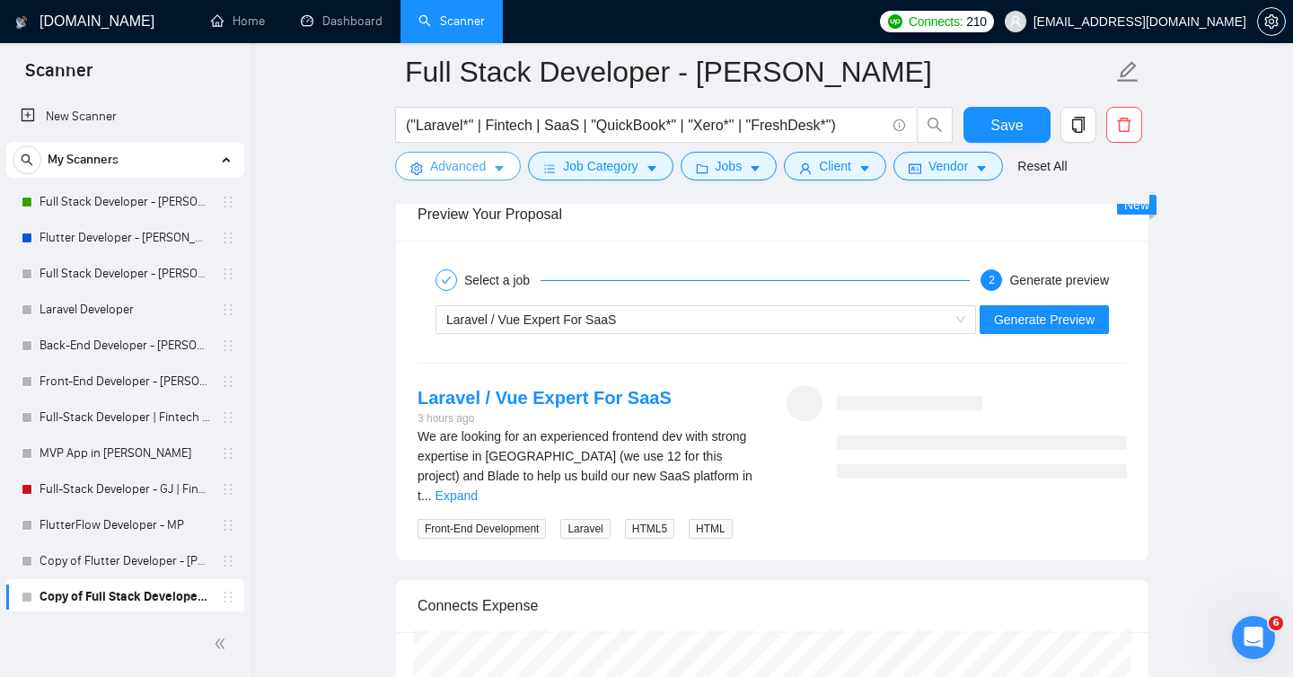
scroll to position [3568, 0]
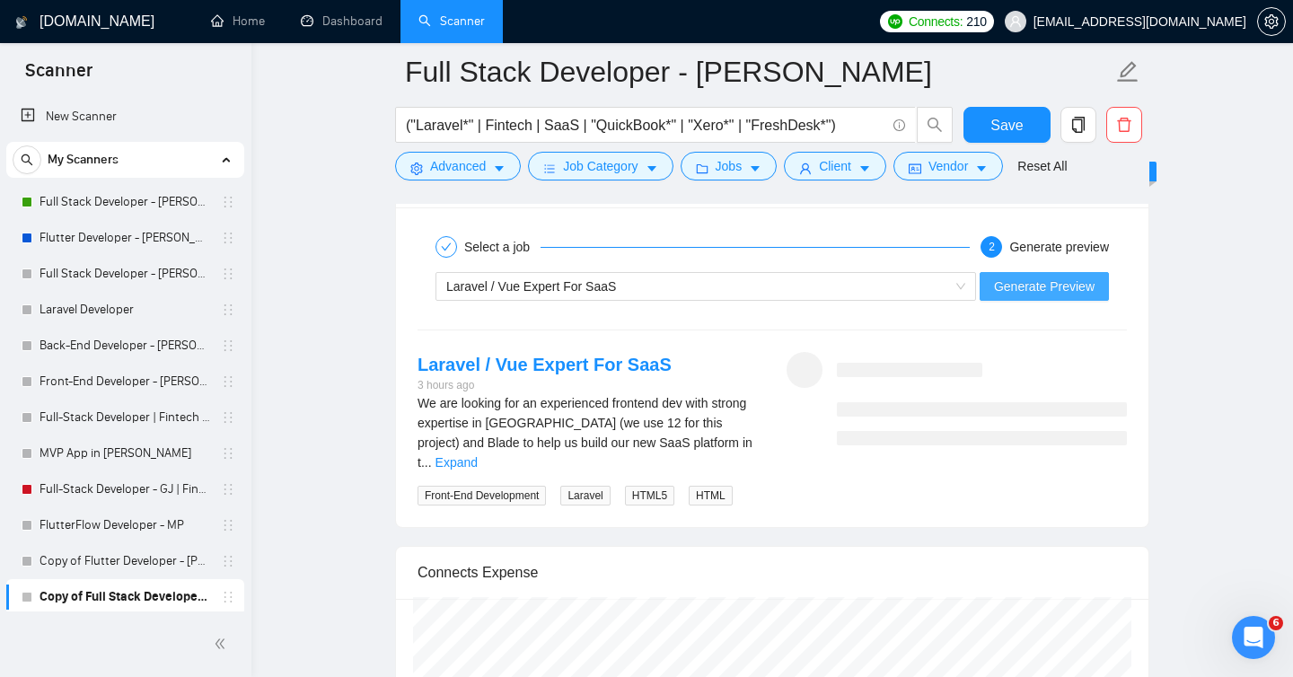
click at [1027, 283] on span "Generate Preview" at bounding box center [1044, 286] width 101 height 20
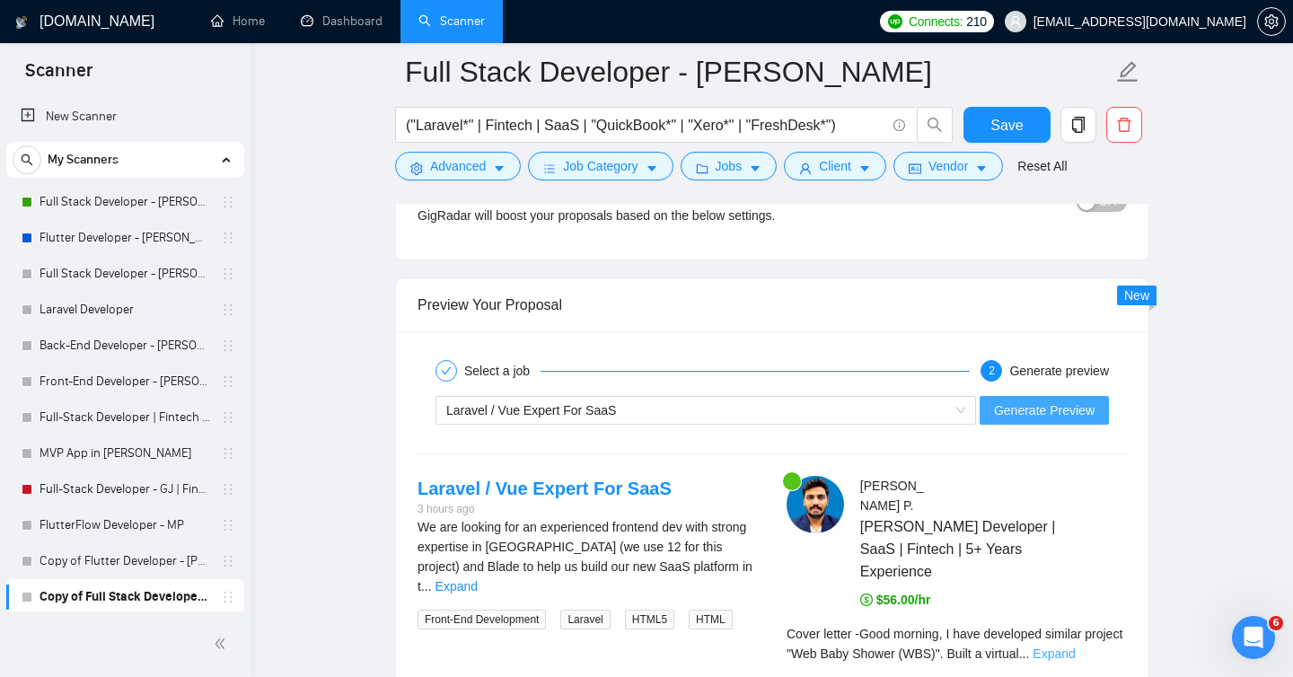
scroll to position [3487, 0]
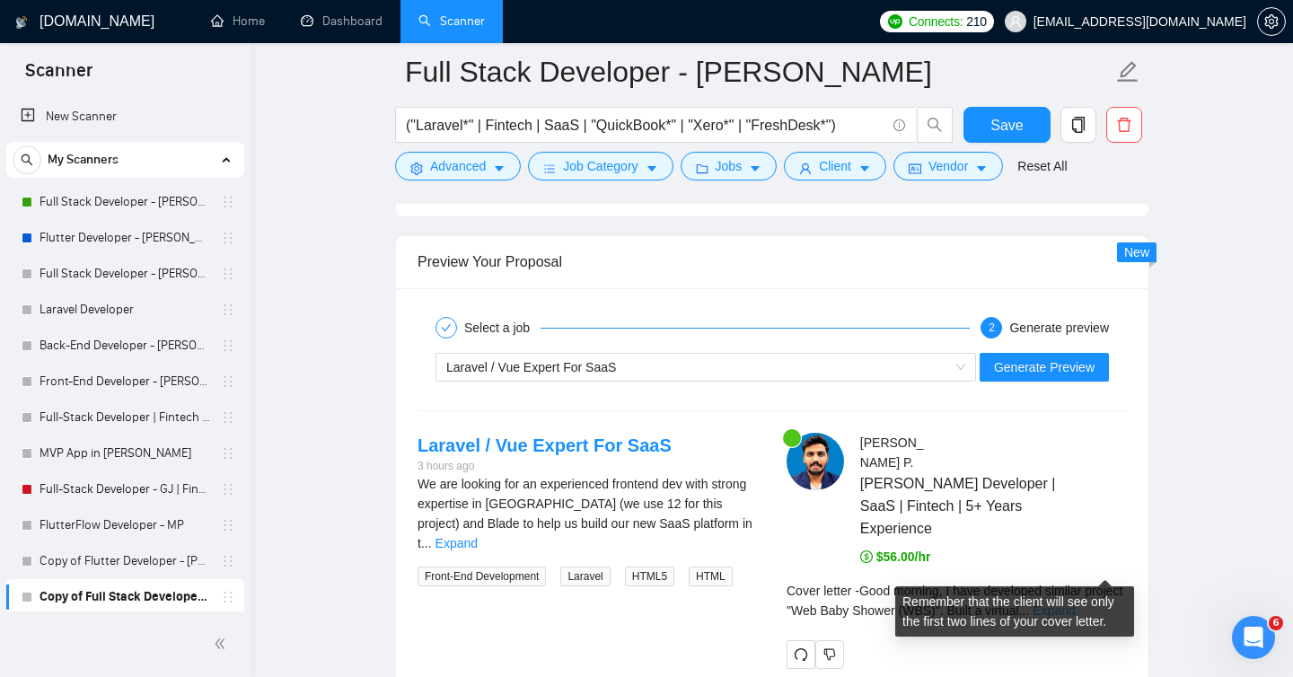
click at [1074, 603] on link "Expand" at bounding box center [1053, 610] width 42 height 14
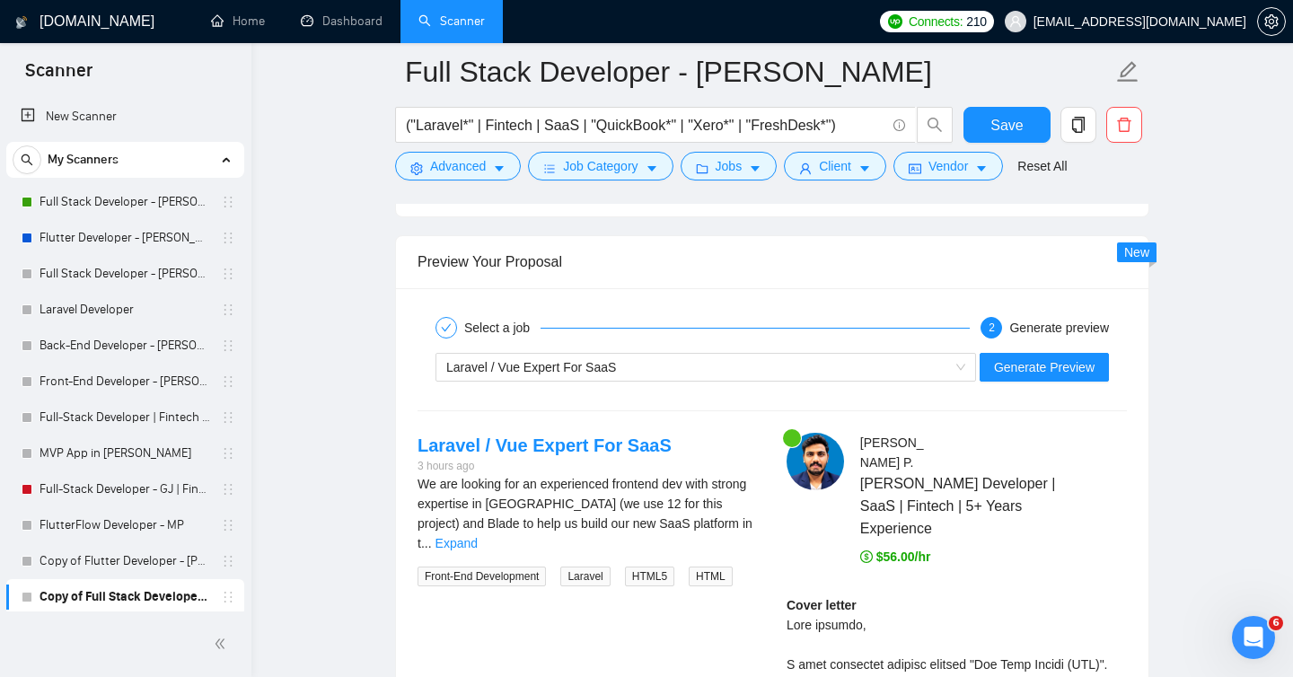
scroll to position [3433, 0]
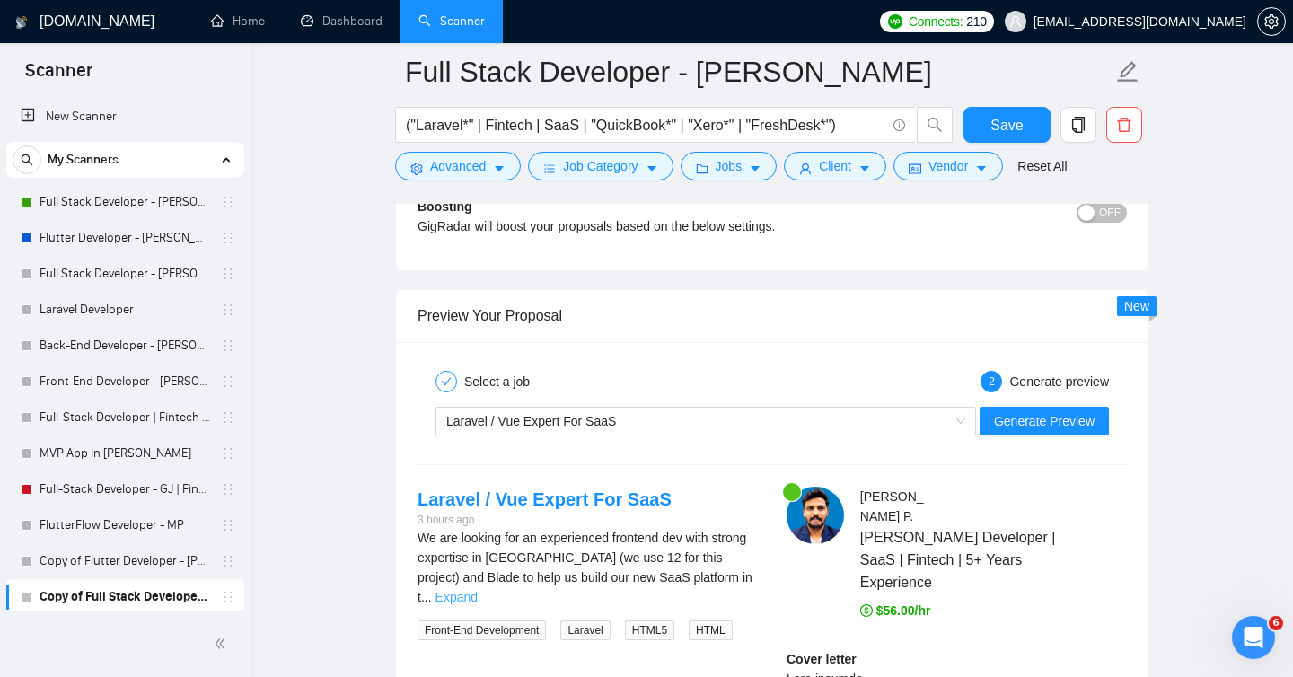
click at [478, 590] on link "Expand" at bounding box center [456, 597] width 42 height 14
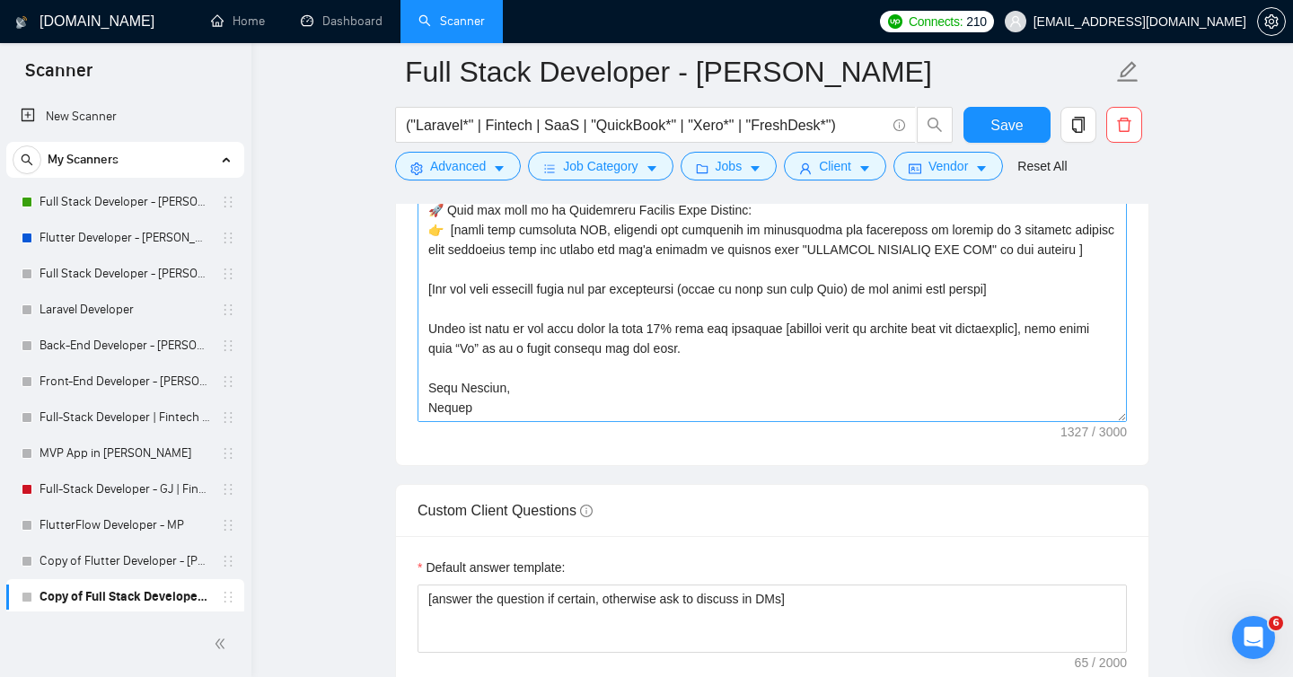
scroll to position [2318, 0]
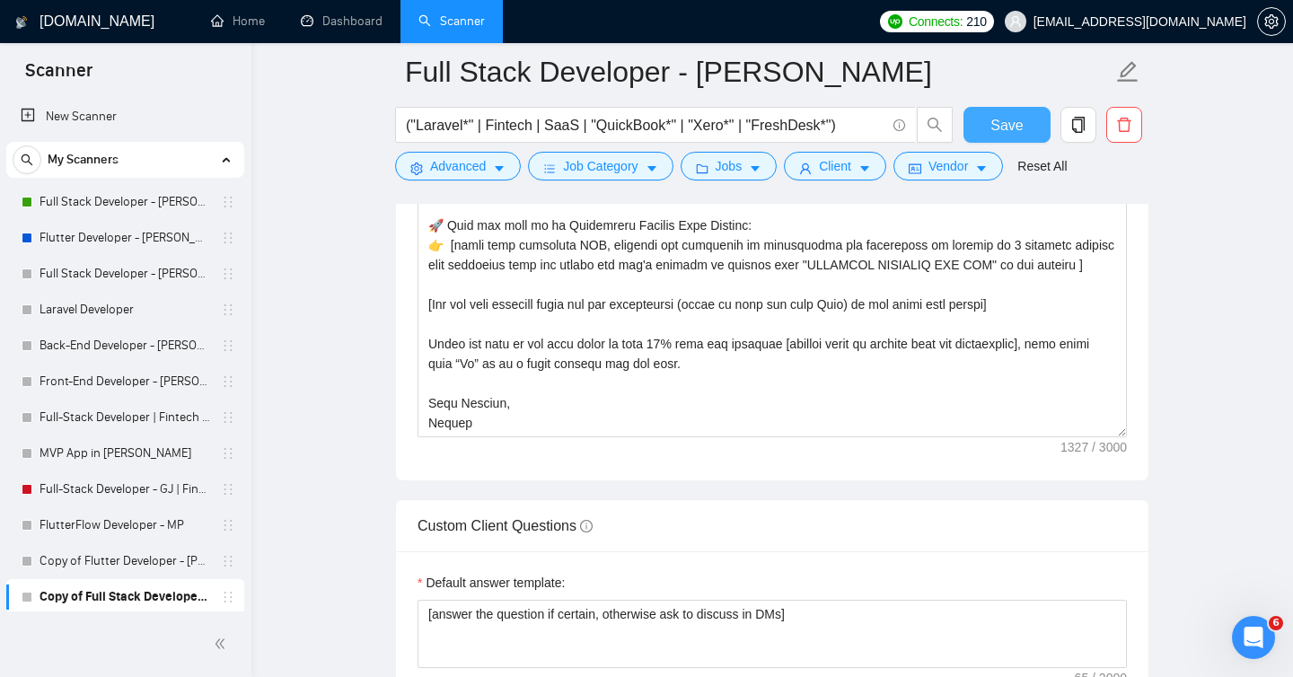
click at [1001, 134] on span "Save" at bounding box center [1006, 125] width 32 height 22
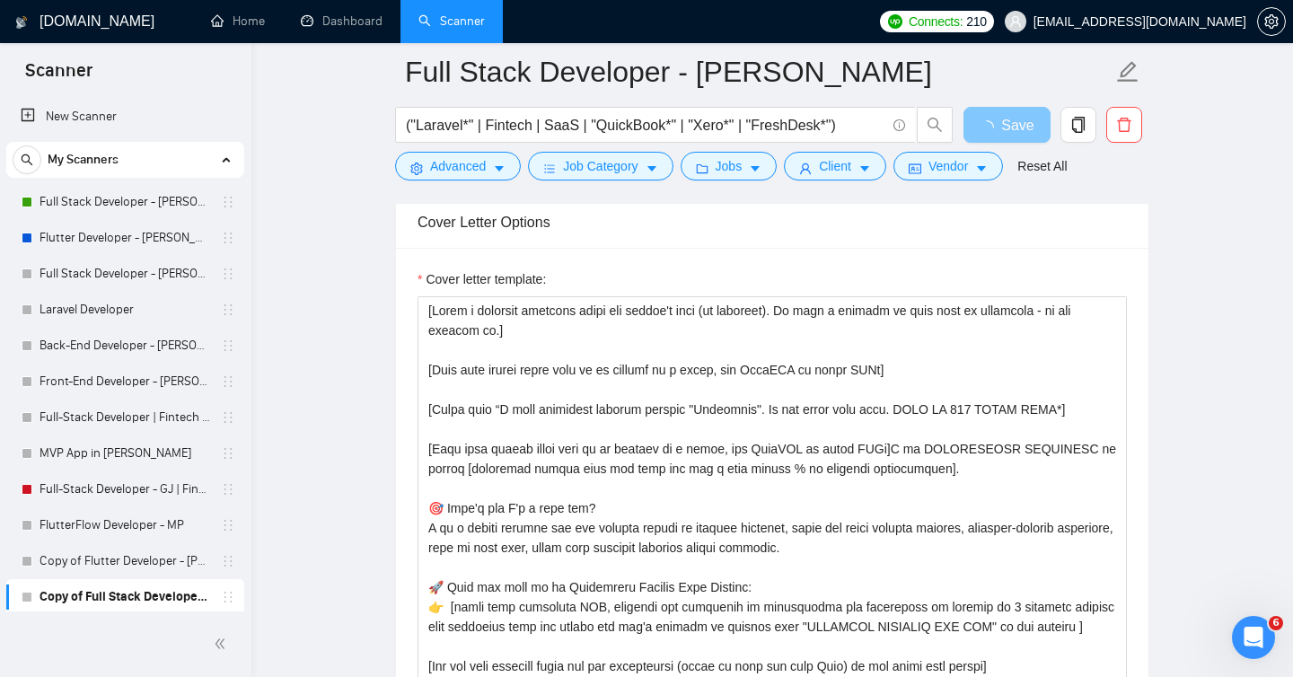
scroll to position [75, 0]
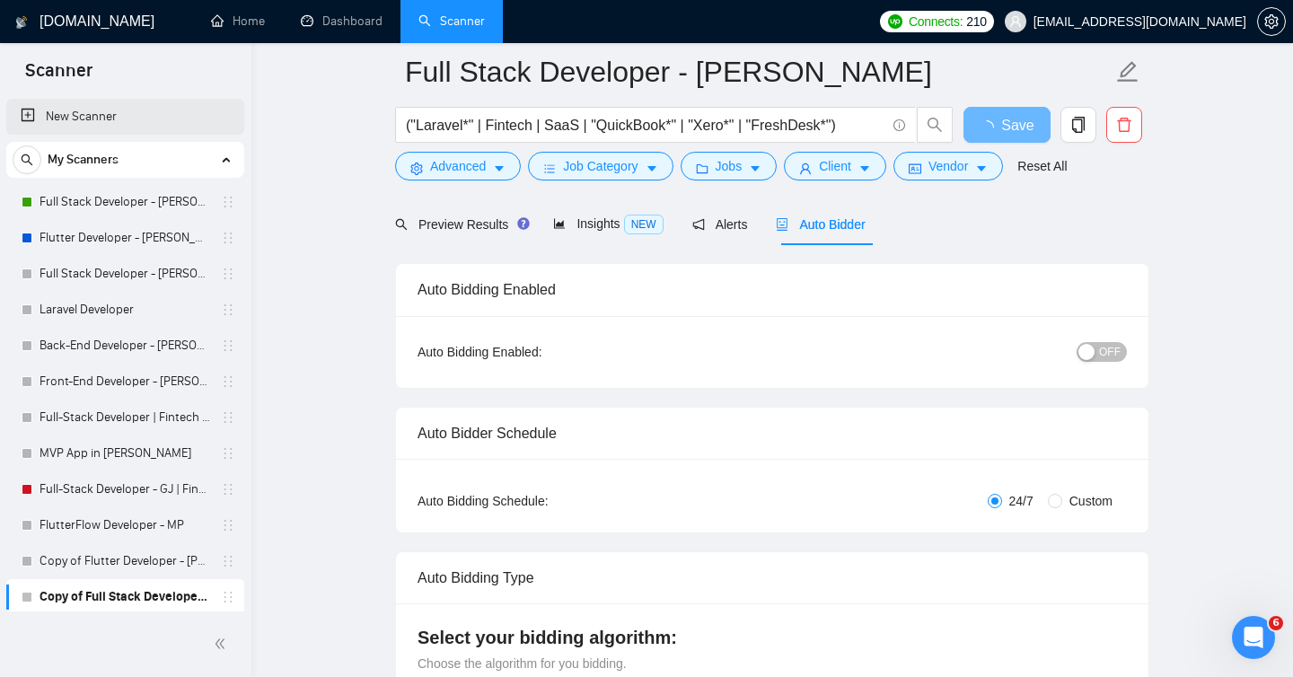
click at [79, 120] on link "New Scanner" at bounding box center [125, 117] width 209 height 36
